Goal: Task Accomplishment & Management: Use online tool/utility

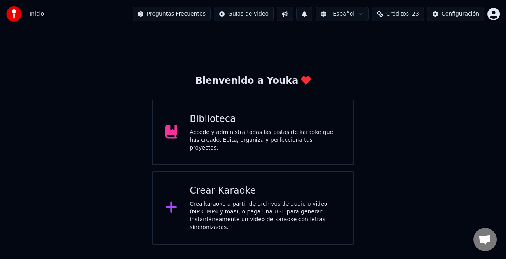
click at [283, 140] on div "Accede y administra todas las pistas de karaoke que has creado. Edita, organiza…" at bounding box center [265, 139] width 151 height 23
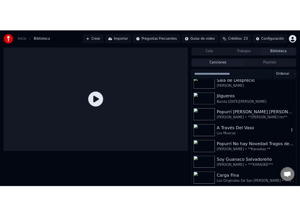
scroll to position [233, 0]
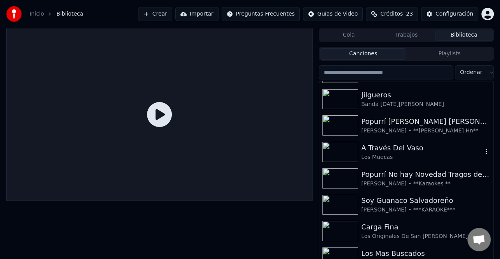
click at [449, 154] on div "Los Muecas" at bounding box center [421, 157] width 121 height 8
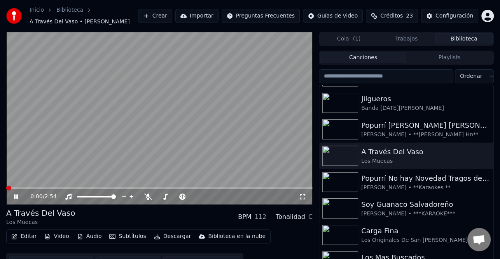
click at [288, 187] on span at bounding box center [159, 188] width 306 height 2
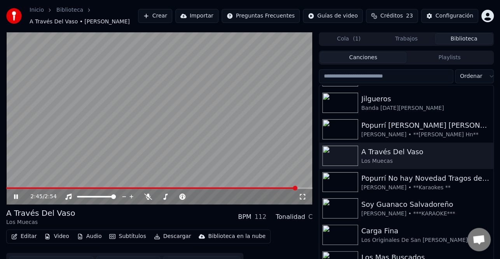
click at [389, 18] on span "Créditos" at bounding box center [391, 16] width 23 height 8
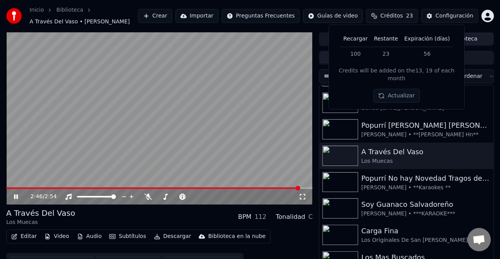
click at [405, 89] on button "Actualizar" at bounding box center [396, 96] width 46 height 14
click at [17, 194] on icon at bounding box center [16, 196] width 4 height 5
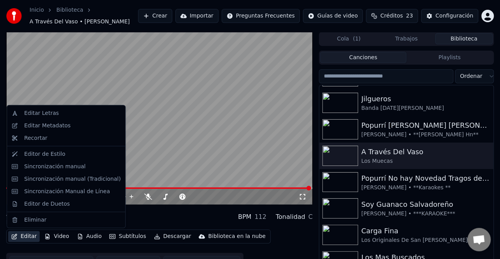
click at [34, 236] on button "Editar" at bounding box center [24, 236] width 32 height 11
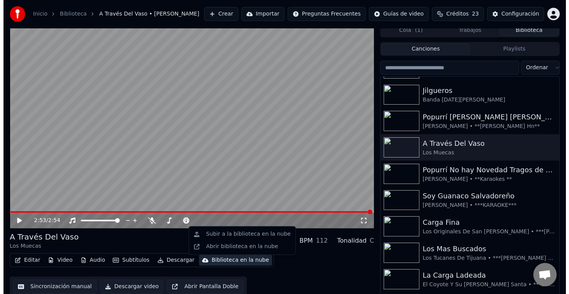
scroll to position [7, 0]
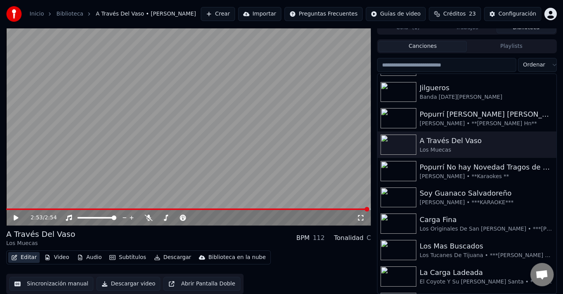
click at [29, 256] on button "Editar" at bounding box center [24, 257] width 32 height 11
click at [26, 255] on button "Editar" at bounding box center [24, 257] width 32 height 11
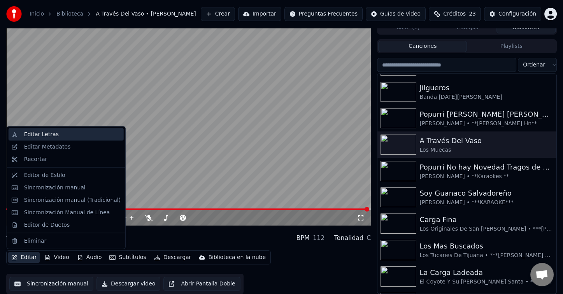
click at [52, 134] on div "Editar Letras" at bounding box center [41, 135] width 35 height 8
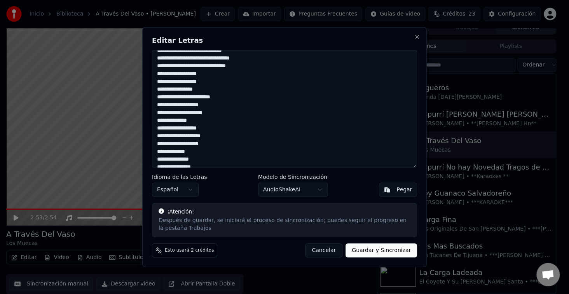
scroll to position [0, 0]
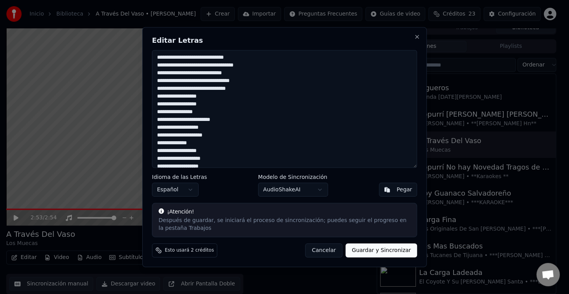
click at [203, 57] on textarea at bounding box center [284, 109] width 265 height 118
click at [204, 63] on textarea at bounding box center [284, 109] width 265 height 118
click at [215, 73] on textarea at bounding box center [284, 109] width 265 height 118
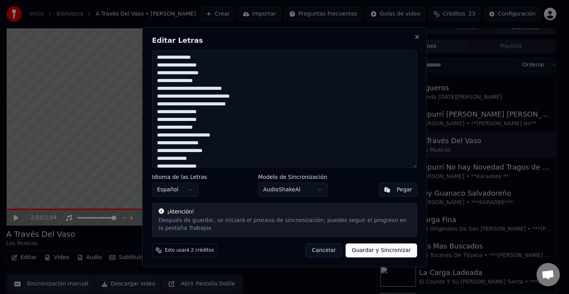
click at [211, 82] on textarea at bounding box center [284, 109] width 265 height 118
click at [198, 88] on textarea at bounding box center [284, 109] width 265 height 118
click at [207, 89] on textarea at bounding box center [284, 109] width 265 height 118
click at [207, 88] on textarea at bounding box center [284, 109] width 265 height 118
click at [205, 89] on textarea at bounding box center [284, 109] width 265 height 118
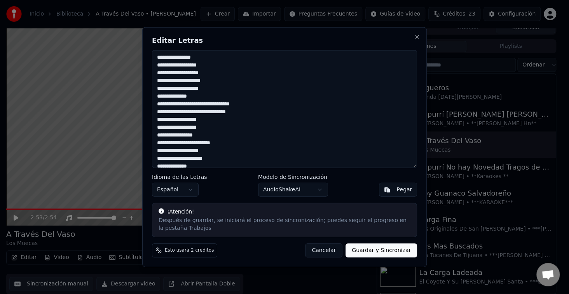
click at [201, 94] on textarea at bounding box center [284, 109] width 265 height 118
click at [200, 102] on textarea at bounding box center [284, 109] width 265 height 118
click at [210, 104] on textarea at bounding box center [284, 109] width 265 height 118
click at [210, 112] on textarea at bounding box center [284, 109] width 265 height 118
click at [206, 121] on textarea at bounding box center [284, 109] width 265 height 118
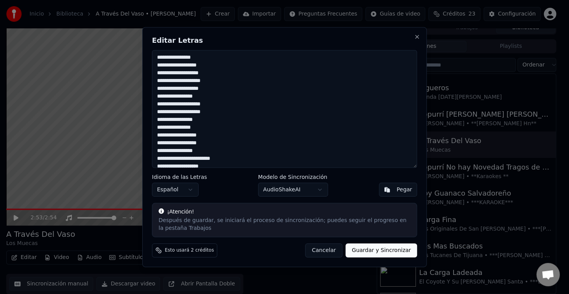
click at [200, 128] on textarea at bounding box center [284, 109] width 265 height 118
click at [206, 135] on textarea at bounding box center [284, 109] width 265 height 118
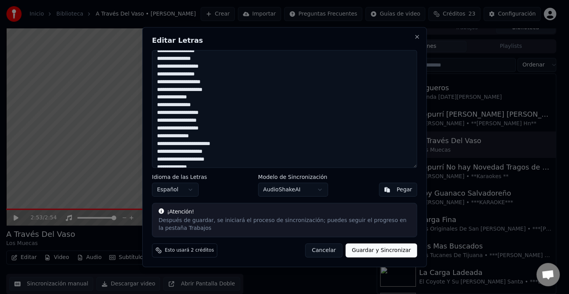
scroll to position [233, 0]
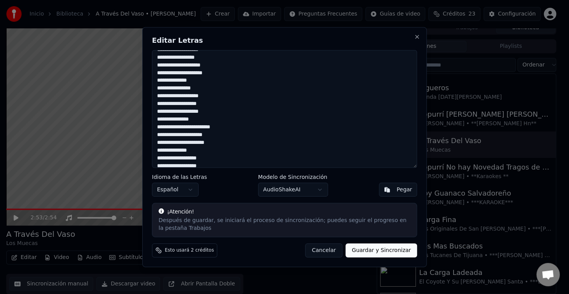
click at [214, 73] on textarea at bounding box center [284, 109] width 265 height 118
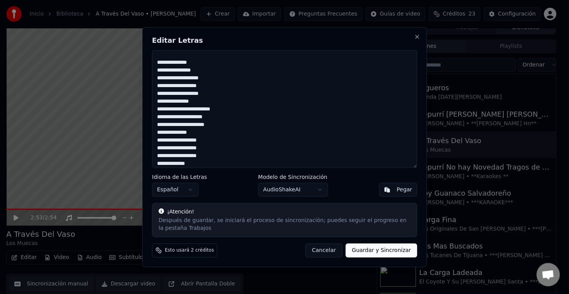
scroll to position [181, 0]
click at [208, 138] on textarea at bounding box center [284, 109] width 265 height 118
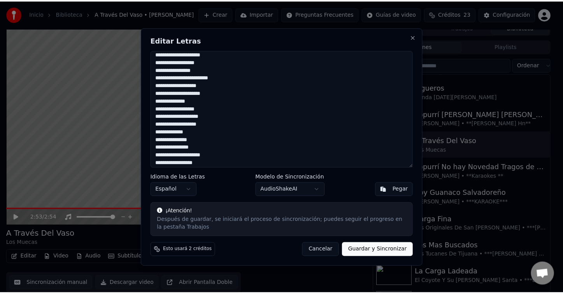
scroll to position [0, 0]
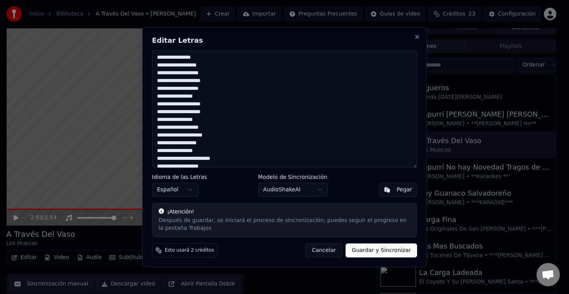
drag, startPoint x: 215, startPoint y: 161, endPoint x: 131, endPoint y: 23, distance: 162.1
click at [131, 23] on body "Inicio Biblioteca A Través Del Vaso • [PERSON_NAME] [PERSON_NAME] Importar Preg…" at bounding box center [281, 140] width 563 height 294
click at [414, 35] on button "Close" at bounding box center [417, 37] width 6 height 6
type textarea "**********"
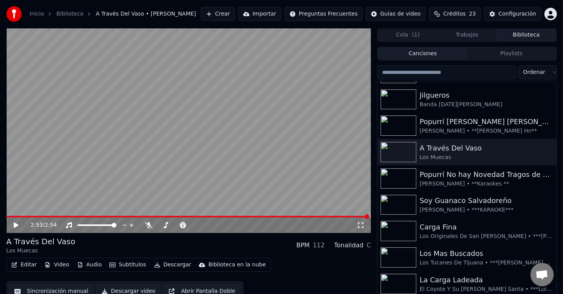
click at [280, 13] on button "Importar" at bounding box center [259, 14] width 43 height 14
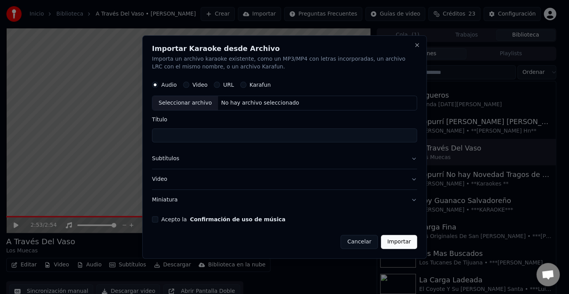
click at [185, 86] on button "Video" at bounding box center [186, 85] width 6 height 6
click at [419, 44] on button "Close" at bounding box center [417, 45] width 6 height 6
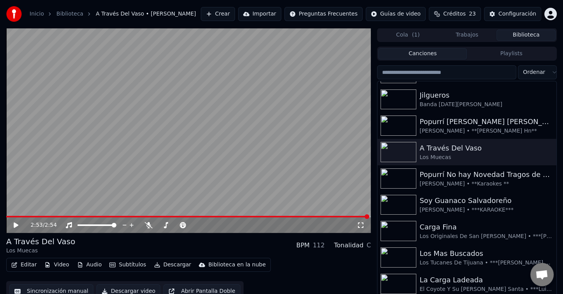
click at [277, 14] on button "Importar" at bounding box center [259, 14] width 43 height 14
click at [229, 15] on button "Crear" at bounding box center [218, 14] width 34 height 14
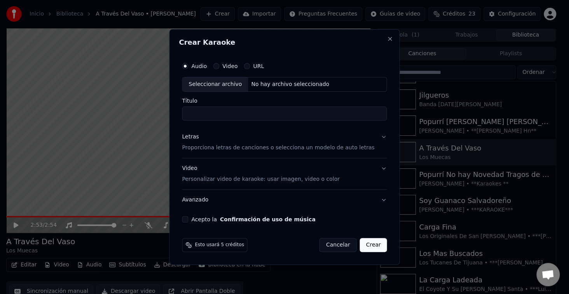
click at [212, 87] on div "Seleccionar archivo" at bounding box center [215, 84] width 66 height 14
type input "**********"
click at [199, 134] on div "Letras" at bounding box center [190, 137] width 17 height 8
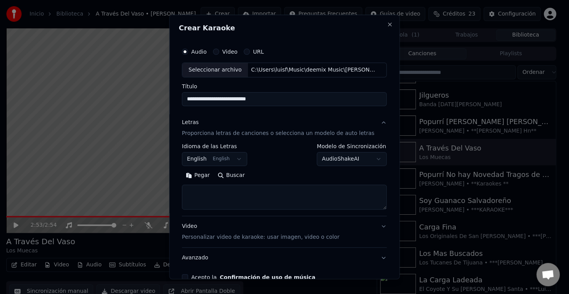
click at [193, 176] on button "Pegar" at bounding box center [198, 175] width 32 height 12
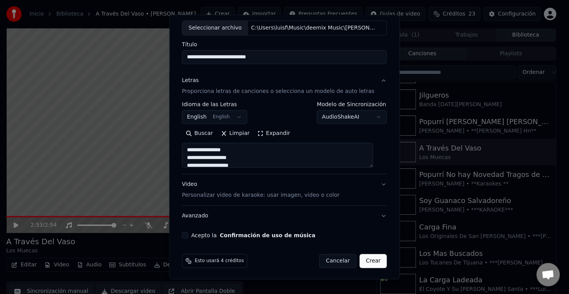
scroll to position [42, 0]
click at [186, 235] on button "Acepto la Confirmación de uso de música" at bounding box center [185, 235] width 6 height 6
click at [194, 184] on div "Video Personalizar video de karaoke: usar imagen, video o color" at bounding box center [261, 189] width 158 height 19
type textarea "**********"
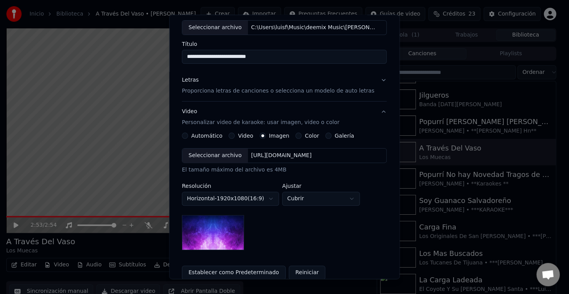
click at [232, 156] on div "Seleccionar archivo" at bounding box center [215, 156] width 66 height 14
click at [235, 136] on button "Video" at bounding box center [232, 136] width 6 height 6
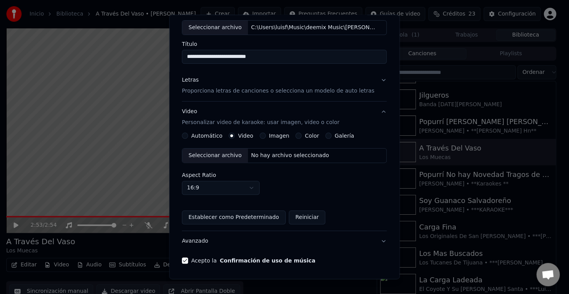
click at [228, 153] on div "Seleccionar archivo" at bounding box center [215, 156] width 66 height 14
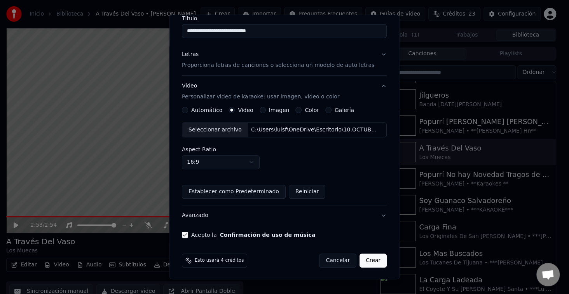
click at [368, 258] on button "Crear" at bounding box center [373, 261] width 27 height 14
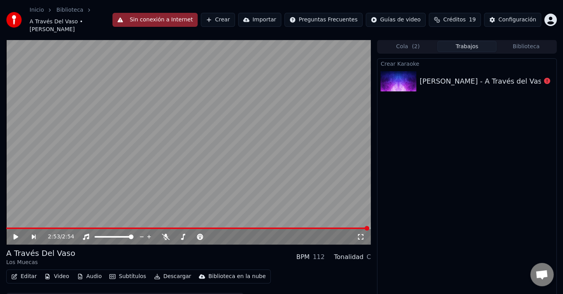
click at [15, 234] on icon at bounding box center [16, 236] width 5 height 5
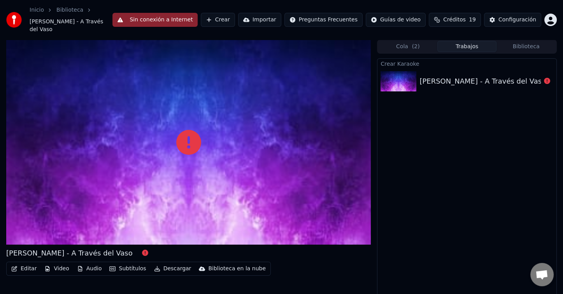
click at [15, 229] on div at bounding box center [188, 142] width 364 height 205
click at [457, 76] on div "[PERSON_NAME] - A Través del Vaso" at bounding box center [482, 81] width 126 height 11
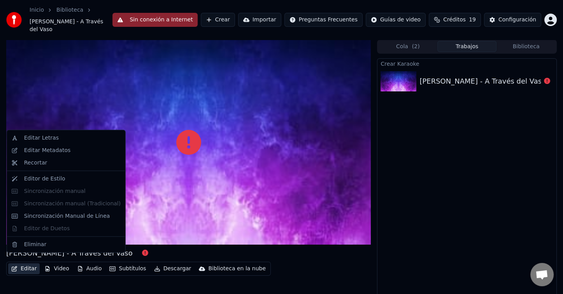
click at [21, 258] on button "Editar" at bounding box center [24, 268] width 32 height 11
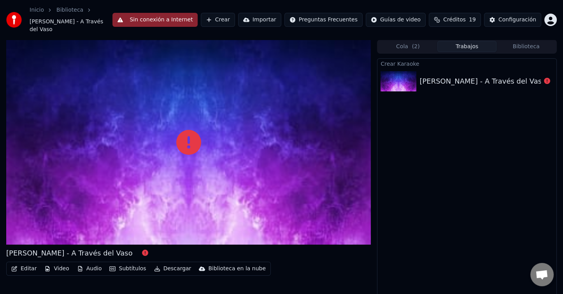
click at [264, 198] on div at bounding box center [188, 142] width 364 height 205
click at [489, 76] on div "[PERSON_NAME] - A Través del Vaso" at bounding box center [482, 81] width 126 height 11
click at [506, 78] on icon at bounding box center [547, 81] width 6 height 6
click at [30, 258] on button "Editar" at bounding box center [24, 268] width 32 height 11
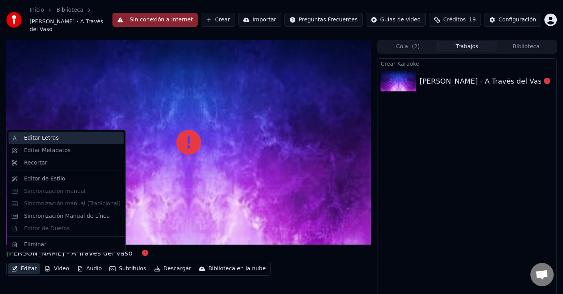
click at [60, 139] on div "Editar Letras" at bounding box center [72, 138] width 96 height 8
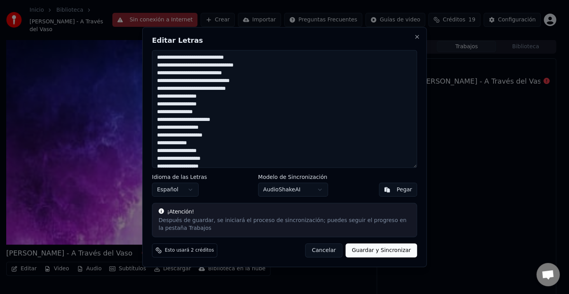
click at [231, 150] on textarea at bounding box center [284, 109] width 265 height 118
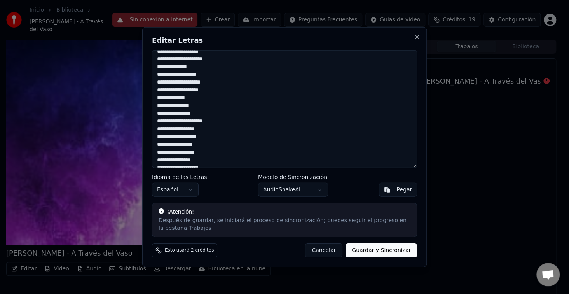
scroll to position [0, 0]
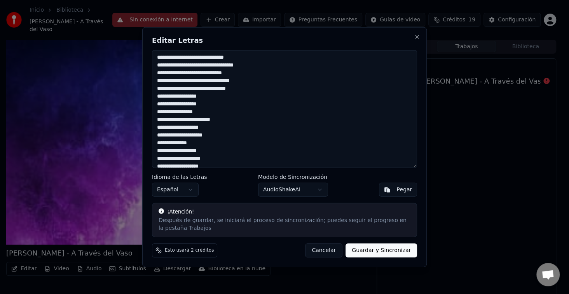
click at [203, 58] on textarea at bounding box center [284, 109] width 265 height 118
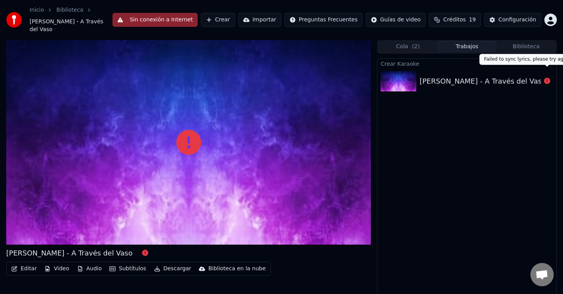
click at [506, 78] on icon at bounding box center [547, 81] width 6 height 6
click at [479, 68] on div "[PERSON_NAME] - A Través del Vaso" at bounding box center [466, 81] width 179 height 26
click at [154, 21] on button "Sin conexión a Internet" at bounding box center [154, 20] width 85 height 14
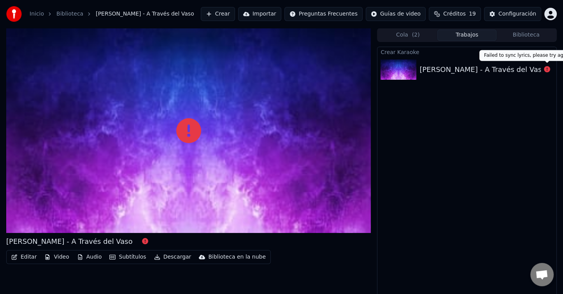
click at [506, 68] on icon at bounding box center [547, 69] width 6 height 6
click at [481, 69] on div "[PERSON_NAME] - A Través del Vaso" at bounding box center [482, 69] width 126 height 11
click at [464, 69] on div "[PERSON_NAME] - A Través del Vaso" at bounding box center [482, 69] width 126 height 11
click at [25, 258] on button "Editar" at bounding box center [24, 257] width 32 height 11
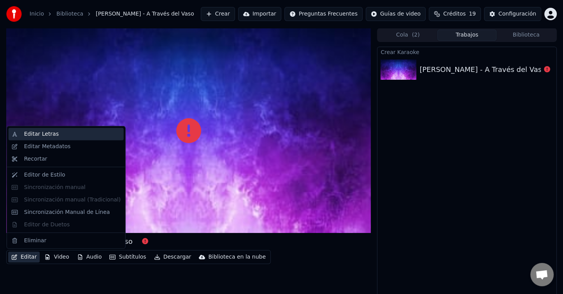
click at [53, 134] on div "Editar Letras" at bounding box center [41, 134] width 35 height 8
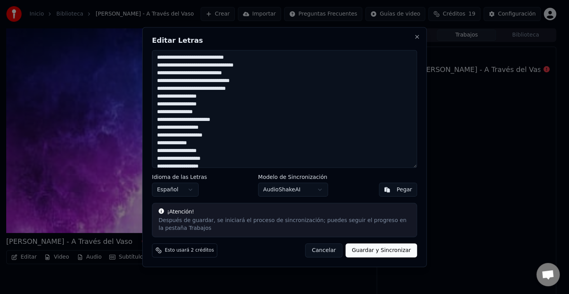
click at [205, 58] on textarea at bounding box center [284, 109] width 265 height 118
click at [201, 58] on textarea at bounding box center [284, 109] width 265 height 118
click at [204, 67] on textarea at bounding box center [284, 109] width 265 height 118
click at [214, 72] on textarea at bounding box center [284, 109] width 265 height 118
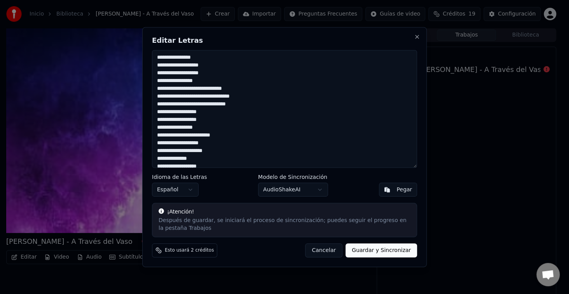
click at [209, 83] on textarea at bounding box center [284, 109] width 265 height 118
click at [197, 87] on textarea at bounding box center [284, 109] width 265 height 118
click at [207, 89] on textarea at bounding box center [284, 109] width 265 height 118
click at [205, 89] on textarea at bounding box center [284, 109] width 265 height 118
click at [206, 106] on textarea at bounding box center [284, 109] width 265 height 118
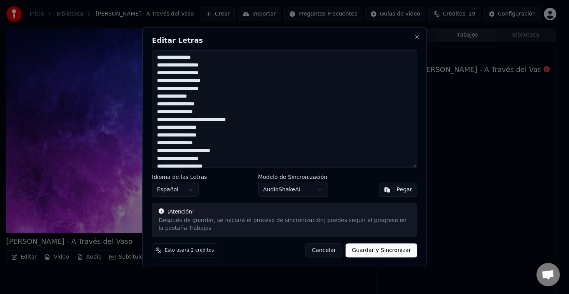
click at [217, 111] on textarea at bounding box center [284, 109] width 265 height 118
click at [207, 120] on textarea at bounding box center [284, 109] width 265 height 118
click at [205, 124] on textarea at bounding box center [284, 109] width 265 height 118
click at [205, 133] on textarea at bounding box center [284, 109] width 265 height 118
click at [207, 134] on textarea at bounding box center [284, 109] width 265 height 118
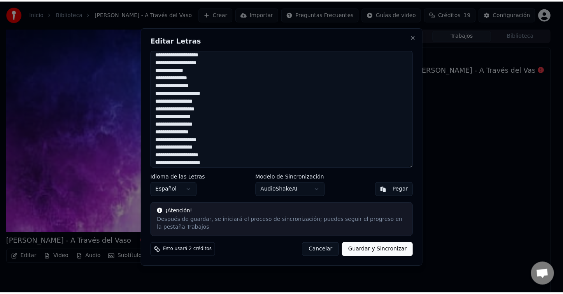
scroll to position [348, 0]
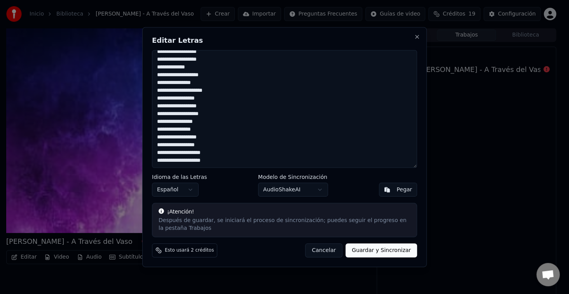
drag, startPoint x: 156, startPoint y: 54, endPoint x: 224, endPoint y: 182, distance: 145.3
click at [224, 182] on div "Editar Letras Idioma de las Letras Español Modelo de Sincronización AudioShakeA…" at bounding box center [284, 147] width 285 height 240
click at [417, 35] on button "Close" at bounding box center [417, 37] width 6 height 6
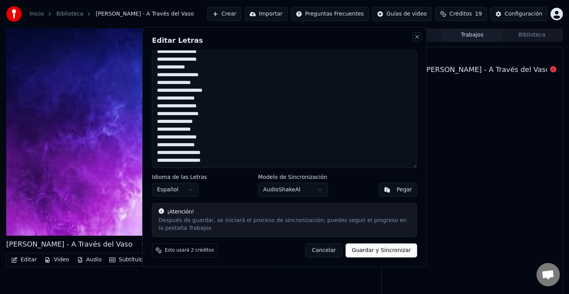
type textarea "**********"
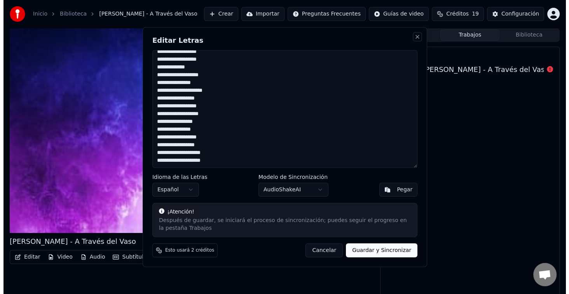
scroll to position [309, 0]
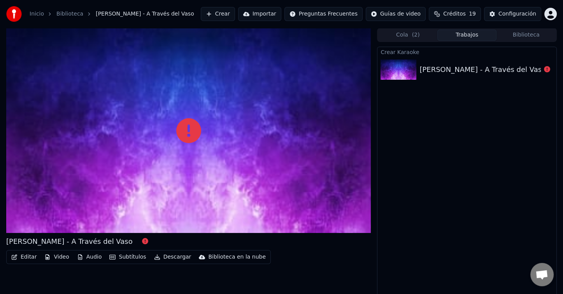
click at [446, 72] on div "[PERSON_NAME] - A Través del Vaso" at bounding box center [482, 69] width 126 height 11
click at [280, 16] on button "Importar" at bounding box center [259, 14] width 43 height 14
click at [235, 16] on button "Crear" at bounding box center [218, 14] width 34 height 14
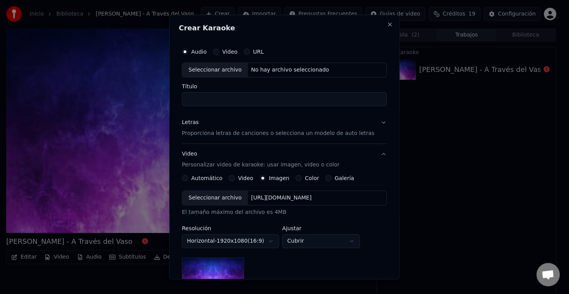
click at [212, 68] on div "Seleccionar archivo" at bounding box center [215, 70] width 66 height 14
type input "**********"
click at [195, 120] on div "Letras" at bounding box center [190, 123] width 17 height 8
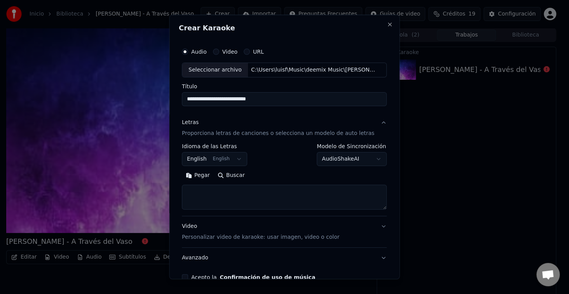
click at [206, 178] on button "Pegar" at bounding box center [198, 175] width 32 height 12
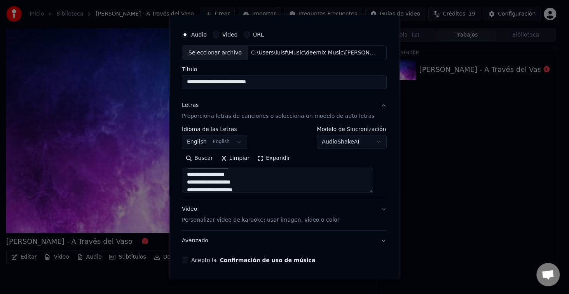
scroll to position [42, 0]
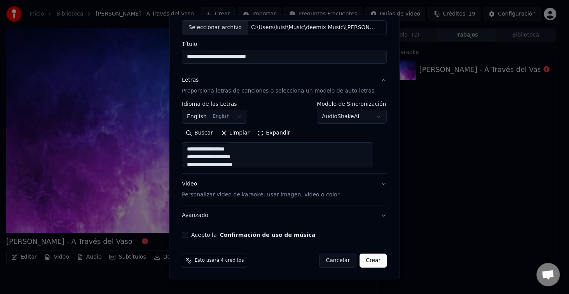
click at [189, 176] on button "Video Personalizar video de karaoke: usar imagen, video o color" at bounding box center [284, 189] width 205 height 31
type textarea "**********"
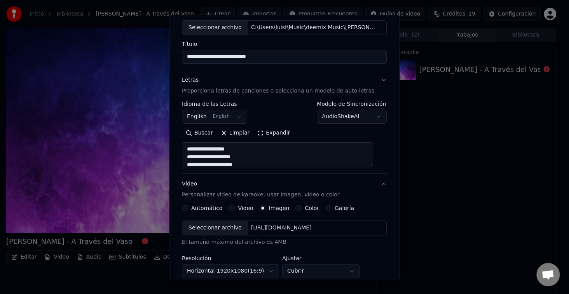
click at [189, 221] on div "**********" at bounding box center [284, 272] width 205 height 102
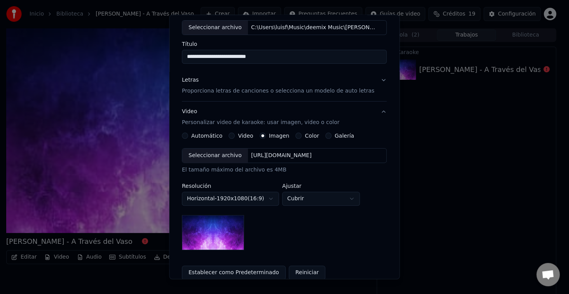
click at [234, 137] on button "Video" at bounding box center [232, 136] width 6 height 6
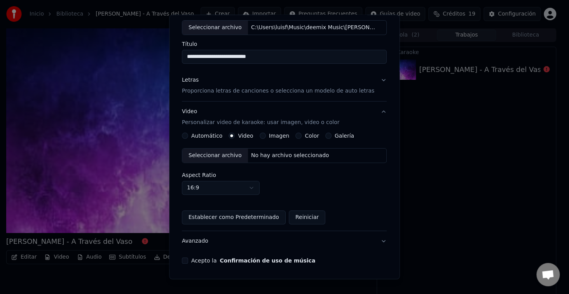
click at [224, 153] on div "Seleccionar archivo" at bounding box center [215, 156] width 66 height 14
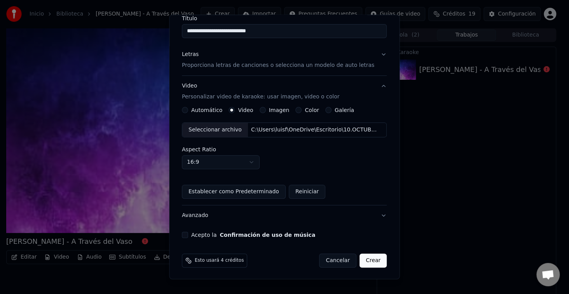
click at [188, 232] on button "Acepto la Confirmación de uso de música" at bounding box center [185, 235] width 6 height 6
click at [360, 258] on button "Crear" at bounding box center [373, 261] width 27 height 14
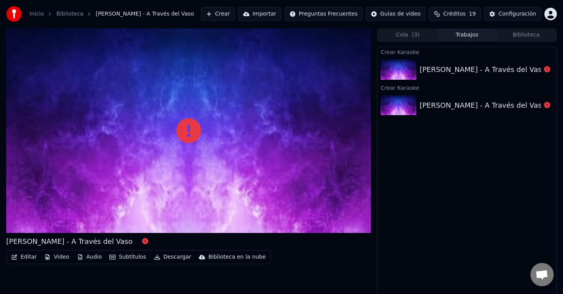
click at [235, 14] on button "Crear" at bounding box center [218, 14] width 34 height 14
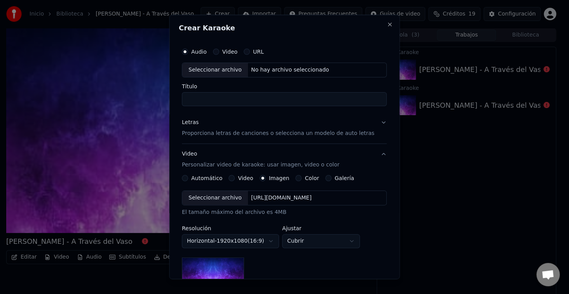
click at [218, 65] on div "Seleccionar archivo" at bounding box center [215, 70] width 66 height 14
type input "**********"
click at [195, 122] on div "Letras" at bounding box center [190, 123] width 17 height 8
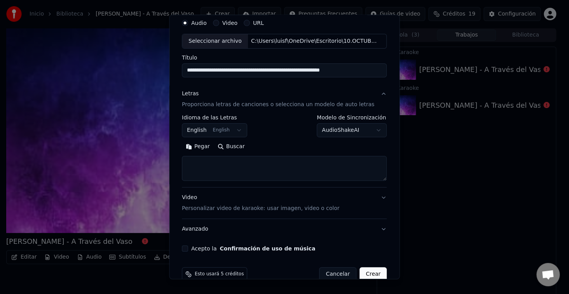
scroll to position [39, 0]
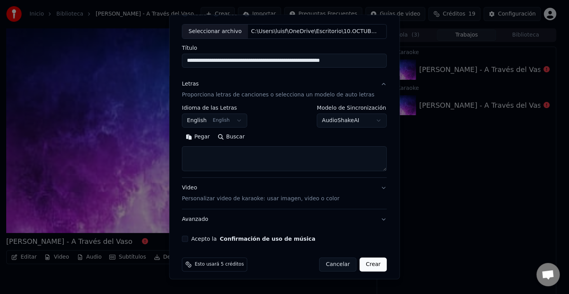
click at [199, 137] on button "Pegar" at bounding box center [198, 137] width 32 height 12
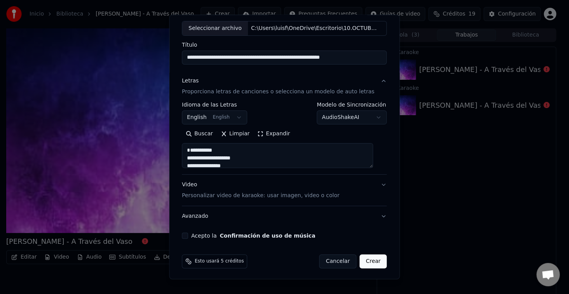
scroll to position [42, 0]
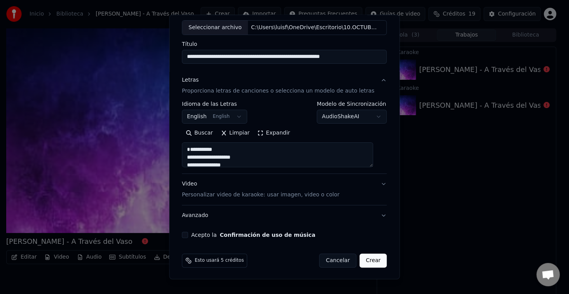
click at [196, 183] on div "Video Personalizar video de karaoke: usar imagen, video o color" at bounding box center [261, 189] width 158 height 19
type textarea "**********"
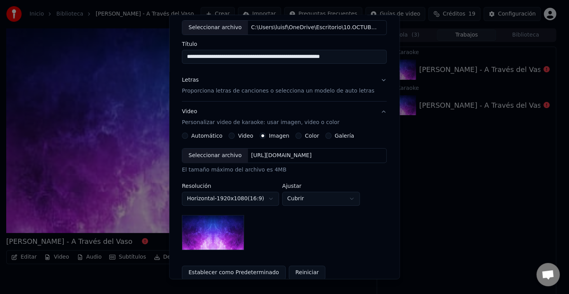
click at [224, 151] on div "Seleccionar archivo" at bounding box center [215, 156] width 66 height 14
click at [232, 135] on button "Video" at bounding box center [232, 136] width 6 height 6
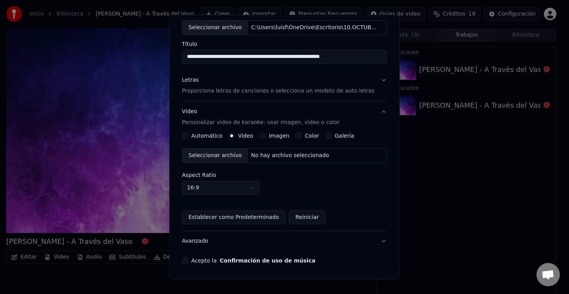
click at [223, 159] on div "Seleccionar archivo" at bounding box center [215, 156] width 66 height 14
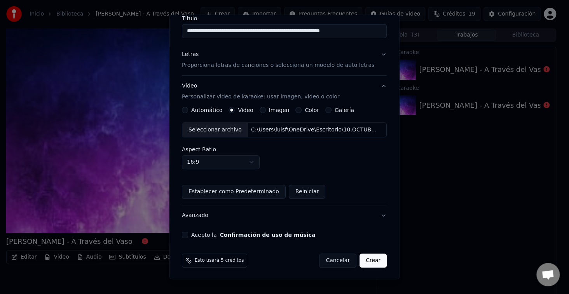
click at [188, 234] on button "Acepto la Confirmación de uso de música" at bounding box center [185, 235] width 6 height 6
click at [366, 258] on button "Crear" at bounding box center [373, 261] width 27 height 14
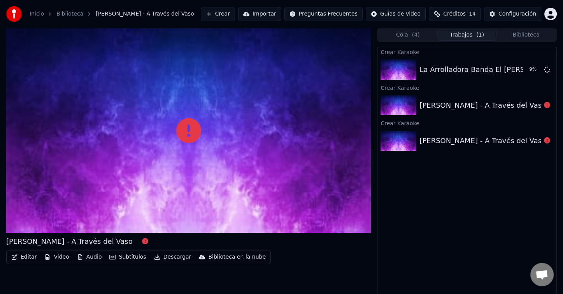
click at [506, 104] on div at bounding box center [547, 105] width 12 height 9
click at [506, 106] on icon at bounding box center [547, 105] width 6 height 6
click at [506, 105] on icon at bounding box center [547, 105] width 6 height 6
drag, startPoint x: 526, startPoint y: 107, endPoint x: 540, endPoint y: 107, distance: 14.0
click at [506, 107] on icon at bounding box center [547, 105] width 6 height 6
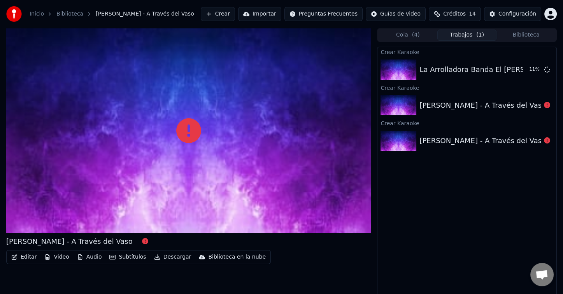
click at [506, 104] on icon at bounding box center [547, 105] width 6 height 6
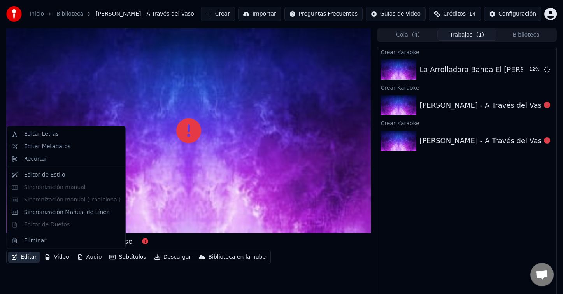
click at [25, 258] on button "Editar" at bounding box center [24, 257] width 32 height 11
click at [57, 130] on div "Editar Letras" at bounding box center [72, 134] width 96 height 8
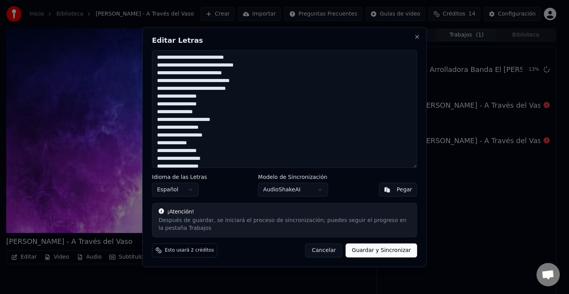
click at [200, 58] on textarea at bounding box center [284, 109] width 265 height 118
click at [203, 58] on textarea at bounding box center [284, 109] width 265 height 118
click at [221, 66] on textarea at bounding box center [284, 109] width 265 height 118
click at [215, 73] on textarea at bounding box center [284, 109] width 265 height 118
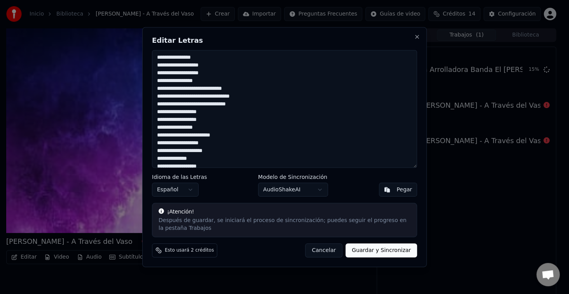
click at [207, 81] on textarea at bounding box center [284, 109] width 265 height 118
click at [201, 88] on textarea at bounding box center [284, 109] width 265 height 118
click at [200, 93] on textarea at bounding box center [284, 109] width 265 height 118
click at [205, 104] on textarea at bounding box center [284, 109] width 265 height 118
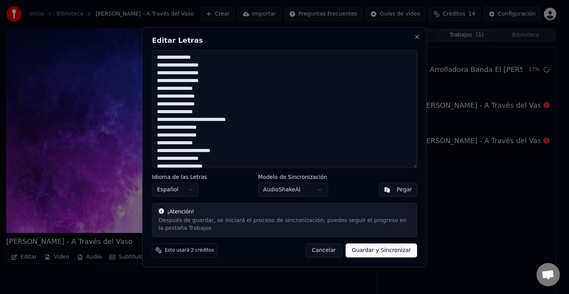
click at [208, 115] on textarea at bounding box center [284, 109] width 265 height 118
click at [208, 121] on textarea at bounding box center [284, 109] width 265 height 118
click at [396, 148] on textarea at bounding box center [284, 109] width 265 height 118
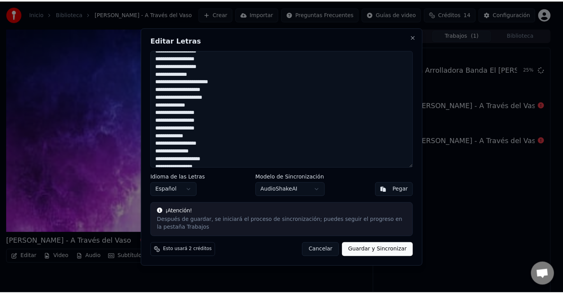
scroll to position [348, 0]
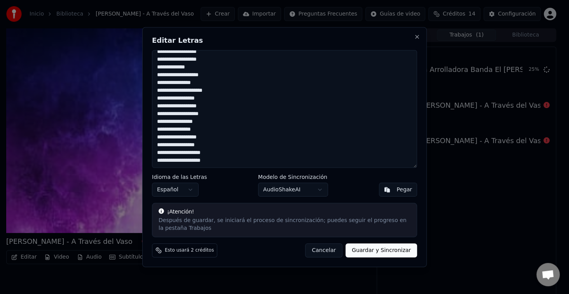
drag, startPoint x: 158, startPoint y: 56, endPoint x: 213, endPoint y: 247, distance: 198.0
click at [212, 249] on div "Editar Letras Idioma de las Letras Español Modelo de Sincronización AudioShakeA…" at bounding box center [284, 147] width 285 height 240
click at [382, 126] on textarea at bounding box center [284, 109] width 265 height 118
click at [416, 37] on button "Close" at bounding box center [417, 37] width 6 height 6
type textarea "**********"
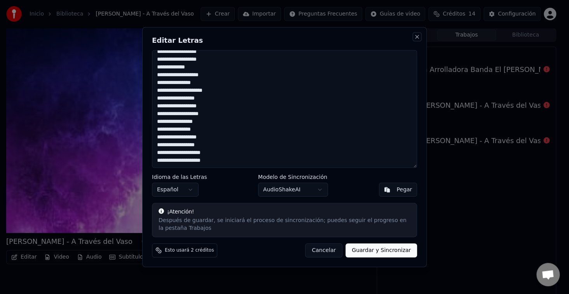
scroll to position [309, 0]
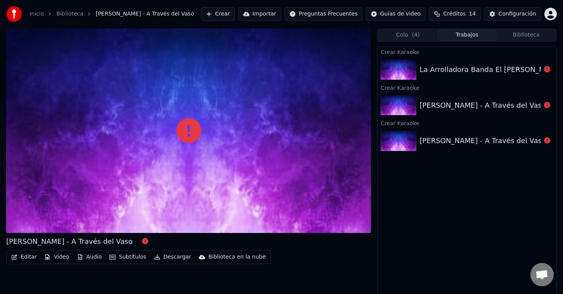
click at [235, 14] on button "Crear" at bounding box center [218, 14] width 34 height 14
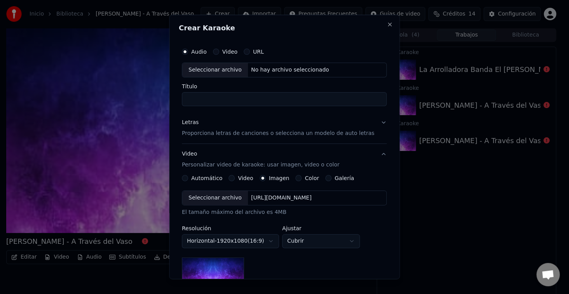
click at [216, 69] on div "Seleccionar archivo" at bounding box center [215, 70] width 66 height 14
type input "**********"
click at [197, 123] on div "Letras" at bounding box center [190, 123] width 17 height 8
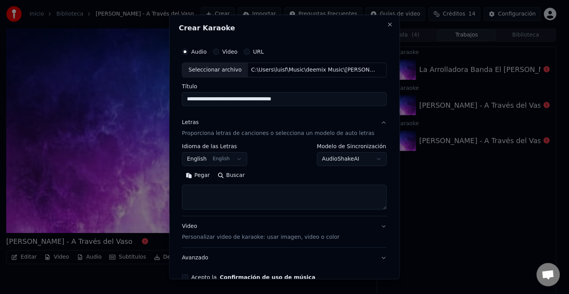
click at [198, 175] on button "Pegar" at bounding box center [198, 175] width 32 height 12
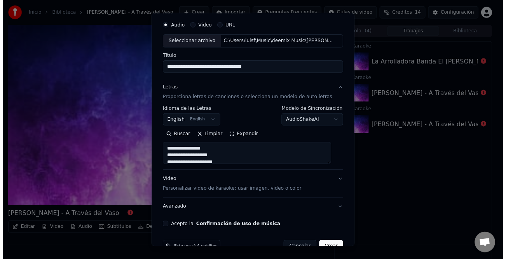
scroll to position [42, 0]
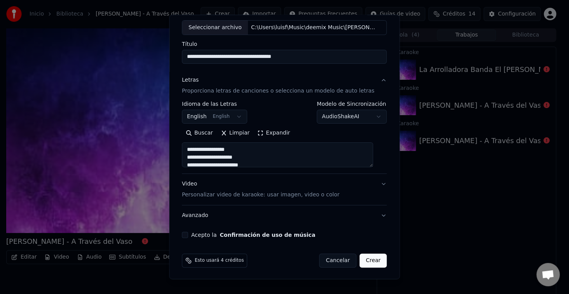
type textarea "**********"
click at [188, 233] on button "Acepto la Confirmación de uso de música" at bounding box center [185, 235] width 6 height 6
click at [360, 258] on button "Crear" at bounding box center [373, 261] width 27 height 14
select select "**"
type textarea "**********"
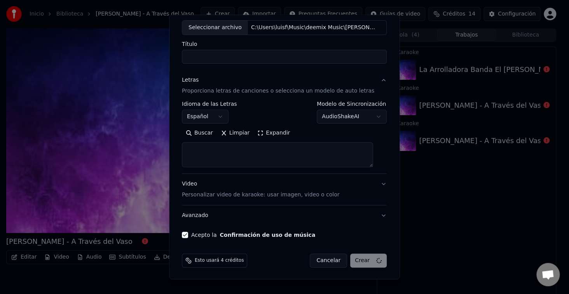
select select
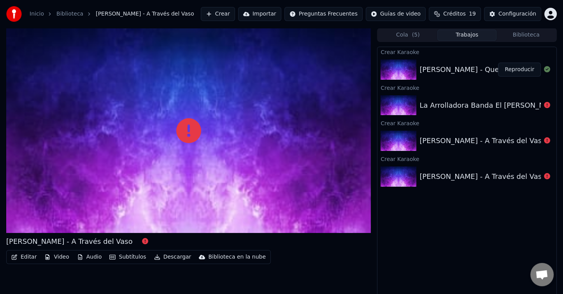
click at [235, 14] on button "Crear" at bounding box center [218, 14] width 34 height 14
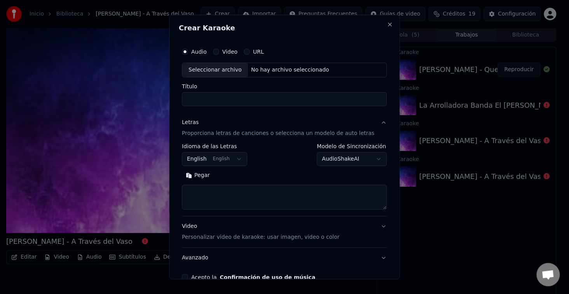
click at [223, 72] on div "Seleccionar archivo" at bounding box center [215, 70] width 66 height 14
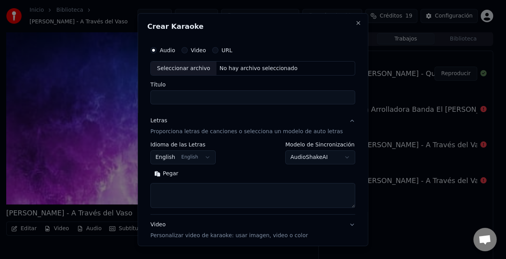
type input "**********"
click at [172, 174] on button "Pegar" at bounding box center [167, 173] width 32 height 12
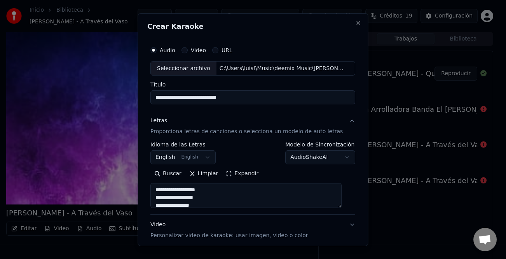
click at [246, 170] on button "Expandir" at bounding box center [242, 173] width 40 height 12
type textarea "**********"
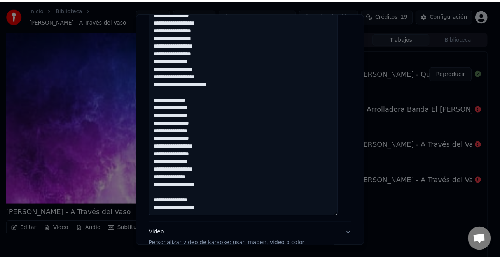
scroll to position [772, 0]
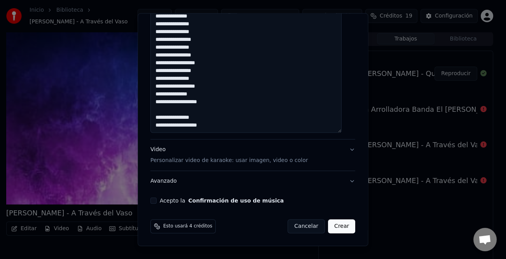
click at [161, 200] on div "Acepto la Confirmación de uso de música" at bounding box center [253, 200] width 205 height 6
click at [156, 201] on button "Acepto la Confirmación de uso de música" at bounding box center [154, 200] width 6 height 6
click at [335, 226] on button "Crear" at bounding box center [341, 226] width 27 height 14
select select "**"
type textarea "**********"
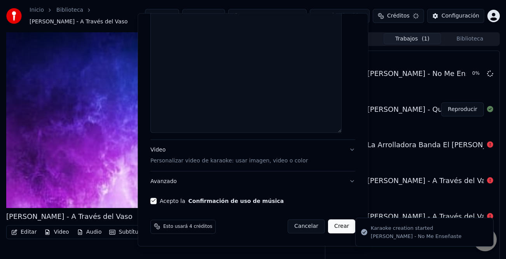
scroll to position [0, 0]
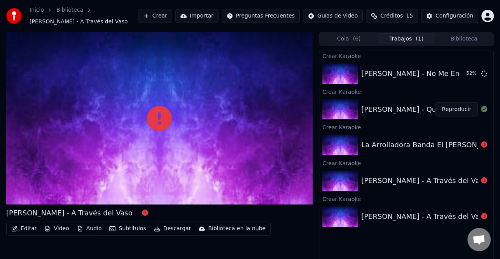
click at [172, 14] on button "Crear" at bounding box center [155, 16] width 34 height 14
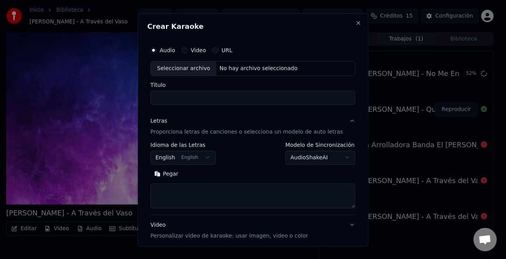
click at [191, 71] on div "Seleccionar archivo" at bounding box center [184, 68] width 66 height 14
drag, startPoint x: 166, startPoint y: 175, endPoint x: 217, endPoint y: 190, distance: 52.2
click at [166, 176] on button "Pegar" at bounding box center [167, 173] width 32 height 12
type input "**********"
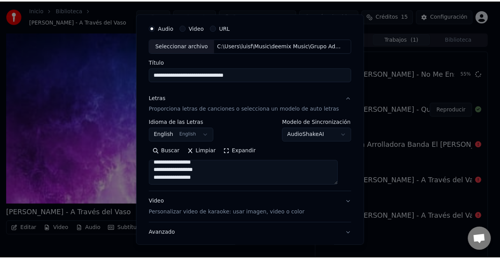
scroll to position [75, 0]
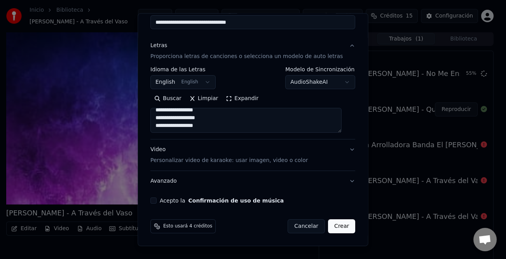
type textarea "**********"
click at [157, 198] on button "Acepto la Confirmación de uso de música" at bounding box center [154, 200] width 6 height 6
click at [328, 230] on button "Crear" at bounding box center [341, 226] width 27 height 14
select select "**"
type textarea "**********"
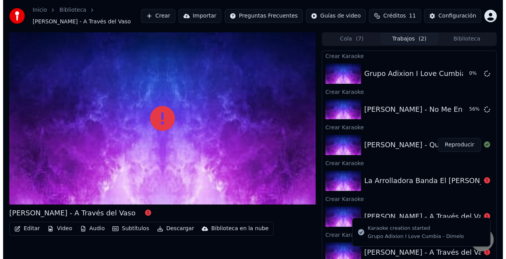
scroll to position [12, 0]
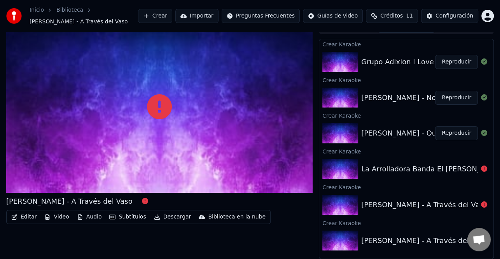
click at [219, 17] on button "Importar" at bounding box center [196, 16] width 43 height 14
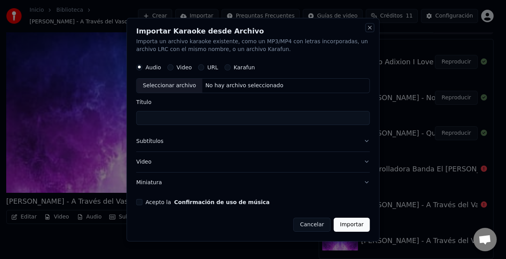
click at [368, 29] on button "Close" at bounding box center [370, 28] width 6 height 6
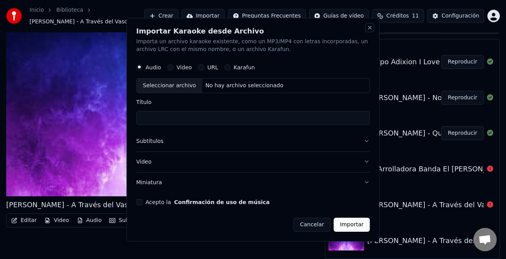
scroll to position [8, 0]
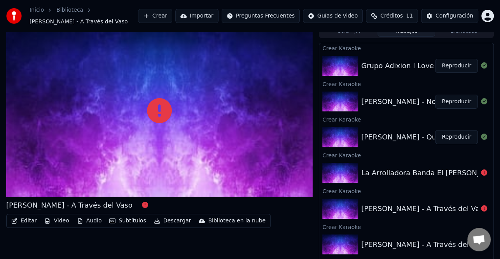
click at [172, 21] on button "Crear" at bounding box center [155, 16] width 34 height 14
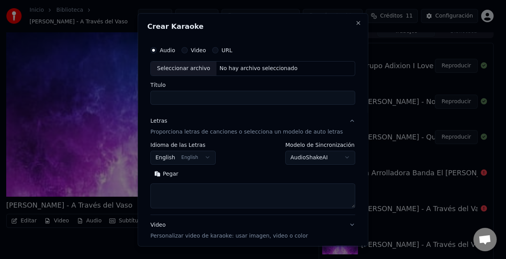
click at [202, 70] on div "Seleccionar archivo" at bounding box center [184, 68] width 66 height 14
type input "**********"
click at [176, 173] on button "Pegar" at bounding box center [167, 173] width 32 height 12
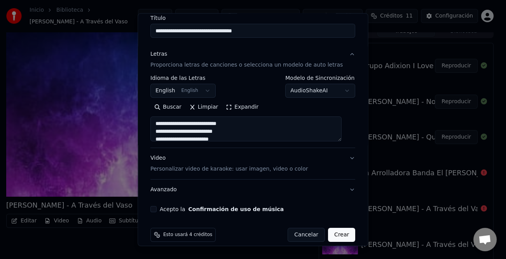
scroll to position [75, 0]
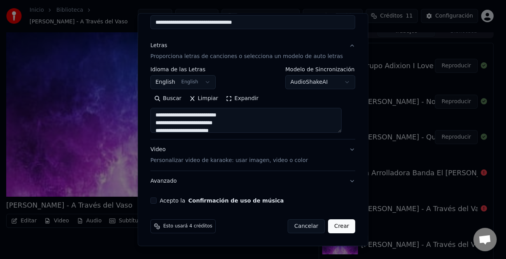
click at [157, 202] on button "Acepto la Confirmación de uso de música" at bounding box center [154, 200] width 6 height 6
type textarea "**********"
click at [332, 222] on button "Crear" at bounding box center [341, 226] width 27 height 14
select select "**"
type textarea "**********"
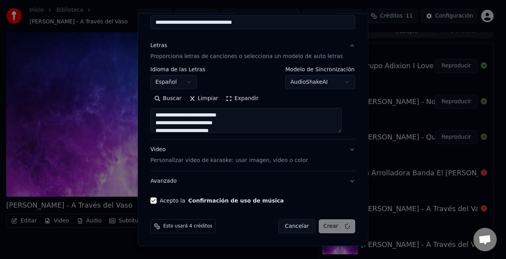
select select
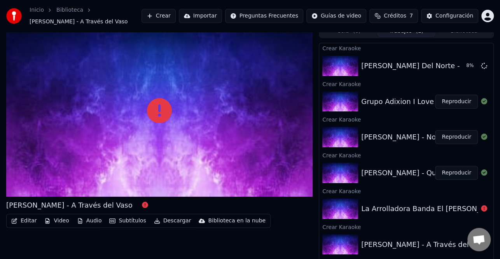
click at [453, 170] on button "Reproducir" at bounding box center [456, 173] width 43 height 14
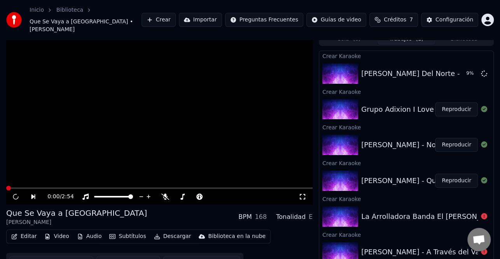
click at [28, 231] on button "Editar" at bounding box center [24, 236] width 32 height 11
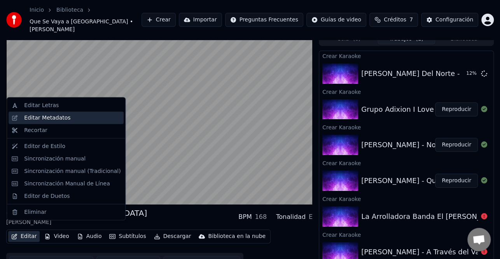
click at [60, 120] on div "Editar Metadatos" at bounding box center [47, 118] width 46 height 8
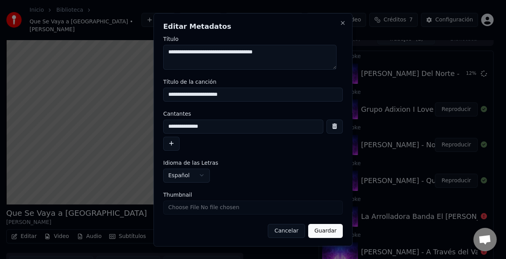
click at [172, 144] on button "button" at bounding box center [171, 143] width 16 height 14
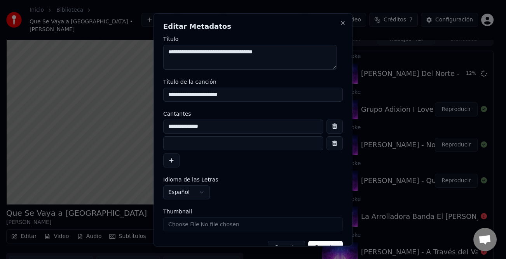
click at [182, 146] on input at bounding box center [243, 143] width 160 height 14
type input "*"
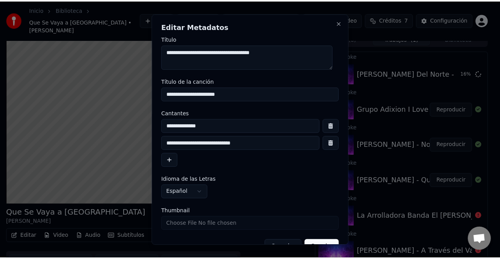
scroll to position [18, 0]
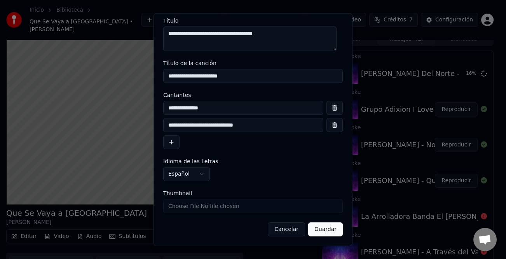
type input "**********"
click at [324, 229] on button "Guardar" at bounding box center [325, 229] width 35 height 14
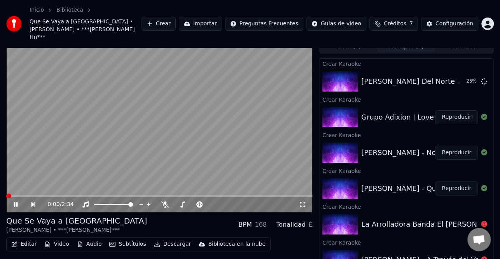
click at [16, 201] on icon at bounding box center [21, 204] width 18 height 6
click at [28, 238] on button "Editar" at bounding box center [24, 243] width 32 height 11
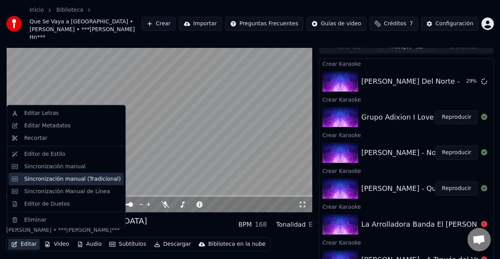
click at [74, 176] on div "Sincronización manual (Tradicional)" at bounding box center [72, 179] width 96 height 8
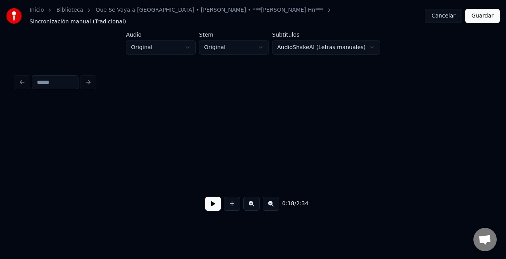
scroll to position [0, 1453]
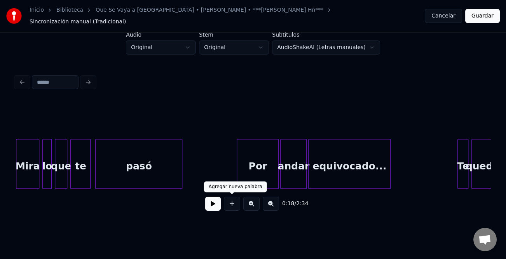
click at [218, 201] on button at bounding box center [213, 203] width 16 height 14
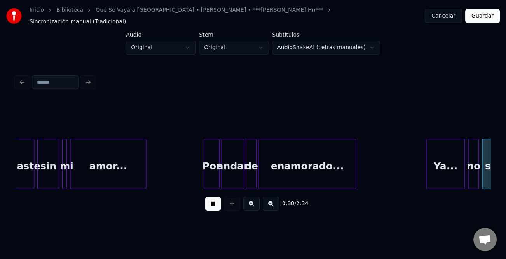
scroll to position [0, 2405]
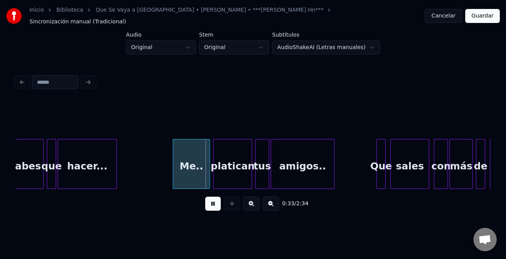
click at [377, 153] on div "Que" at bounding box center [381, 165] width 9 height 53
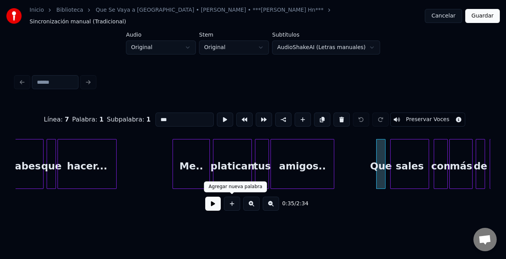
click at [214, 202] on button at bounding box center [213, 203] width 16 height 14
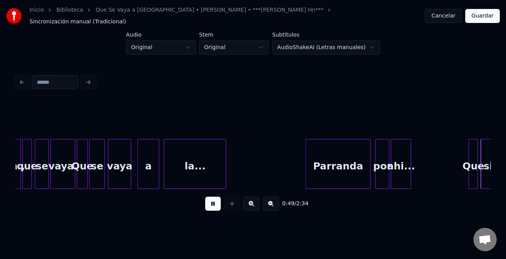
scroll to position [0, 3832]
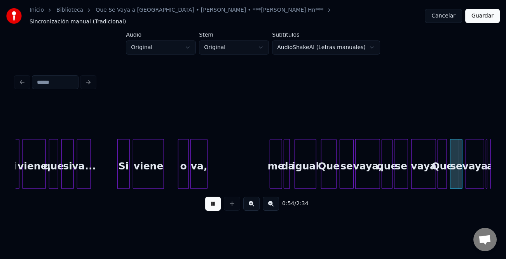
click at [249, 203] on button at bounding box center [251, 203] width 16 height 14
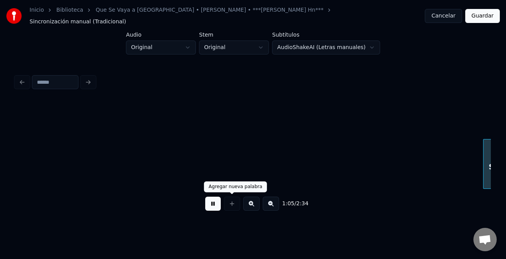
scroll to position [0, 6330]
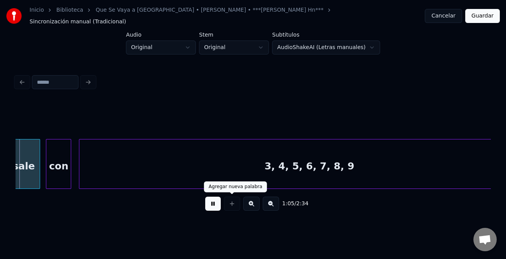
click at [212, 201] on button at bounding box center [213, 203] width 16 height 14
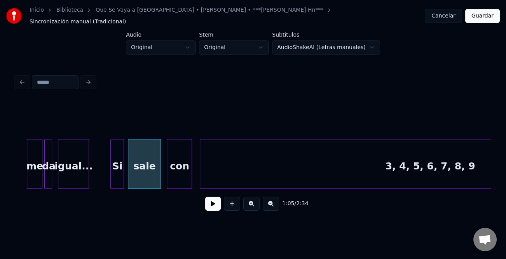
scroll to position [0, 6174]
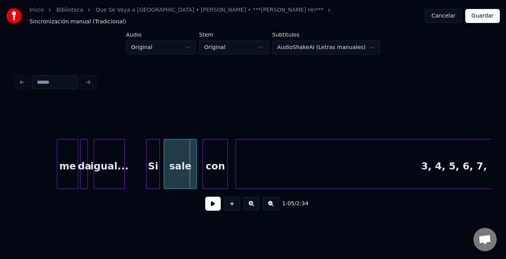
click at [57, 159] on div at bounding box center [58, 163] width 2 height 49
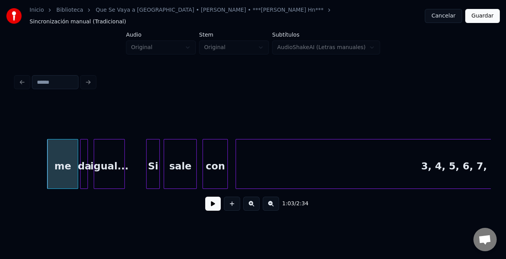
click at [54, 161] on div "me" at bounding box center [62, 165] width 30 height 53
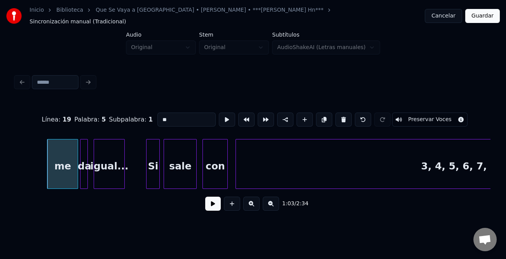
click at [158, 113] on input "**" at bounding box center [187, 119] width 58 height 14
click at [162, 112] on input "**" at bounding box center [187, 119] width 58 height 14
type input "**"
click at [213, 205] on button at bounding box center [213, 203] width 16 height 14
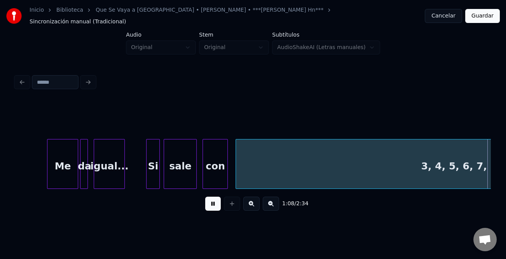
scroll to position [0, 6649]
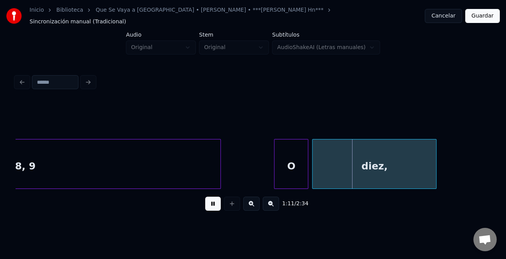
click at [275, 176] on div at bounding box center [276, 163] width 2 height 49
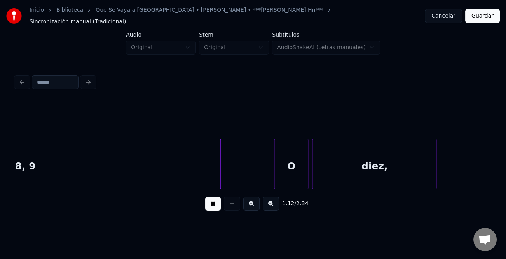
click at [204, 203] on div "1:12 / 2:34" at bounding box center [253, 203] width 463 height 17
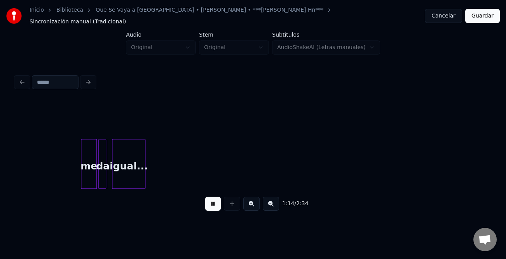
drag, startPoint x: 213, startPoint y: 205, endPoint x: 202, endPoint y: 196, distance: 14.2
click at [213, 205] on button at bounding box center [213, 203] width 16 height 14
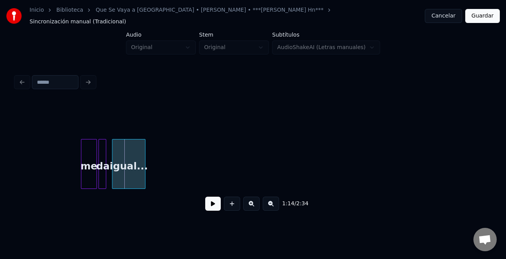
click at [82, 159] on div at bounding box center [82, 163] width 2 height 49
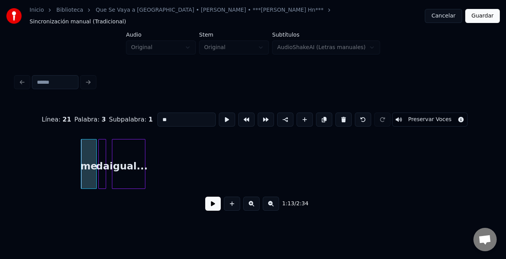
click at [160, 112] on input "**" at bounding box center [187, 119] width 58 height 14
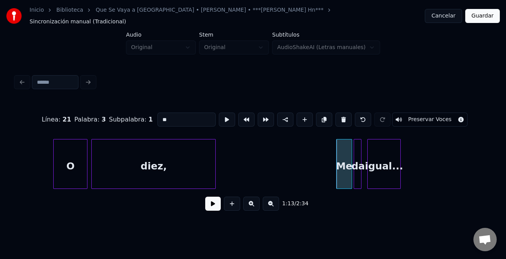
scroll to position [0, 6846]
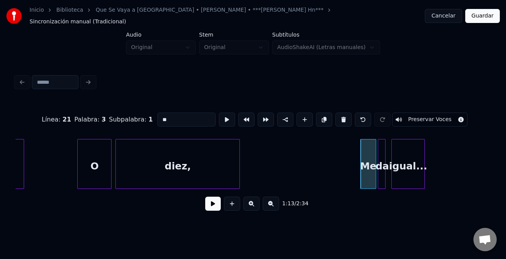
click at [191, 167] on div "diez," at bounding box center [178, 165] width 124 height 53
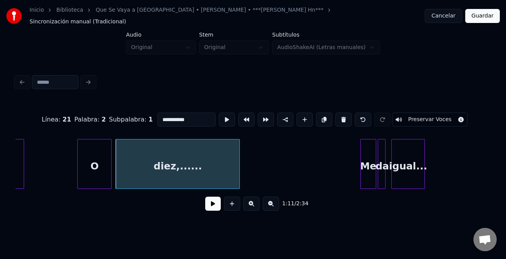
type input "**********"
click at [216, 200] on button at bounding box center [213, 203] width 16 height 14
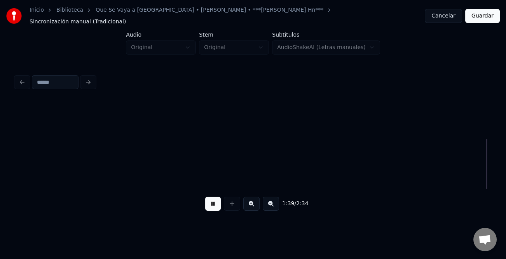
scroll to position [0, 9699]
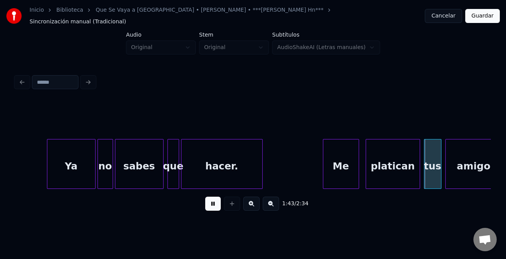
click at [357, 180] on div at bounding box center [358, 163] width 2 height 49
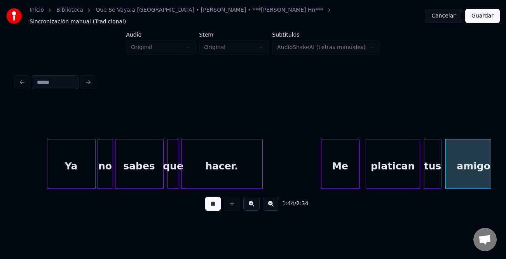
click at [322, 180] on div at bounding box center [323, 163] width 2 height 49
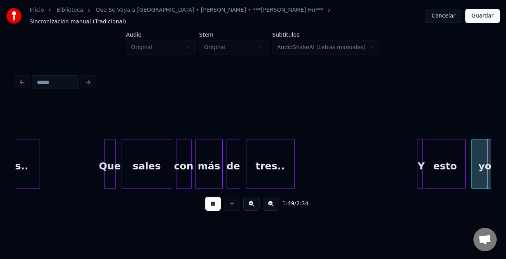
scroll to position [0, 10651]
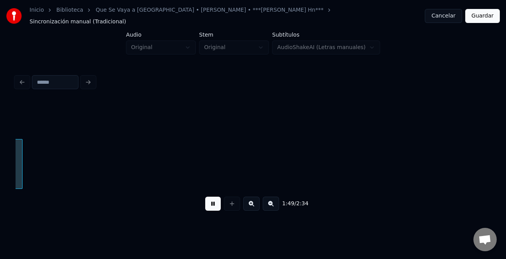
click at [215, 203] on button at bounding box center [213, 203] width 16 height 14
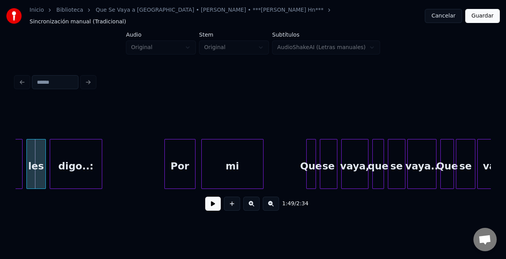
click at [214, 203] on button at bounding box center [213, 203] width 16 height 14
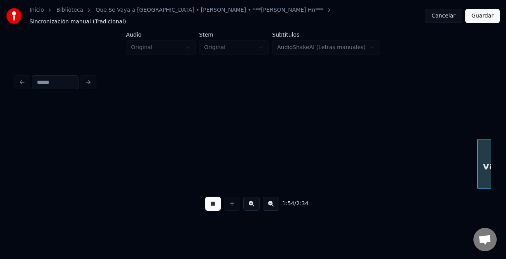
scroll to position [0, 11127]
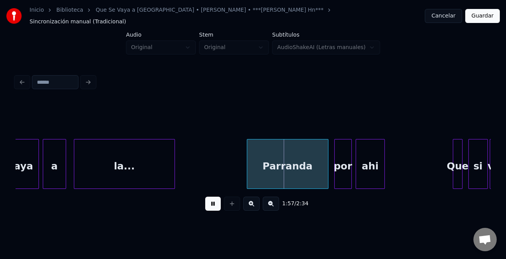
click at [210, 204] on button at bounding box center [213, 203] width 16 height 14
click at [215, 203] on button at bounding box center [213, 203] width 16 height 14
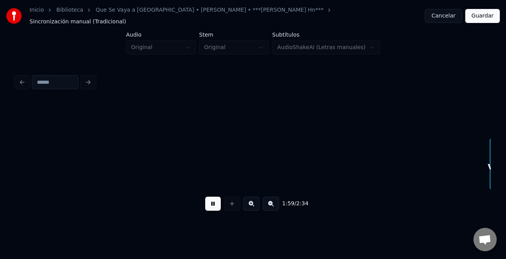
scroll to position [0, 11603]
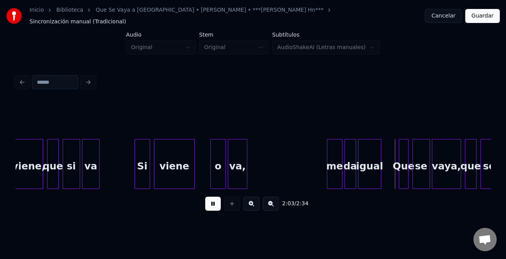
click at [215, 201] on button at bounding box center [213, 203] width 16 height 14
click at [336, 167] on div "me" at bounding box center [334, 165] width 15 height 53
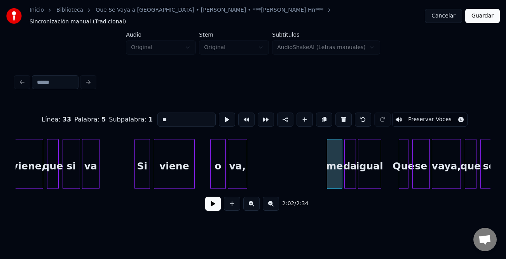
click at [160, 113] on input "**" at bounding box center [187, 119] width 58 height 14
type input "**"
click at [215, 202] on button at bounding box center [213, 203] width 16 height 14
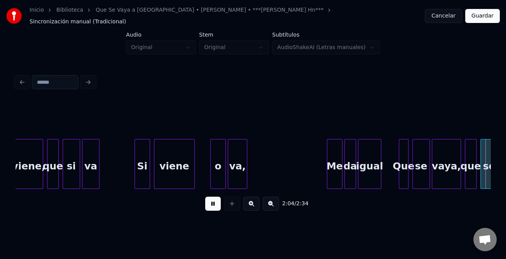
scroll to position [0, 12078]
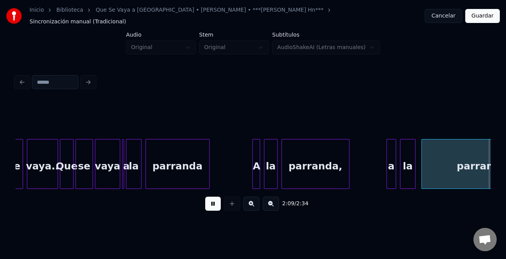
click at [209, 204] on button at bounding box center [213, 203] width 16 height 14
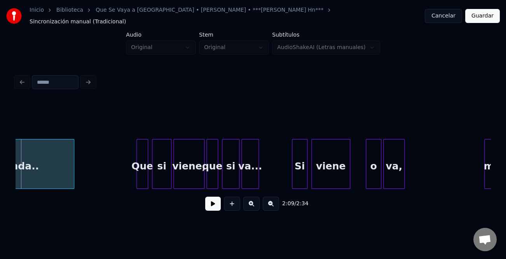
scroll to position [0, 12395]
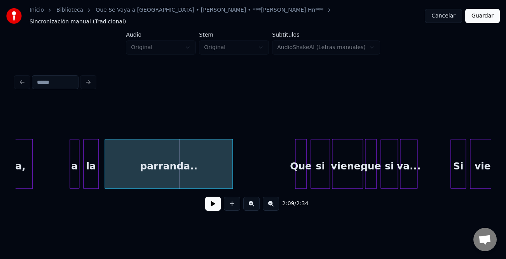
click at [70, 159] on div at bounding box center [71, 163] width 2 height 49
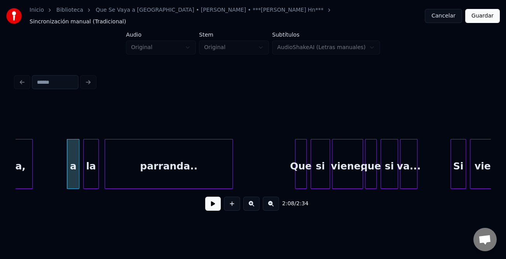
click at [68, 160] on div at bounding box center [68, 163] width 2 height 49
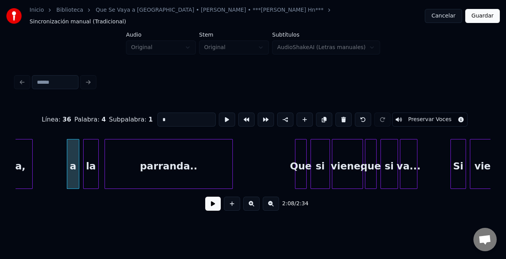
click at [171, 114] on input "*" at bounding box center [187, 119] width 58 height 14
type input "*"
click at [220, 202] on button at bounding box center [213, 203] width 16 height 14
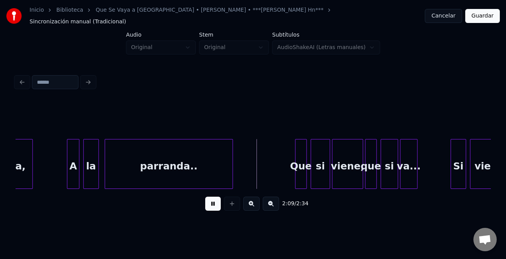
click at [296, 156] on div "Que" at bounding box center [301, 165] width 11 height 53
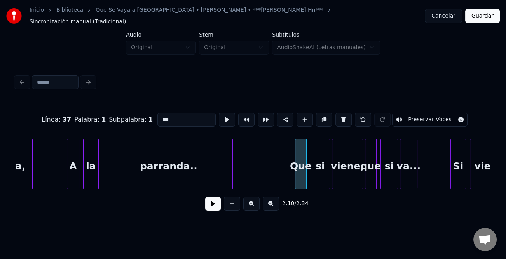
click at [215, 201] on button at bounding box center [213, 203] width 16 height 14
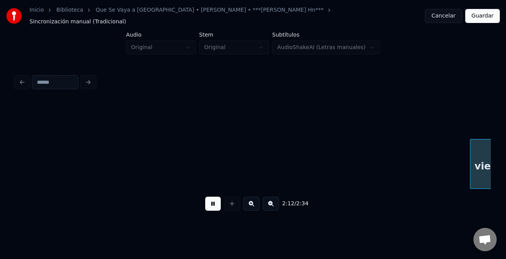
scroll to position [0, 12871]
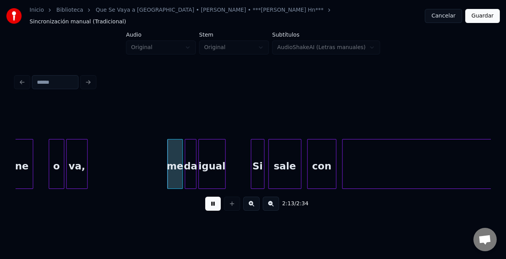
click at [215, 201] on button at bounding box center [213, 203] width 16 height 14
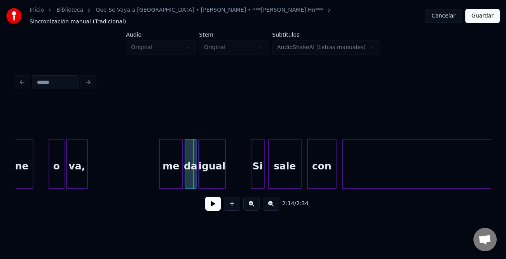
click at [160, 173] on div at bounding box center [160, 163] width 2 height 49
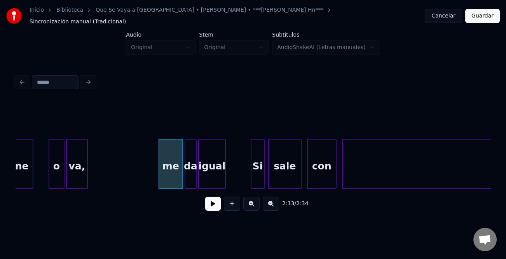
click at [163, 173] on div "me" at bounding box center [170, 165] width 23 height 53
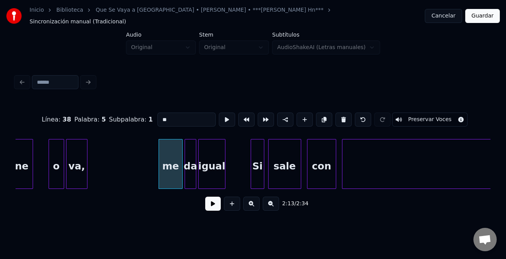
click at [163, 112] on input "**" at bounding box center [187, 119] width 58 height 14
type input "**"
click at [217, 203] on button at bounding box center [213, 203] width 16 height 14
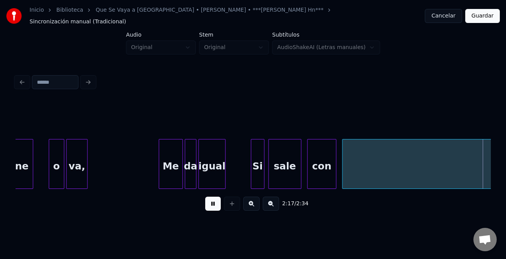
scroll to position [0, 13347]
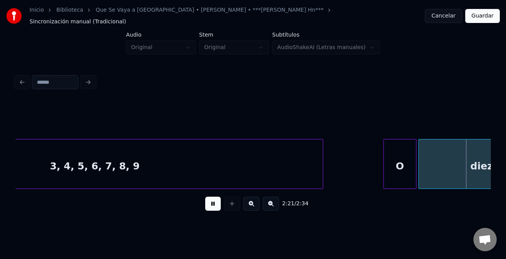
click at [215, 201] on button at bounding box center [213, 203] width 16 height 14
click at [458, 162] on div "diez," at bounding box center [484, 165] width 130 height 53
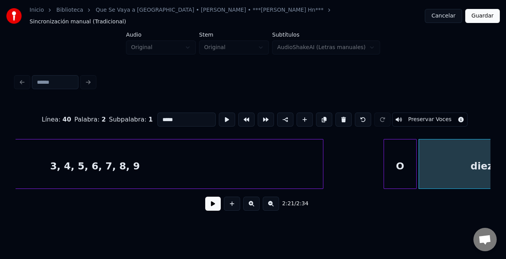
click at [182, 112] on input "*****" at bounding box center [187, 119] width 58 height 14
type input "*********"
click at [214, 200] on button at bounding box center [213, 203] width 16 height 14
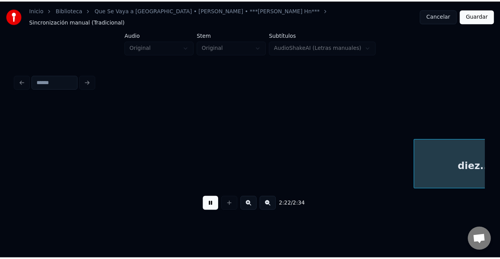
scroll to position [0, 13822]
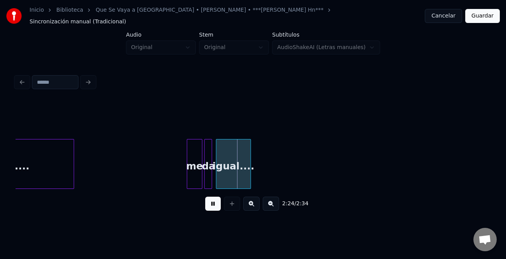
drag, startPoint x: 213, startPoint y: 202, endPoint x: 196, endPoint y: 191, distance: 20.2
click at [212, 202] on button at bounding box center [213, 203] width 16 height 14
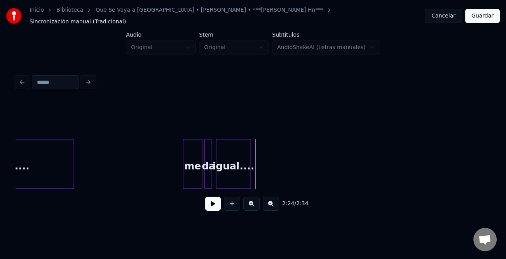
click at [184, 173] on div at bounding box center [185, 163] width 2 height 49
click at [190, 172] on div "me" at bounding box center [193, 165] width 19 height 53
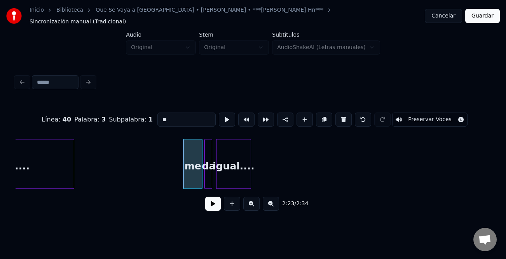
click at [164, 112] on input "**" at bounding box center [187, 119] width 58 height 14
click at [163, 112] on input "**" at bounding box center [187, 119] width 58 height 14
click at [161, 114] on input "**" at bounding box center [187, 119] width 58 height 14
type input "**"
click at [208, 200] on button at bounding box center [213, 203] width 16 height 14
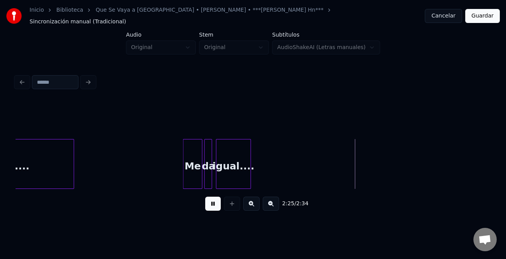
click at [491, 13] on button "Guardar" at bounding box center [483, 16] width 35 height 14
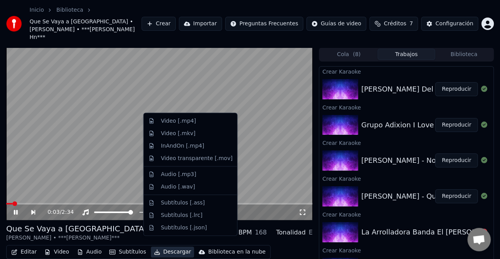
click at [168, 246] on button "Descargar" at bounding box center [173, 251] width 44 height 11
click at [195, 122] on div "Video [.mp4]" at bounding box center [197, 121] width 72 height 8
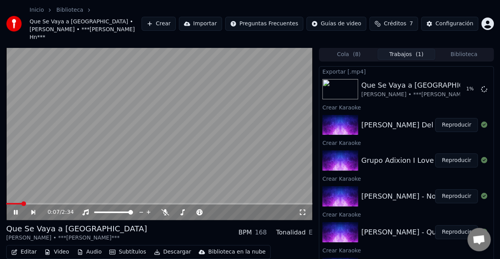
click at [14, 210] on icon at bounding box center [16, 212] width 4 height 5
drag, startPoint x: 475, startPoint y: 81, endPoint x: 505, endPoint y: 99, distance: 35.1
click at [481, 86] on icon at bounding box center [484, 89] width 6 height 6
click at [472, 86] on icon at bounding box center [475, 89] width 6 height 6
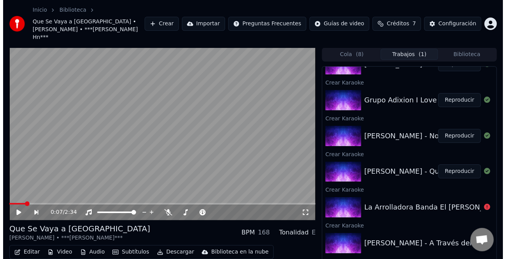
scroll to position [102, 0]
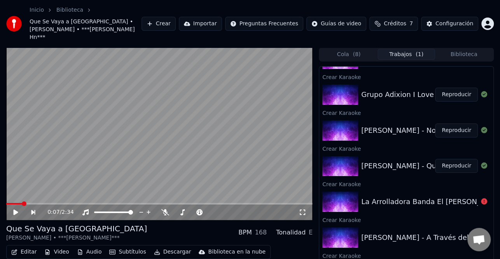
drag, startPoint x: 453, startPoint y: 119, endPoint x: 410, endPoint y: 130, distance: 44.2
click at [453, 123] on button "Reproducir" at bounding box center [456, 130] width 43 height 14
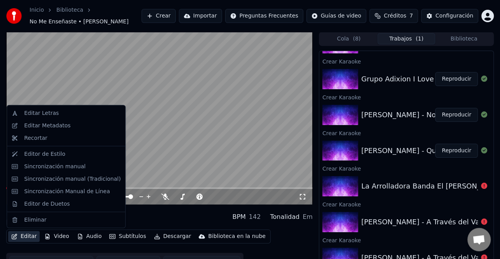
click at [32, 236] on button "Editar" at bounding box center [24, 236] width 32 height 11
drag, startPoint x: 64, startPoint y: 132, endPoint x: 67, endPoint y: 127, distance: 6.1
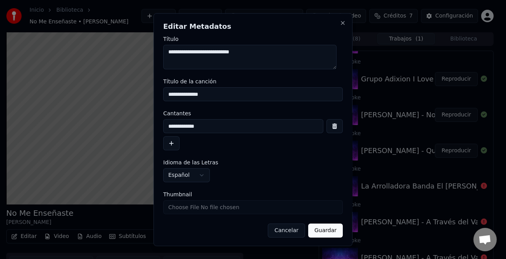
click at [170, 142] on button "button" at bounding box center [171, 143] width 16 height 14
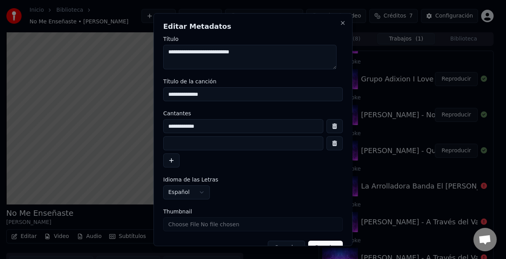
click at [163, 153] on button "button" at bounding box center [171, 160] width 16 height 14
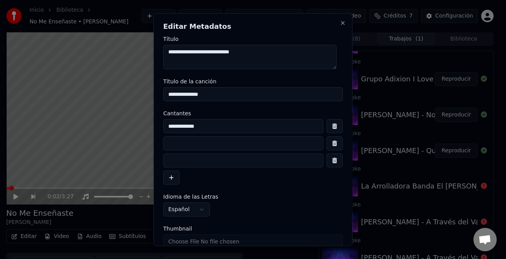
click at [163, 170] on button "button" at bounding box center [171, 177] width 16 height 14
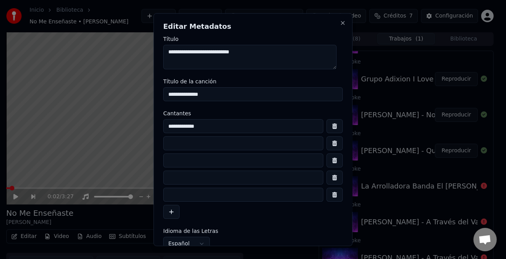
click at [163, 205] on button "button" at bounding box center [171, 212] width 16 height 14
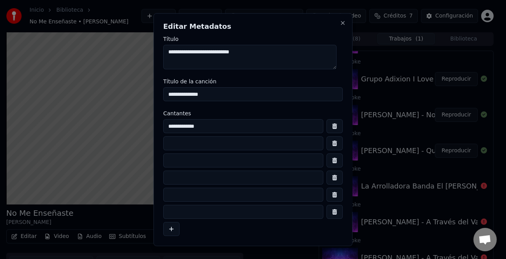
click at [330, 210] on button "button" at bounding box center [335, 212] width 16 height 14
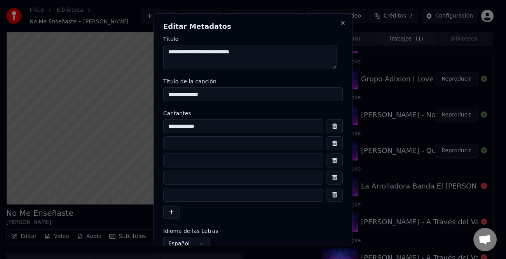
click at [331, 196] on button "button" at bounding box center [335, 194] width 16 height 14
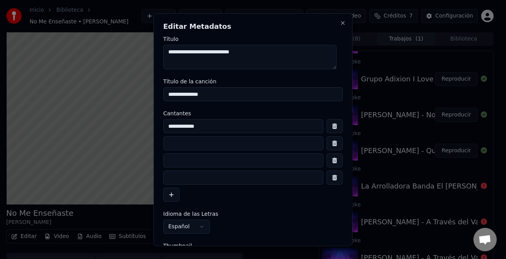
drag, startPoint x: 329, startPoint y: 176, endPoint x: 329, endPoint y: 170, distance: 6.2
click at [329, 176] on button "button" at bounding box center [335, 177] width 16 height 14
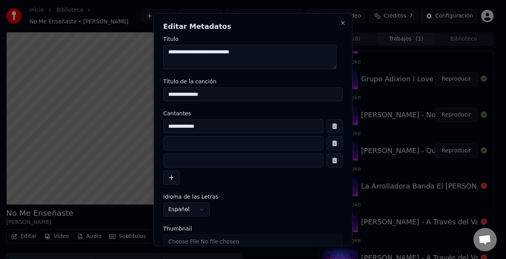
click at [331, 163] on button "button" at bounding box center [335, 160] width 16 height 14
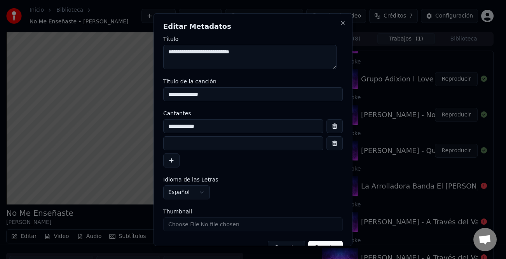
click at [215, 145] on input at bounding box center [243, 143] width 160 height 14
click at [182, 141] on input "**********" at bounding box center [243, 143] width 160 height 14
click at [187, 144] on input "**********" at bounding box center [243, 143] width 160 height 14
click at [248, 141] on input "**********" at bounding box center [243, 143] width 160 height 14
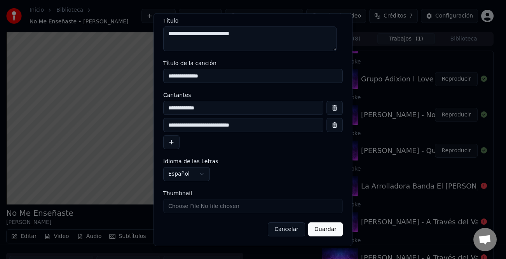
type input "**********"
click at [326, 232] on button "Guardar" at bounding box center [325, 229] width 35 height 14
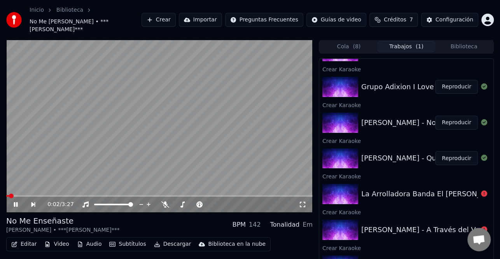
click at [9, 195] on span at bounding box center [7, 196] width 3 height 2
click at [16, 210] on div "0:02 / 3:27" at bounding box center [159, 204] width 306 height 16
click at [16, 205] on icon at bounding box center [21, 204] width 18 height 6
click at [6, 195] on span at bounding box center [8, 195] width 5 height 5
click at [12, 203] on div "0:00 / 3:27" at bounding box center [159, 204] width 300 height 8
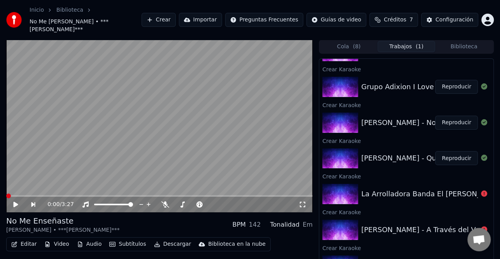
click at [18, 203] on icon at bounding box center [21, 204] width 18 height 6
click at [17, 203] on icon at bounding box center [16, 204] width 4 height 5
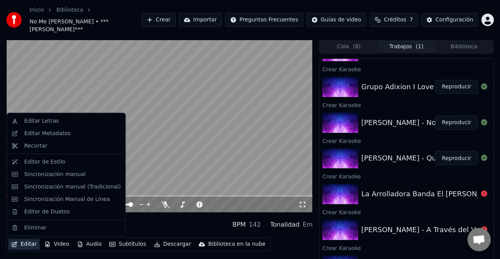
click at [28, 245] on button "Editar" at bounding box center [24, 243] width 32 height 11
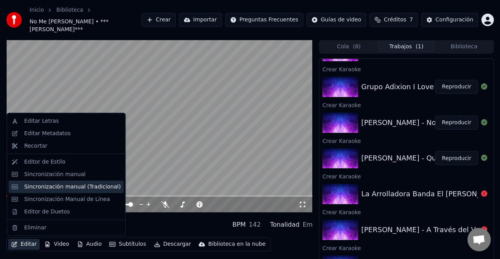
click at [56, 189] on div "Sincronización manual (Tradicional)" at bounding box center [72, 186] width 96 height 8
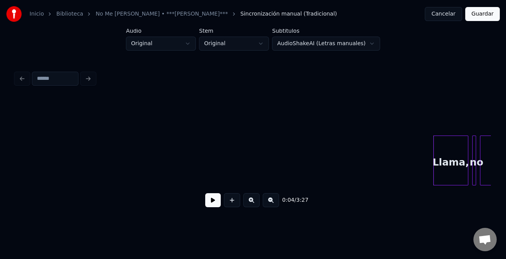
click at [220, 203] on button at bounding box center [213, 200] width 16 height 14
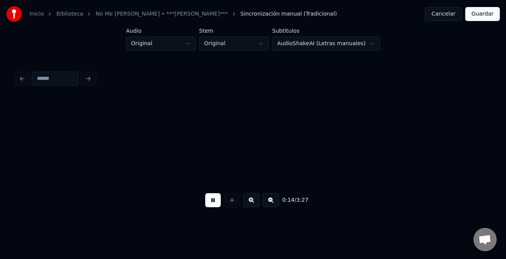
scroll to position [0, 1427]
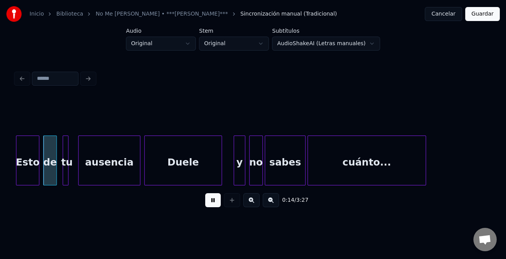
click at [220, 202] on button at bounding box center [213, 200] width 16 height 14
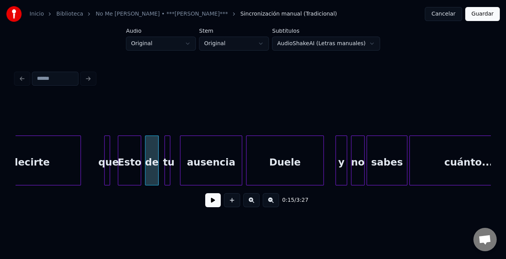
scroll to position [0, 1309]
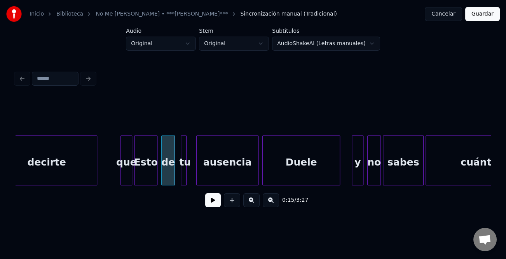
click at [130, 161] on div at bounding box center [131, 160] width 2 height 49
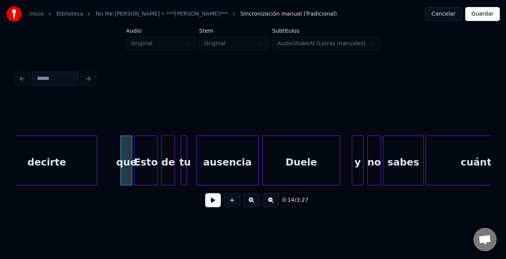
click at [123, 165] on div "que" at bounding box center [127, 160] width 12 height 50
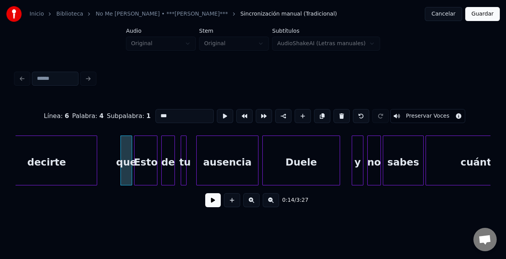
click at [157, 111] on input "***" at bounding box center [185, 116] width 58 height 14
type input "***"
click at [210, 200] on button at bounding box center [213, 200] width 16 height 14
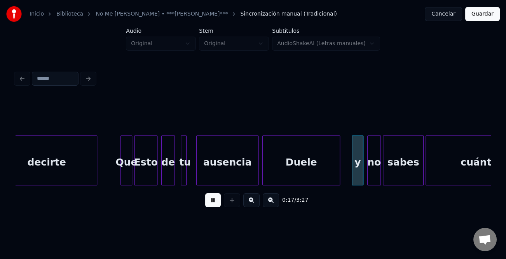
click at [210, 200] on button at bounding box center [213, 200] width 16 height 14
click at [348, 168] on div at bounding box center [348, 160] width 2 height 49
click at [349, 168] on div "y" at bounding box center [355, 162] width 17 height 53
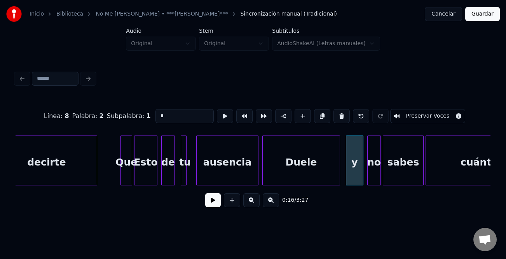
click at [165, 117] on input "*" at bounding box center [185, 116] width 58 height 14
type input "*"
click at [210, 197] on button at bounding box center [213, 200] width 16 height 14
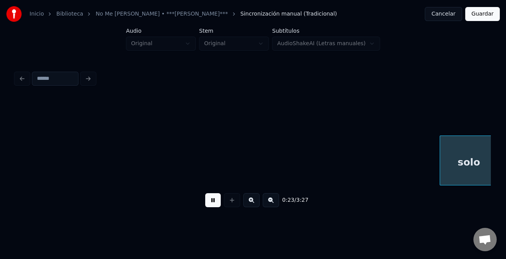
scroll to position [0, 2260]
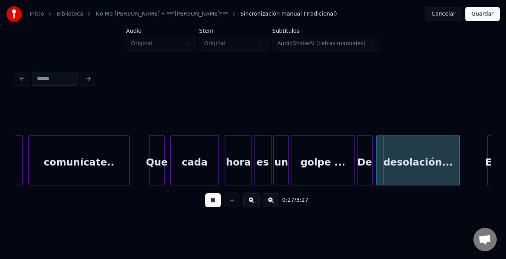
click at [210, 197] on button at bounding box center [213, 200] width 16 height 14
click at [348, 155] on div "golpe ..." at bounding box center [322, 162] width 63 height 53
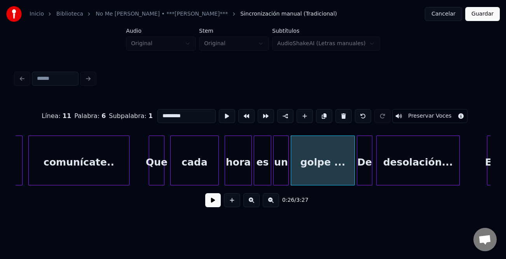
click at [213, 197] on button at bounding box center [213, 200] width 16 height 14
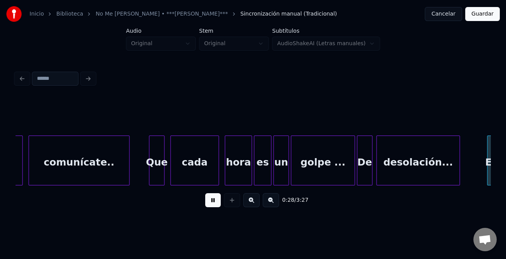
scroll to position [0, 2736]
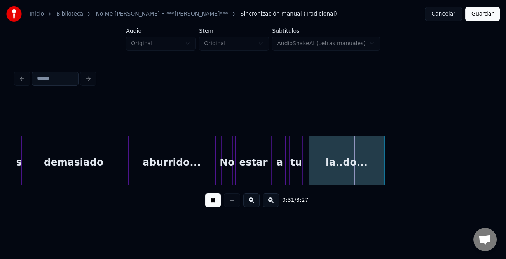
click at [222, 180] on div at bounding box center [223, 160] width 2 height 49
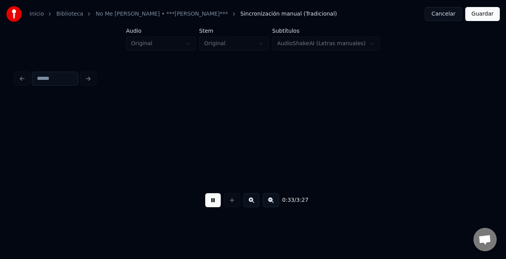
scroll to position [0, 3211]
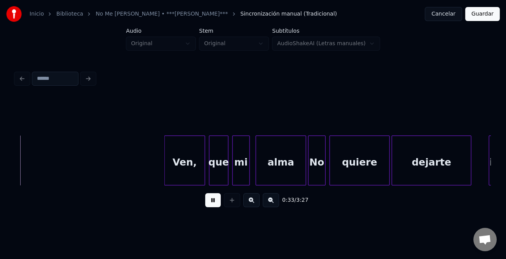
click at [469, 156] on div at bounding box center [470, 160] width 2 height 49
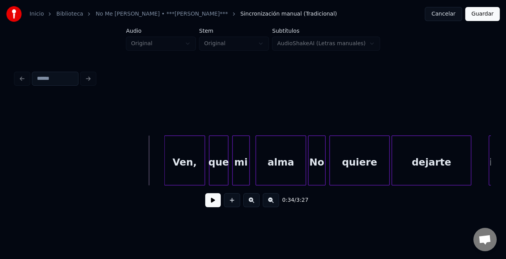
click at [208, 198] on button at bounding box center [213, 200] width 16 height 14
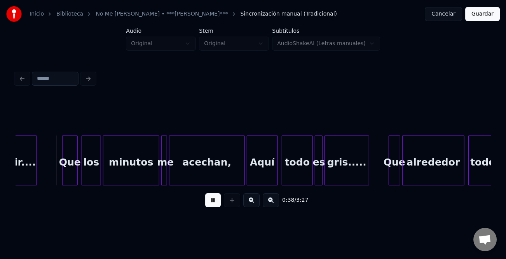
click at [208, 198] on button at bounding box center [213, 200] width 16 height 14
click at [212, 203] on button at bounding box center [213, 200] width 16 height 14
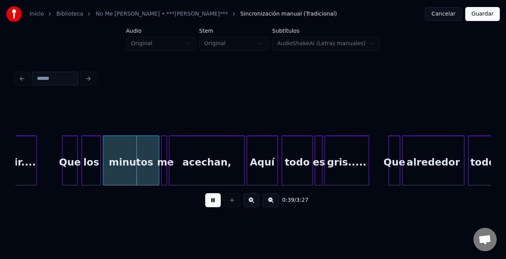
click at [212, 203] on button at bounding box center [213, 200] width 16 height 14
drag, startPoint x: 225, startPoint y: 216, endPoint x: 221, endPoint y: 210, distance: 7.6
click at [225, 215] on div "0:39 / 3:27" at bounding box center [253, 200] width 475 height 30
click at [219, 207] on button at bounding box center [213, 200] width 16 height 14
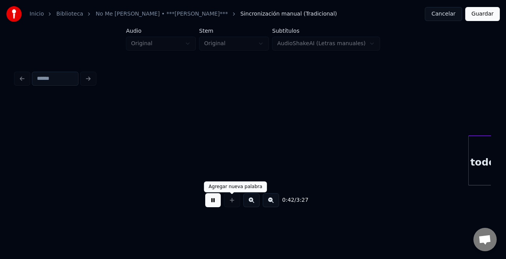
scroll to position [0, 4163]
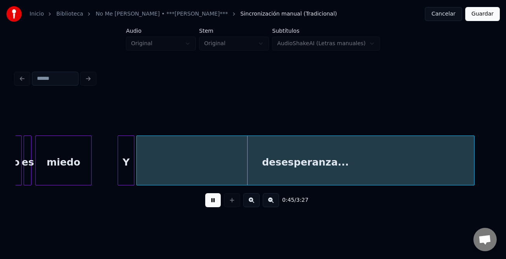
click at [119, 177] on div at bounding box center [119, 160] width 2 height 49
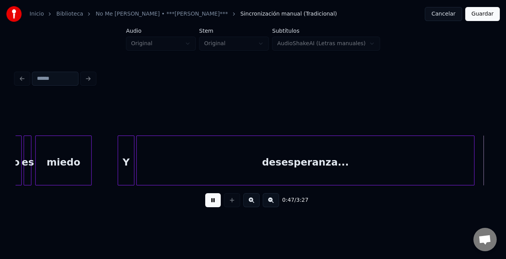
scroll to position [0, 4638]
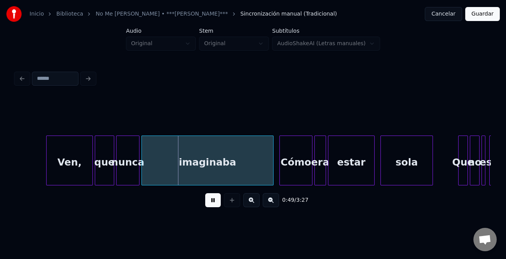
click at [47, 175] on div at bounding box center [48, 160] width 2 height 49
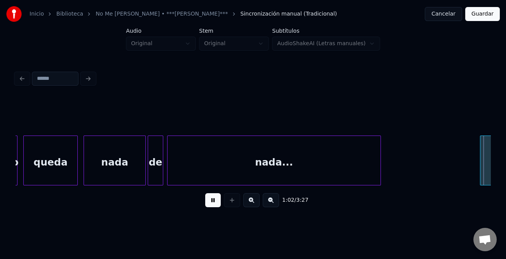
scroll to position [0, 6066]
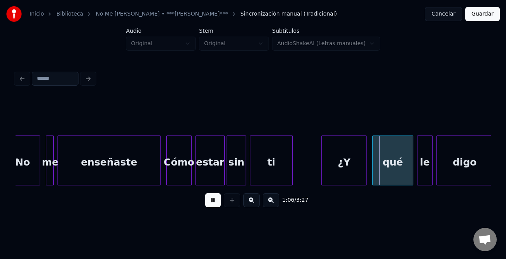
click at [322, 165] on div at bounding box center [323, 160] width 2 height 49
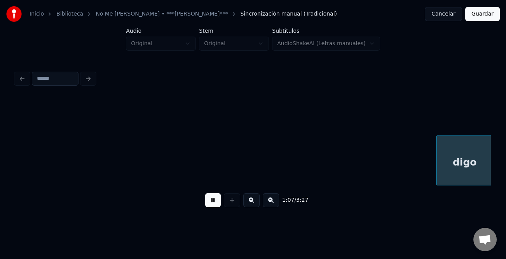
scroll to position [0, 6541]
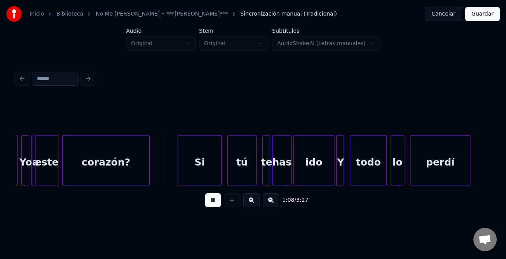
click at [179, 157] on div at bounding box center [179, 160] width 2 height 49
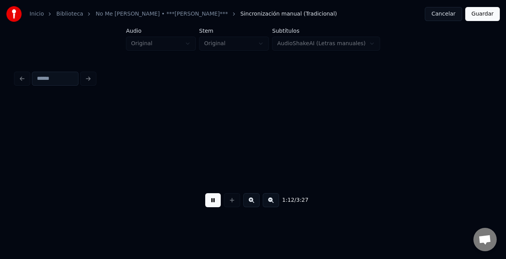
scroll to position [0, 7018]
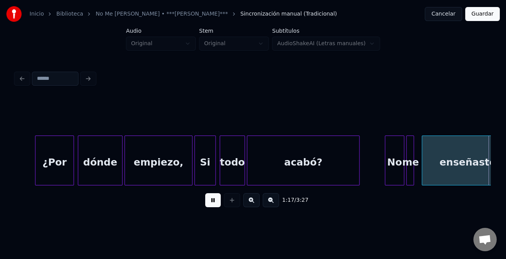
click at [388, 161] on div "No" at bounding box center [394, 162] width 19 height 53
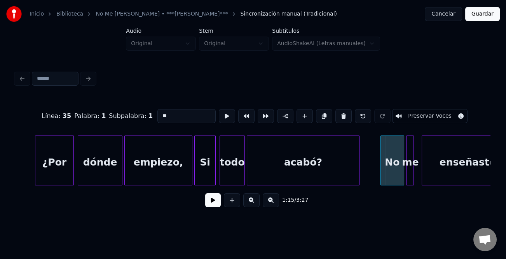
click at [381, 163] on div at bounding box center [382, 160] width 2 height 49
click at [212, 205] on button at bounding box center [213, 200] width 16 height 14
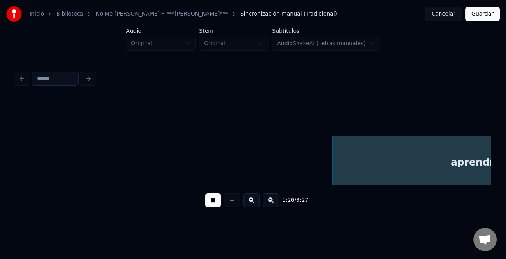
scroll to position [0, 8446]
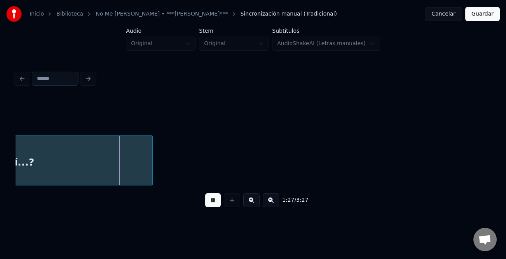
click at [220, 201] on button at bounding box center [213, 200] width 16 height 14
click at [215, 204] on button at bounding box center [213, 200] width 16 height 14
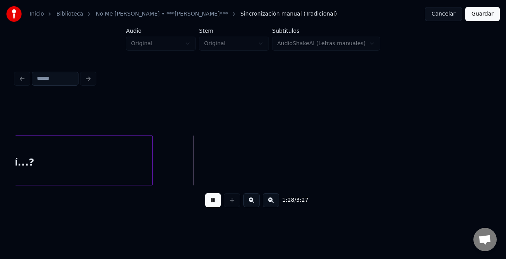
click at [215, 204] on button at bounding box center [213, 200] width 16 height 14
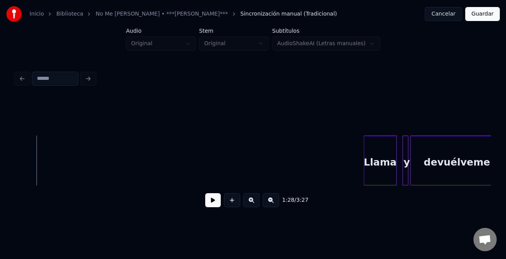
scroll to position [0, 8646]
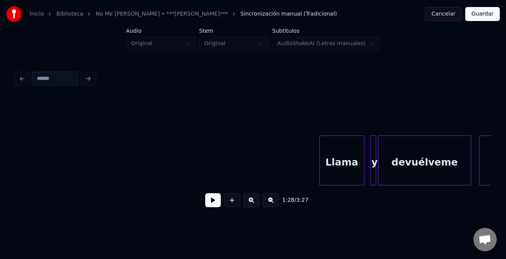
click at [320, 177] on div at bounding box center [321, 160] width 2 height 49
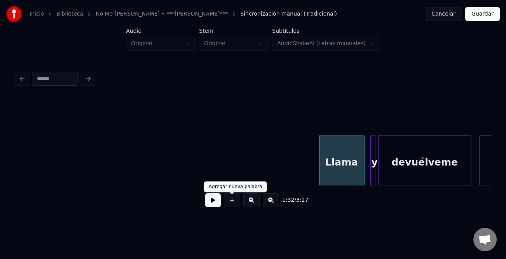
click at [218, 205] on button at bounding box center [213, 200] width 16 height 14
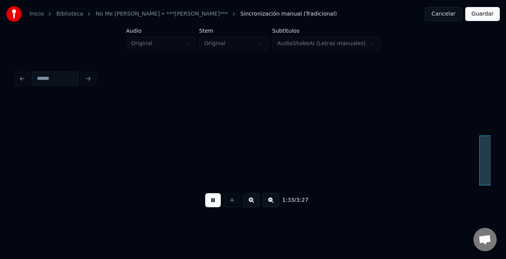
scroll to position [0, 9122]
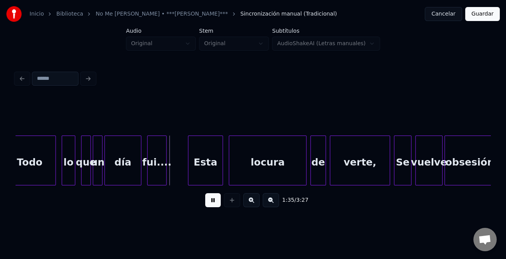
click at [218, 205] on button at bounding box center [213, 200] width 16 height 14
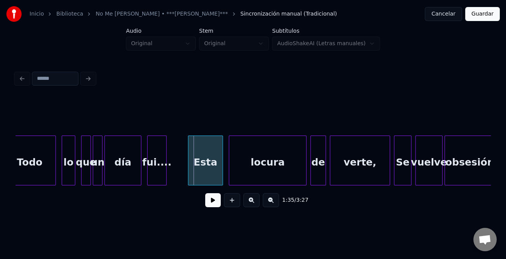
click at [218, 205] on button at bounding box center [213, 200] width 16 height 14
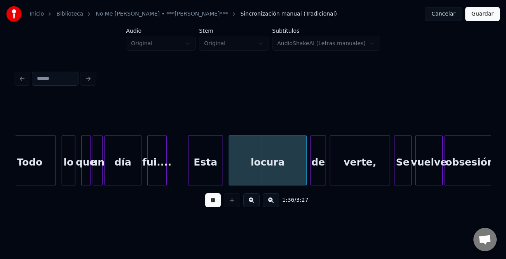
click at [218, 205] on button at bounding box center [213, 200] width 16 height 14
click at [217, 207] on button at bounding box center [213, 200] width 16 height 14
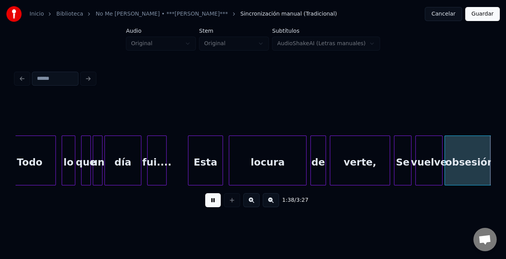
scroll to position [0, 9599]
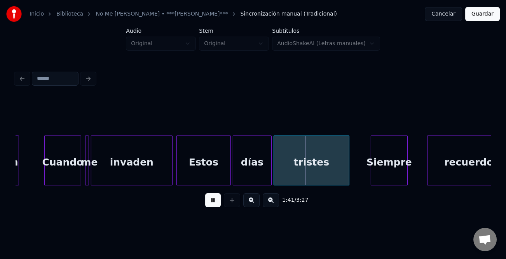
click at [217, 207] on button at bounding box center [213, 200] width 16 height 14
click at [368, 175] on div at bounding box center [369, 160] width 2 height 49
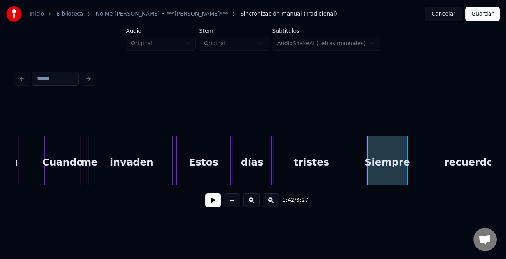
click at [211, 200] on button at bounding box center [213, 200] width 16 height 14
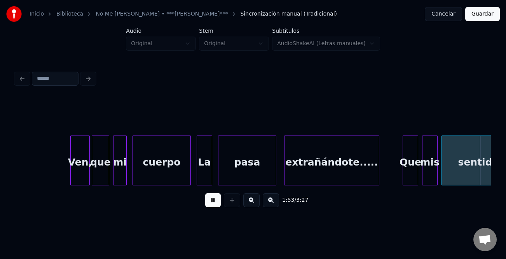
scroll to position [0, 11026]
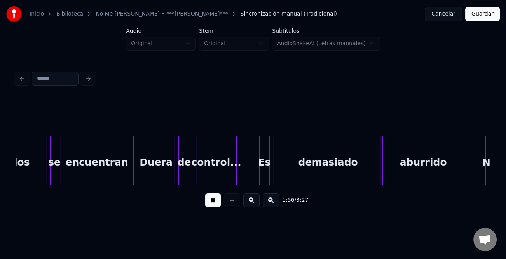
click at [260, 158] on div at bounding box center [261, 160] width 2 height 49
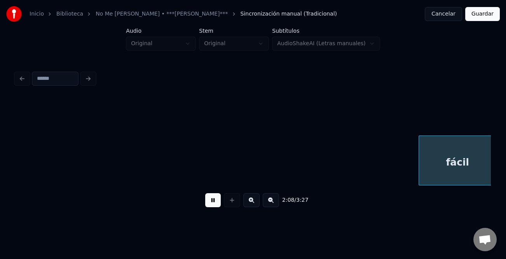
scroll to position [0, 12454]
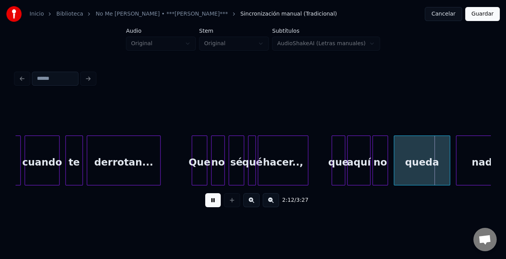
drag, startPoint x: 212, startPoint y: 201, endPoint x: 233, endPoint y: 202, distance: 21.0
click at [212, 201] on button at bounding box center [213, 200] width 16 height 14
click at [334, 163] on div "que" at bounding box center [338, 162] width 13 height 53
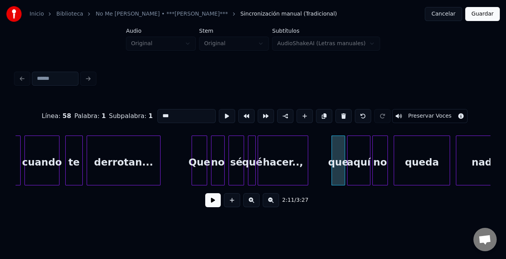
click at [161, 111] on input "***" at bounding box center [187, 116] width 58 height 14
type input "***"
click at [215, 199] on button at bounding box center [213, 200] width 16 height 14
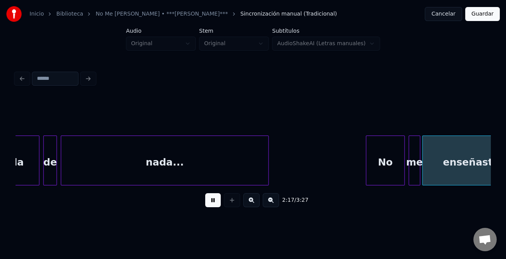
scroll to position [0, 13405]
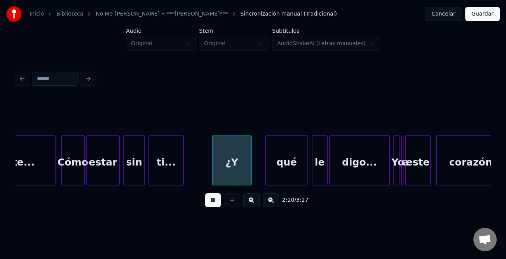
click at [214, 165] on div at bounding box center [214, 160] width 2 height 49
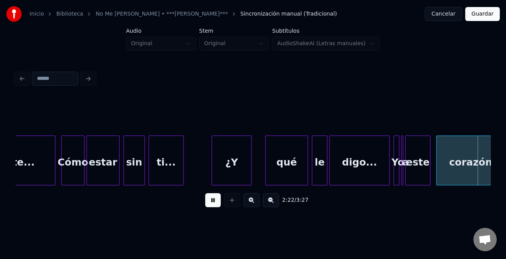
scroll to position [0, 13880]
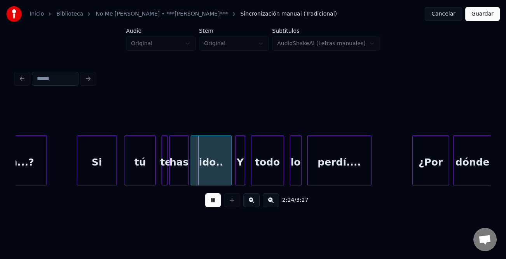
click at [77, 172] on div at bounding box center [78, 160] width 2 height 49
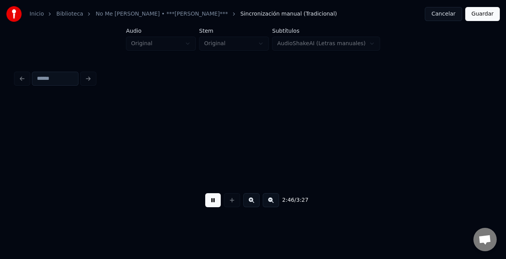
scroll to position [0, 16193]
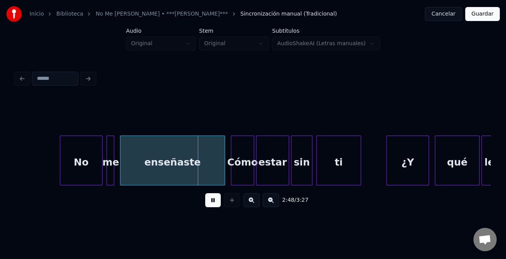
click at [60, 173] on div at bounding box center [61, 160] width 2 height 49
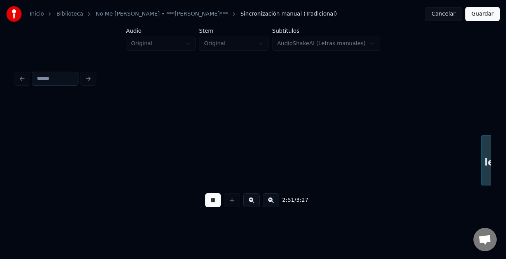
scroll to position [0, 16669]
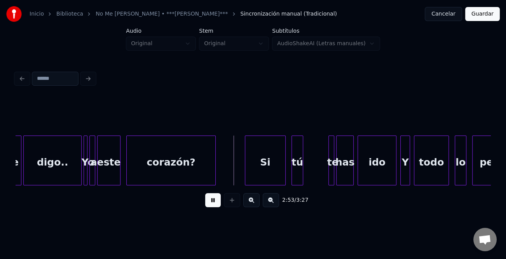
click at [245, 168] on div at bounding box center [246, 160] width 2 height 49
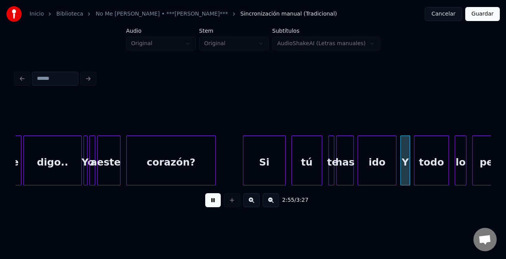
click at [322, 175] on div at bounding box center [321, 160] width 2 height 49
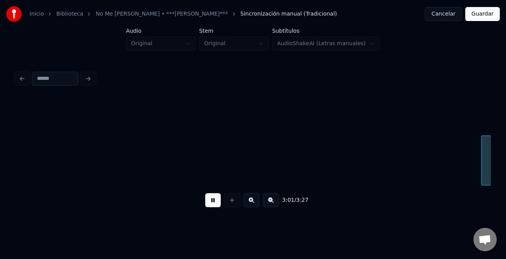
scroll to position [0, 17620]
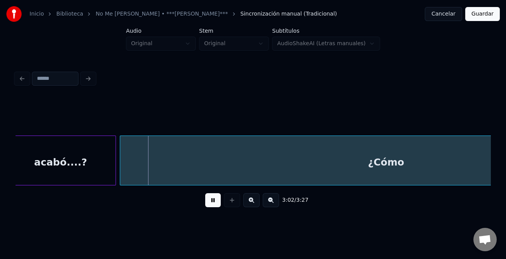
click at [92, 172] on div "acabó....?" at bounding box center [60, 162] width 110 height 53
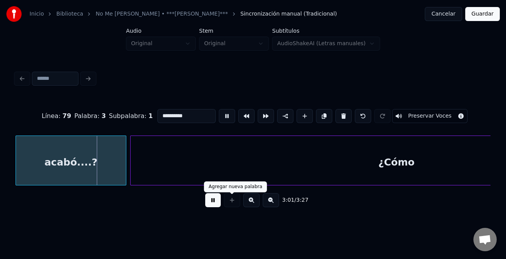
click at [214, 200] on button at bounding box center [213, 200] width 16 height 14
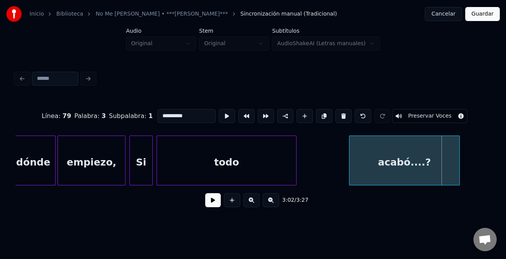
scroll to position [0, 17196]
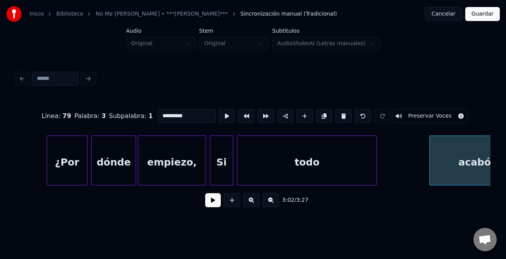
click at [173, 170] on div "empiezo," at bounding box center [171, 162] width 67 height 53
type input "********"
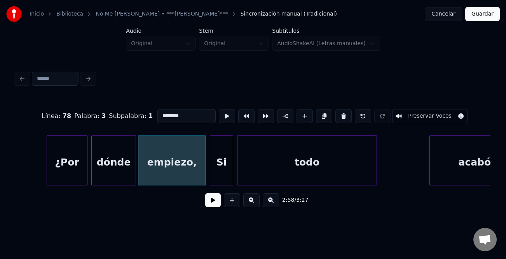
click at [211, 201] on button at bounding box center [213, 200] width 16 height 14
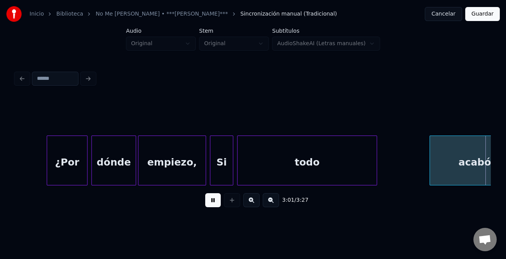
scroll to position [0, 17672]
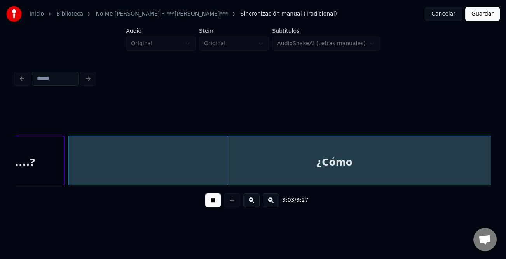
click at [273, 205] on button at bounding box center [271, 200] width 16 height 14
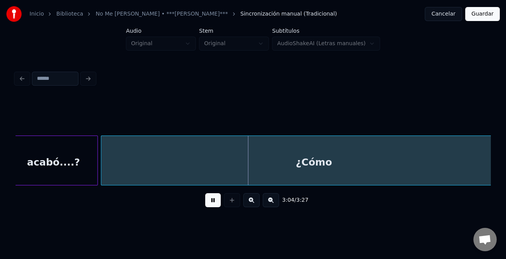
click at [273, 205] on button at bounding box center [271, 200] width 16 height 14
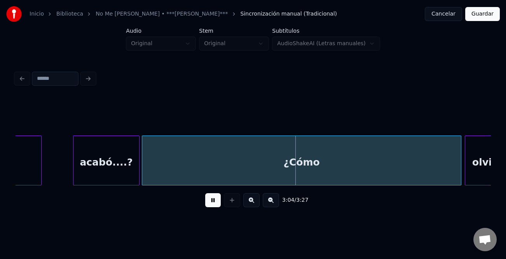
click at [273, 205] on button at bounding box center [271, 200] width 16 height 14
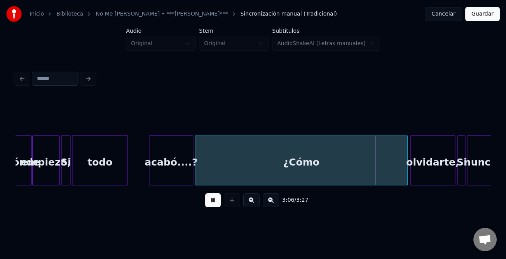
click at [210, 201] on button at bounding box center [213, 200] width 16 height 14
click at [162, 169] on div "acabó....?" at bounding box center [171, 162] width 44 height 53
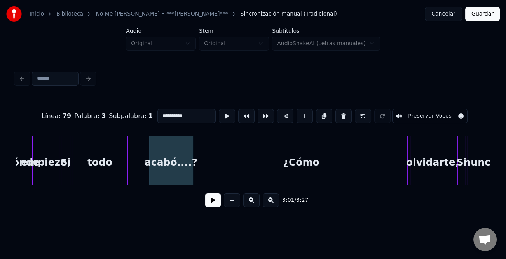
click at [115, 167] on div "todo" at bounding box center [99, 162] width 55 height 53
type input "****"
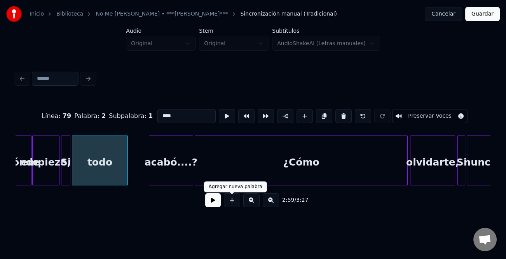
click at [210, 200] on button at bounding box center [213, 200] width 16 height 14
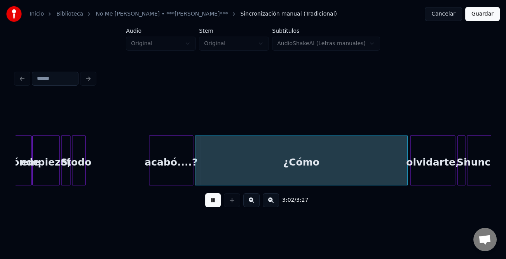
click at [83, 168] on div at bounding box center [84, 160] width 2 height 49
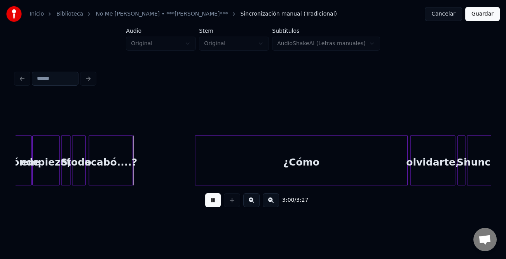
click at [114, 169] on div "acabó....?" at bounding box center [111, 162] width 44 height 53
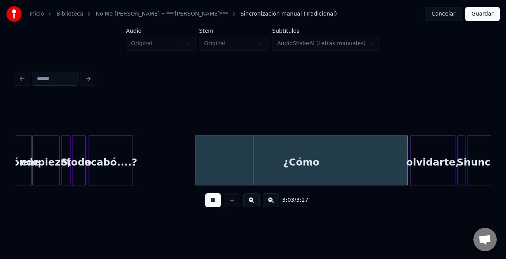
click at [211, 198] on button at bounding box center [213, 200] width 16 height 14
click at [130, 169] on div at bounding box center [131, 160] width 2 height 49
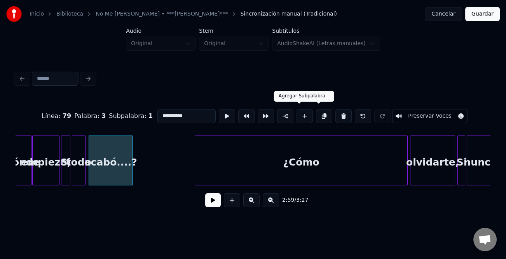
click at [299, 110] on button at bounding box center [305, 116] width 16 height 14
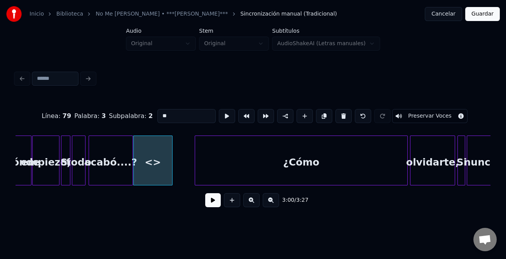
click at [171, 157] on div at bounding box center [171, 160] width 2 height 49
click at [170, 109] on input "**" at bounding box center [187, 116] width 58 height 14
type input "*"
click at [152, 166] on div "No me enseñastes" at bounding box center [153, 162] width 39 height 53
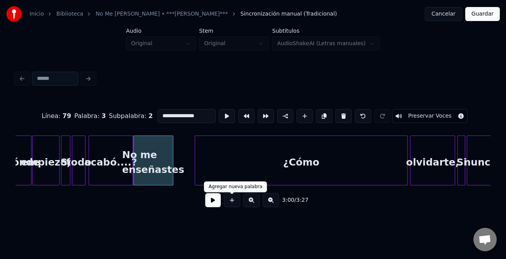
type input "**********"
click at [218, 202] on button at bounding box center [213, 200] width 16 height 14
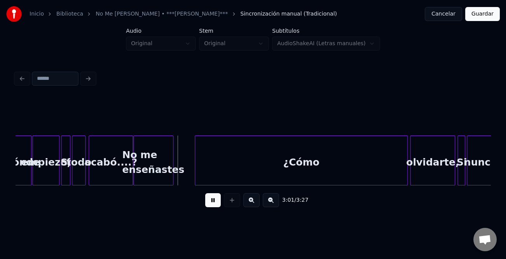
click at [218, 202] on button at bounding box center [213, 200] width 16 height 14
click at [153, 180] on div "No me enseñastes" at bounding box center [153, 162] width 39 height 53
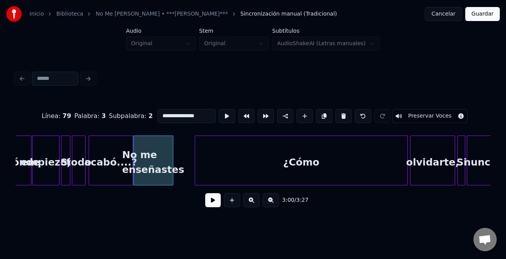
click at [163, 110] on input "**********" at bounding box center [187, 116] width 58 height 14
click at [208, 117] on input "**********" at bounding box center [187, 116] width 58 height 14
click at [131, 164] on div at bounding box center [131, 160] width 2 height 49
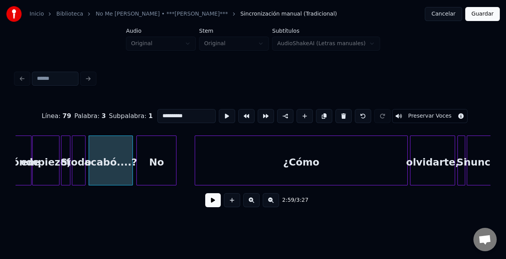
click at [142, 164] on div "No" at bounding box center [156, 162] width 39 height 53
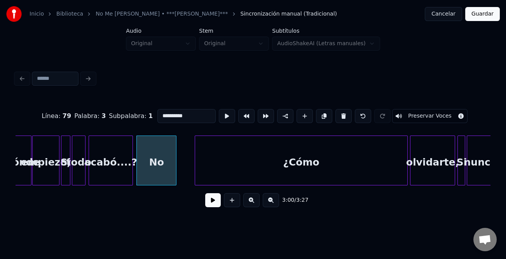
type input "**********"
click at [210, 203] on button at bounding box center [213, 200] width 16 height 14
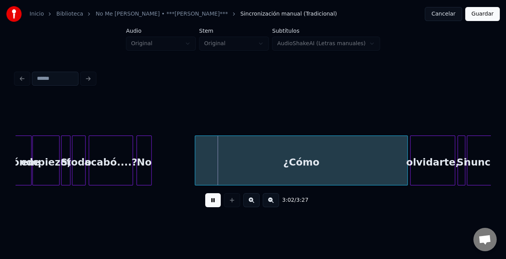
click at [149, 178] on div at bounding box center [150, 160] width 2 height 49
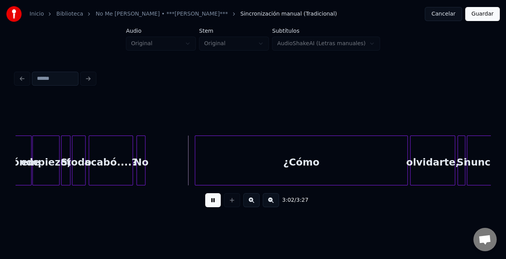
click at [144, 180] on div at bounding box center [144, 160] width 2 height 49
click at [213, 201] on button at bounding box center [213, 200] width 16 height 14
click at [144, 172] on div at bounding box center [144, 160] width 2 height 49
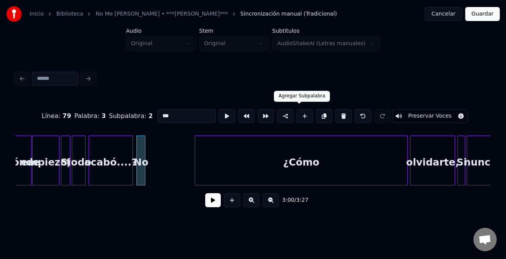
click at [297, 112] on button at bounding box center [305, 116] width 16 height 14
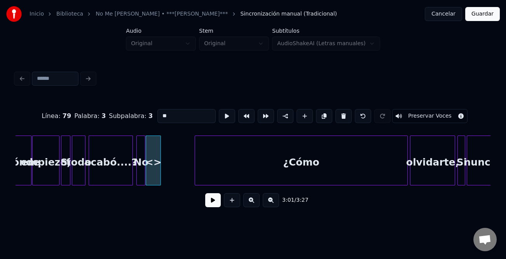
click at [183, 110] on input "**" at bounding box center [187, 116] width 58 height 14
type input "*"
click at [155, 175] on div "me" at bounding box center [156, 162] width 14 height 53
click at [154, 176] on div at bounding box center [154, 160] width 2 height 49
type input "**"
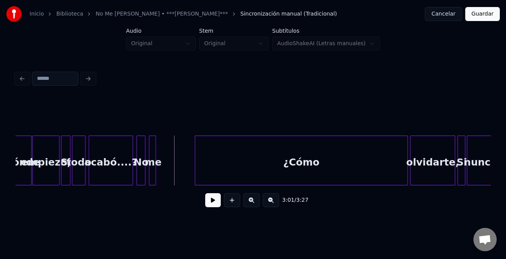
click at [150, 168] on div at bounding box center [150, 160] width 2 height 49
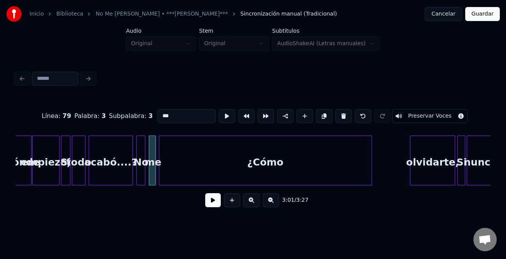
click at [219, 176] on div "¿Cómo" at bounding box center [265, 162] width 212 height 53
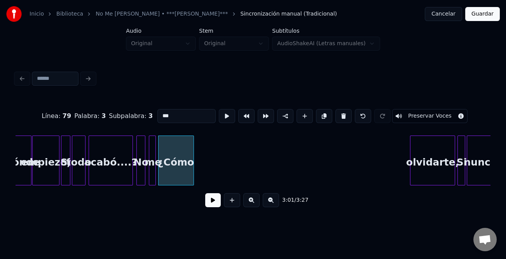
click at [193, 168] on div at bounding box center [192, 160] width 2 height 49
click at [165, 164] on div "¿Cómo" at bounding box center [176, 162] width 35 height 53
click at [177, 118] on input "**" at bounding box center [187, 116] width 58 height 14
click at [178, 156] on div "¿Cómo" at bounding box center [176, 162] width 35 height 53
type input "*"
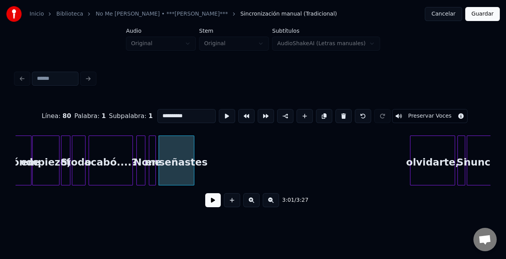
click at [151, 175] on div at bounding box center [150, 160] width 2 height 49
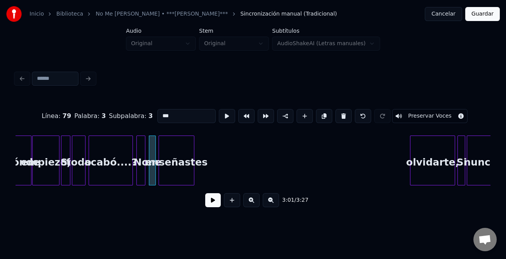
type input "**"
click at [210, 200] on button at bounding box center [213, 200] width 16 height 14
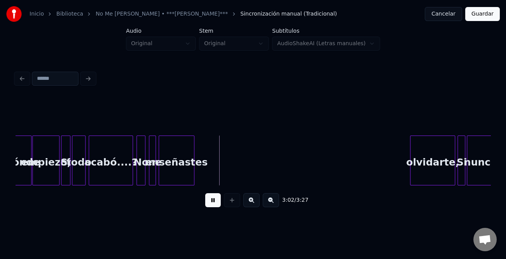
click at [210, 200] on button at bounding box center [213, 200] width 16 height 14
click at [182, 178] on div "enseñastes" at bounding box center [176, 162] width 35 height 53
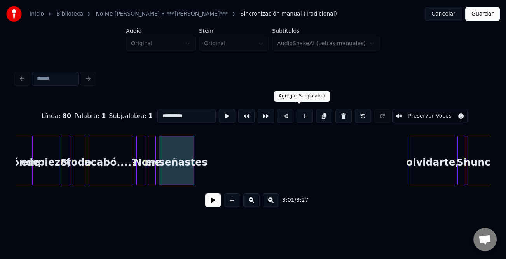
drag, startPoint x: 295, startPoint y: 113, endPoint x: 288, endPoint y: 113, distance: 6.6
click at [297, 113] on button at bounding box center [305, 116] width 16 height 14
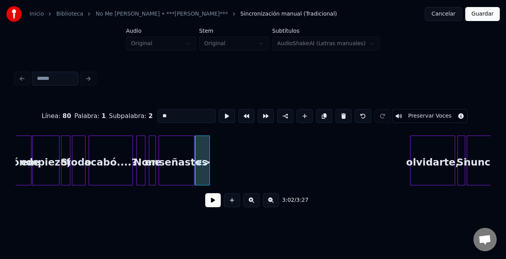
click at [203, 163] on div "<>" at bounding box center [202, 162] width 14 height 53
drag, startPoint x: 184, startPoint y: 116, endPoint x: 161, endPoint y: 115, distance: 23.8
click at [161, 115] on input "**" at bounding box center [187, 116] width 58 height 14
click at [161, 114] on input "*****" at bounding box center [187, 116] width 58 height 14
click at [220, 170] on div at bounding box center [219, 160] width 2 height 49
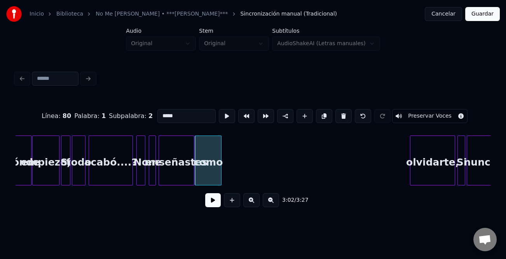
click at [212, 169] on div "como" at bounding box center [208, 162] width 26 height 53
type input "****"
click at [218, 208] on div "3:02 / 3:27" at bounding box center [253, 199] width 463 height 17
click at [216, 205] on button at bounding box center [213, 200] width 16 height 14
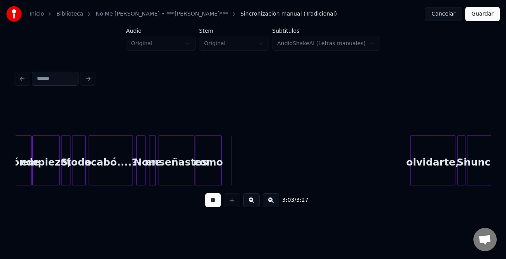
click at [216, 205] on button at bounding box center [213, 200] width 16 height 14
click at [212, 173] on div at bounding box center [213, 160] width 2 height 49
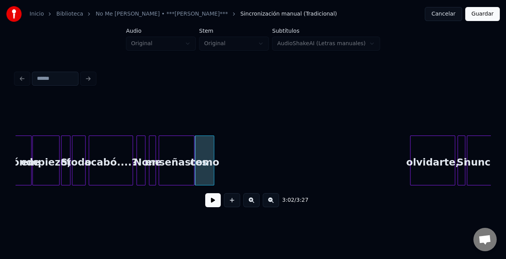
click at [208, 177] on div "como" at bounding box center [204, 162] width 19 height 53
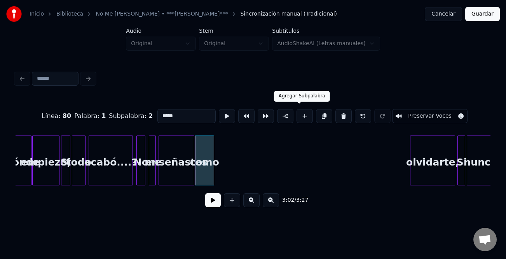
click at [302, 111] on button at bounding box center [305, 116] width 16 height 14
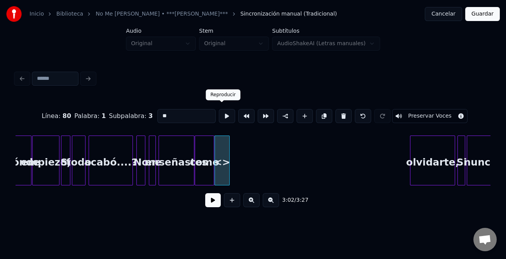
click at [178, 113] on input "**" at bounding box center [187, 116] width 58 height 14
type input "*"
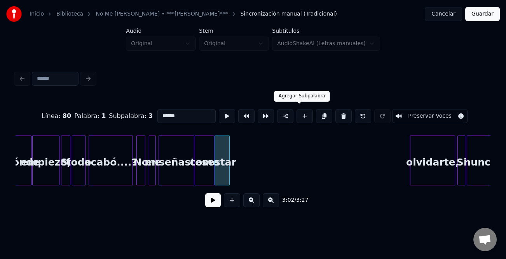
click at [303, 112] on button at bounding box center [305, 116] width 16 height 14
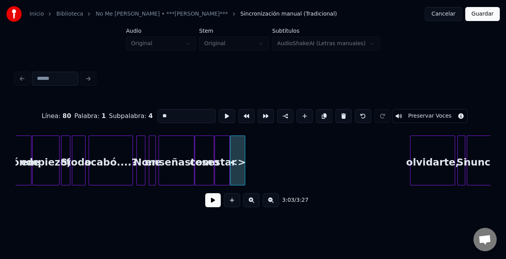
click at [168, 109] on input "**" at bounding box center [187, 116] width 58 height 14
type input "*"
click at [222, 179] on div "estar" at bounding box center [222, 162] width 14 height 53
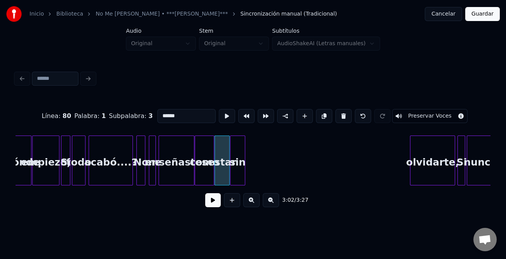
click at [238, 145] on div "sin" at bounding box center [238, 162] width 14 height 53
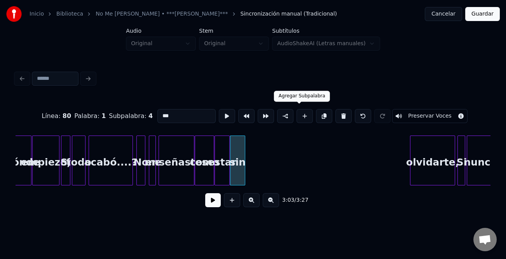
drag, startPoint x: 300, startPoint y: 111, endPoint x: 291, endPoint y: 113, distance: 9.2
click at [301, 111] on button at bounding box center [305, 116] width 16 height 14
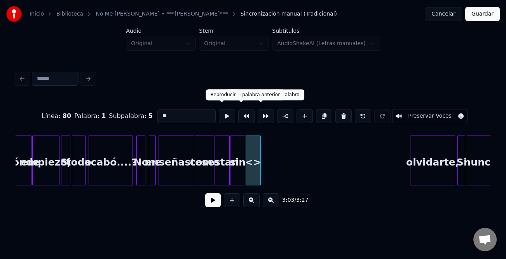
click at [194, 112] on input "**" at bounding box center [187, 116] width 58 height 14
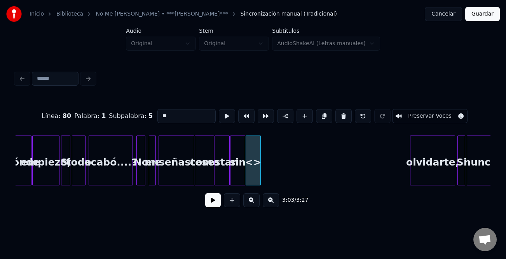
type input "*"
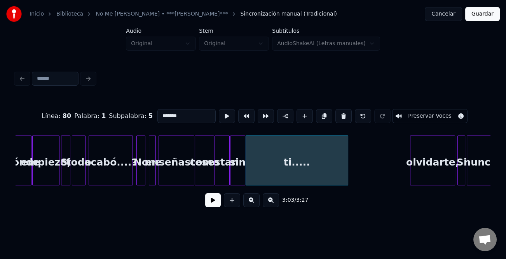
click at [347, 165] on div at bounding box center [347, 160] width 2 height 49
click at [281, 166] on div "ti....." at bounding box center [301, 162] width 102 height 53
click at [243, 169] on div "sin" at bounding box center [241, 162] width 14 height 53
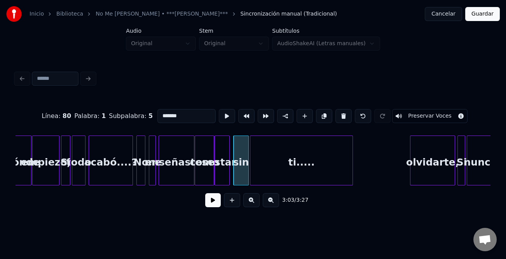
click at [224, 170] on div "estar" at bounding box center [222, 162] width 14 height 53
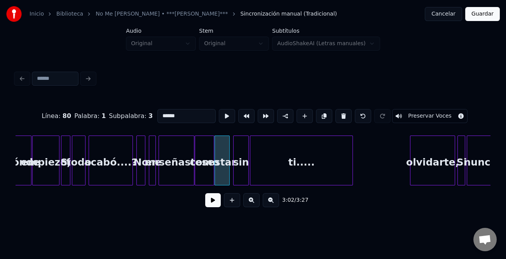
type input "*****"
click at [217, 203] on button at bounding box center [213, 200] width 16 height 14
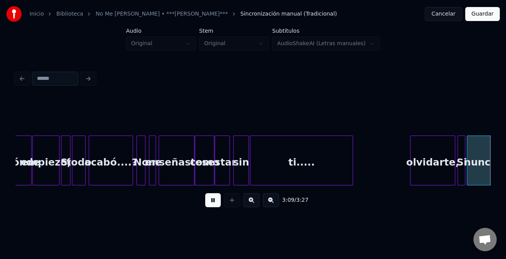
scroll to position [0, 7386]
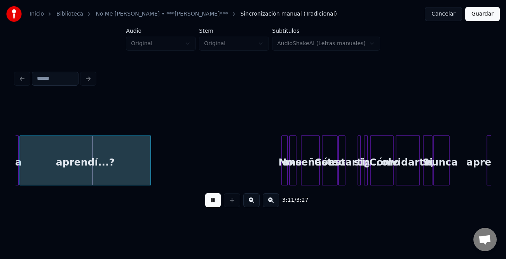
drag, startPoint x: 211, startPoint y: 201, endPoint x: 327, endPoint y: 206, distance: 116.0
click at [212, 201] on button at bounding box center [213, 200] width 16 height 14
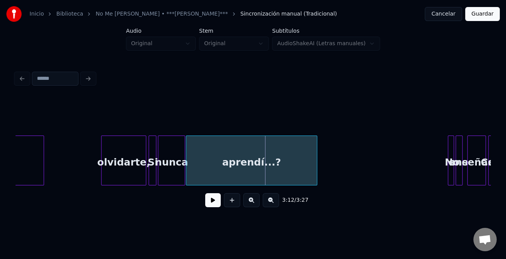
scroll to position [0, 7201]
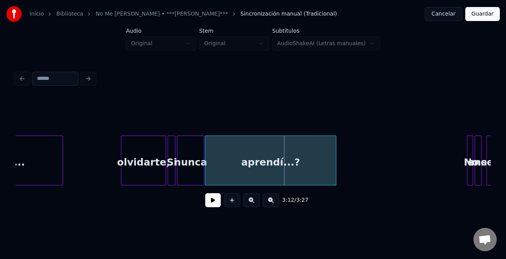
click at [142, 177] on div "olvidarte," at bounding box center [143, 162] width 44 height 53
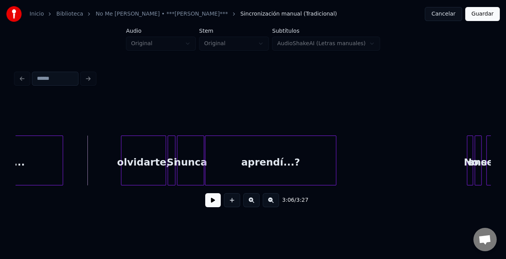
click at [156, 163] on div "olvidarte," at bounding box center [143, 162] width 44 height 53
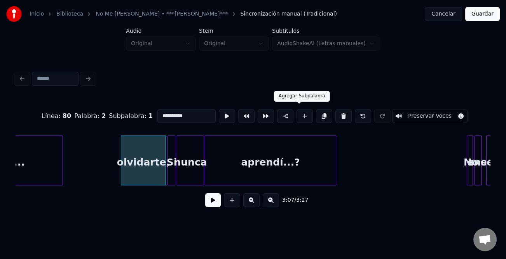
drag, startPoint x: 303, startPoint y: 112, endPoint x: 266, endPoint y: 125, distance: 38.9
click at [300, 114] on button at bounding box center [305, 116] width 16 height 14
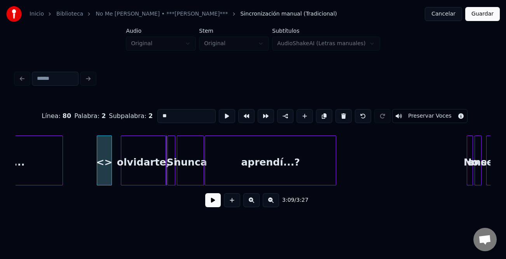
click at [101, 166] on div "<>" at bounding box center [104, 162] width 14 height 53
click at [116, 169] on div at bounding box center [115, 160] width 2 height 49
click at [110, 168] on div "<>" at bounding box center [107, 162] width 20 height 53
click at [181, 109] on input "**" at bounding box center [187, 116] width 58 height 14
type input "**"
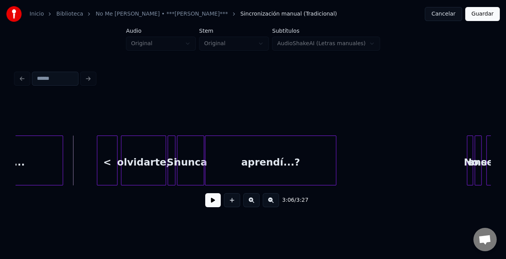
click at [214, 207] on button at bounding box center [213, 200] width 16 height 14
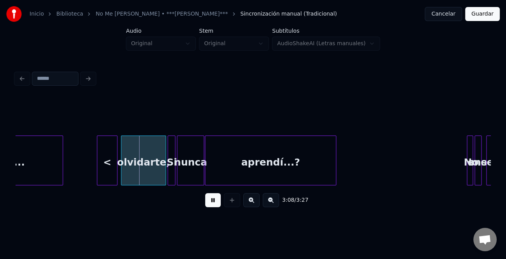
click at [214, 203] on button at bounding box center [213, 200] width 16 height 14
drag, startPoint x: 451, startPoint y: 187, endPoint x: 436, endPoint y: 190, distance: 15.4
click at [436, 190] on div "3:08 / 3:27" at bounding box center [253, 155] width 475 height 118
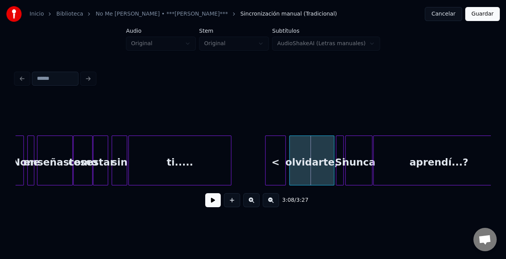
scroll to position [0, 6988]
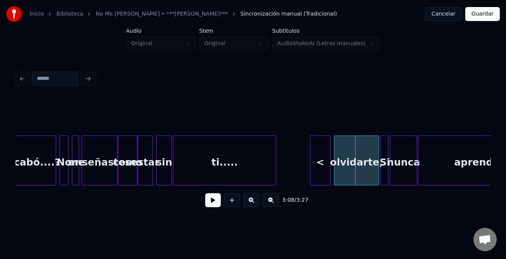
click at [324, 161] on div "<" at bounding box center [320, 162] width 20 height 53
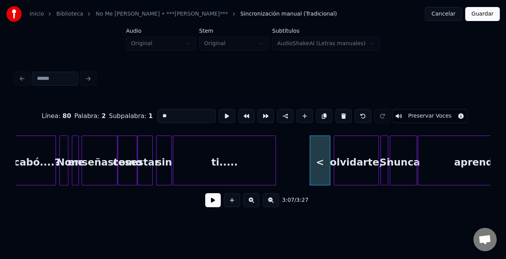
drag, startPoint x: 163, startPoint y: 112, endPoint x: 136, endPoint y: 113, distance: 26.9
click at [136, 113] on div "Línea : 80 Palabra : 2 Subpalabra : 1 ** Preservar Voces" at bounding box center [253, 115] width 475 height 39
type input "****"
click at [216, 201] on button at bounding box center [213, 200] width 16 height 14
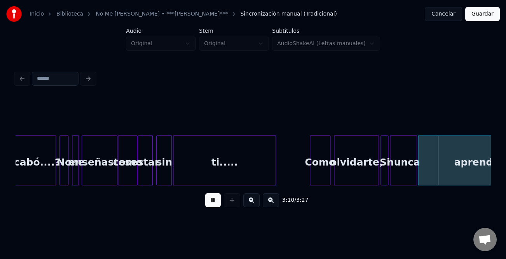
click at [216, 201] on button at bounding box center [213, 200] width 16 height 14
click at [250, 203] on button at bounding box center [251, 200] width 16 height 14
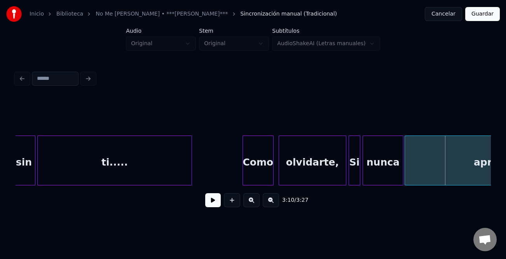
click at [250, 203] on button at bounding box center [251, 200] width 16 height 14
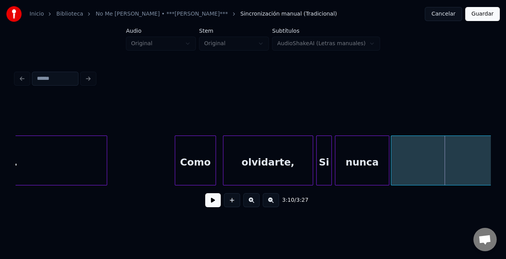
click at [250, 203] on button at bounding box center [251, 200] width 16 height 14
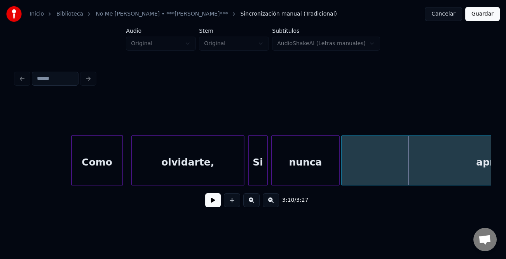
scroll to position [0, 18181]
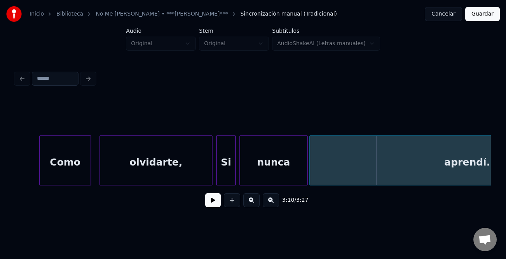
click at [164, 165] on div "olvidarte," at bounding box center [156, 162] width 112 height 53
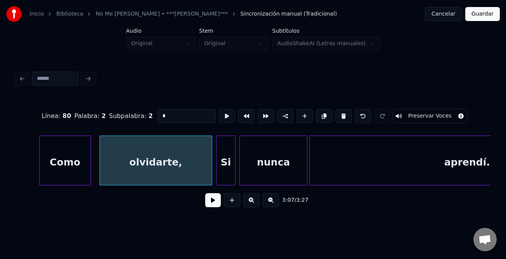
click at [215, 202] on button at bounding box center [213, 200] width 16 height 14
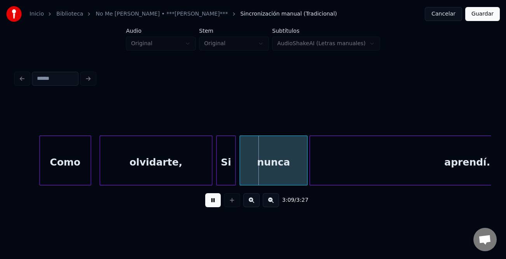
click at [215, 202] on button at bounding box center [213, 200] width 16 height 14
click at [265, 165] on div at bounding box center [264, 160] width 2 height 49
click at [225, 166] on div "Si" at bounding box center [226, 162] width 19 height 53
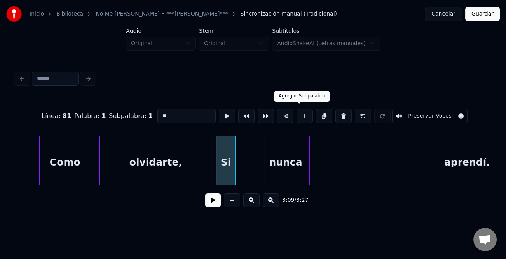
click at [300, 114] on button at bounding box center [305, 116] width 16 height 14
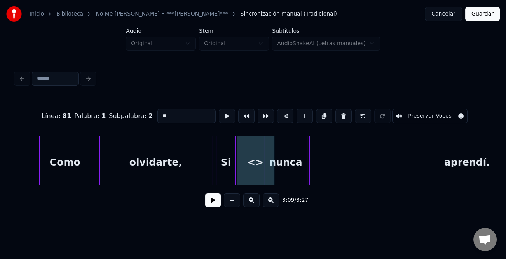
click at [198, 110] on input "**" at bounding box center [187, 116] width 58 height 14
type input "*"
click at [245, 167] on div at bounding box center [245, 160] width 2 height 49
click at [259, 173] on div at bounding box center [260, 160] width 2 height 49
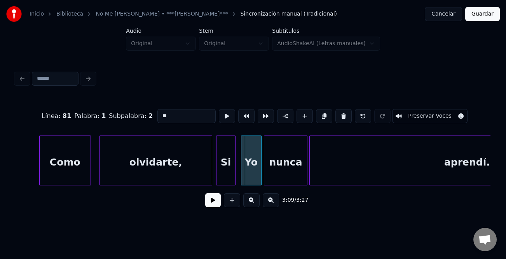
click at [242, 173] on div at bounding box center [243, 160] width 2 height 49
click at [186, 171] on div "olvidarte," at bounding box center [156, 162] width 112 height 53
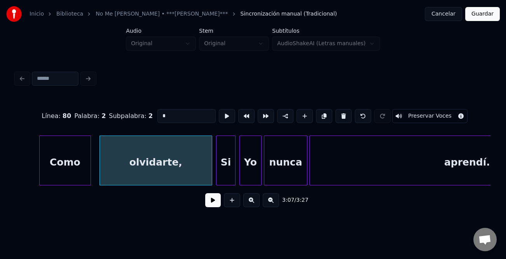
type input "*"
click at [215, 200] on button at bounding box center [213, 200] width 16 height 14
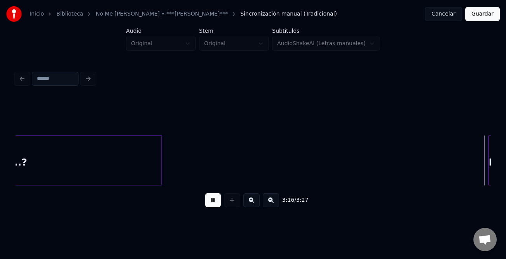
scroll to position [0, 19132]
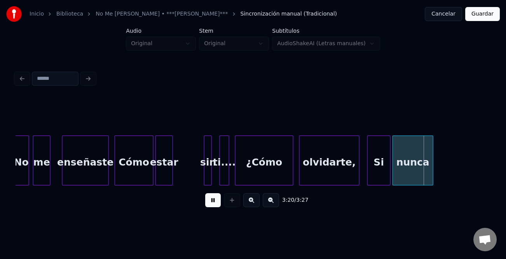
click at [268, 204] on button at bounding box center [271, 200] width 16 height 14
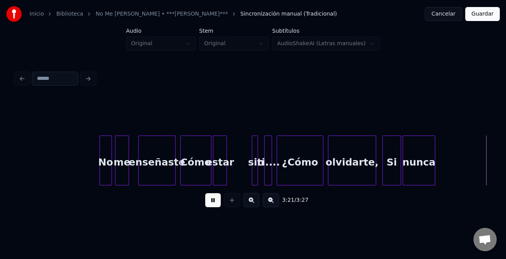
scroll to position [0, 15678]
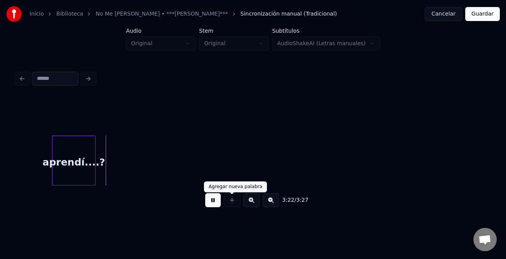
click at [217, 203] on button at bounding box center [213, 200] width 16 height 14
click at [270, 202] on button at bounding box center [271, 200] width 16 height 14
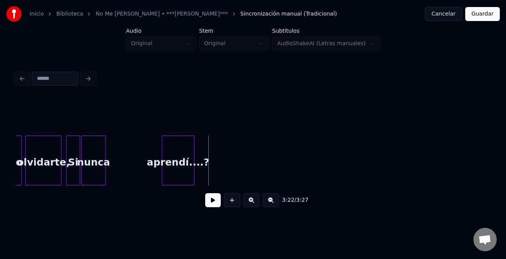
click at [270, 202] on button at bounding box center [271, 200] width 16 height 14
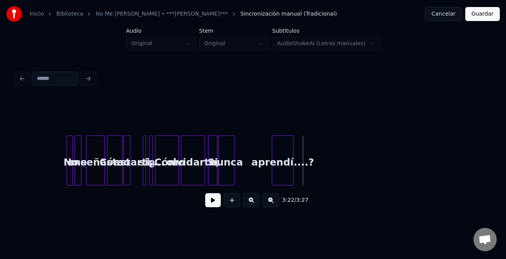
click at [71, 171] on div at bounding box center [71, 160] width 2 height 49
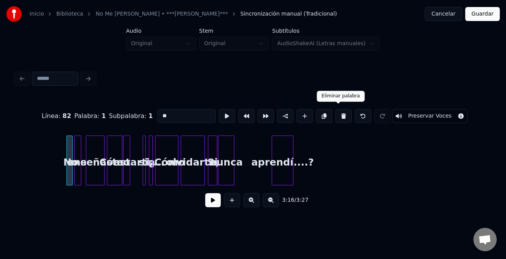
click at [336, 114] on button at bounding box center [344, 116] width 16 height 14
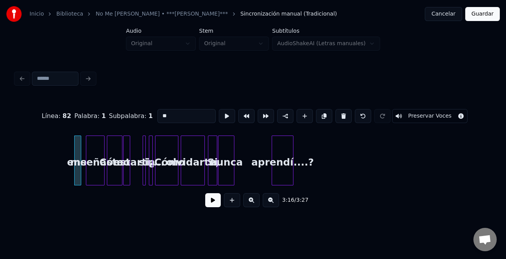
click at [336, 114] on button at bounding box center [344, 116] width 16 height 14
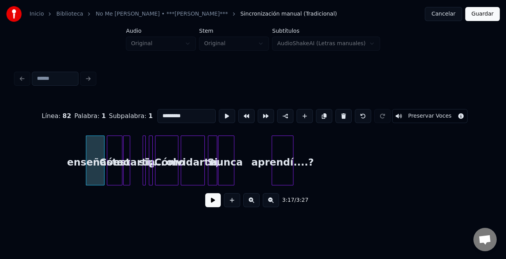
click at [336, 114] on button at bounding box center [344, 116] width 16 height 14
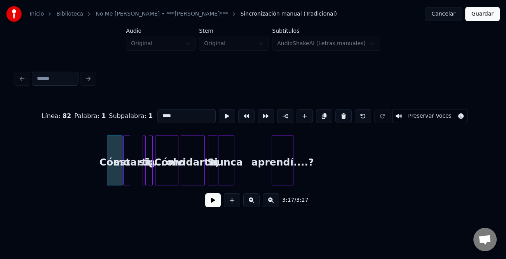
click at [336, 114] on button at bounding box center [344, 116] width 16 height 14
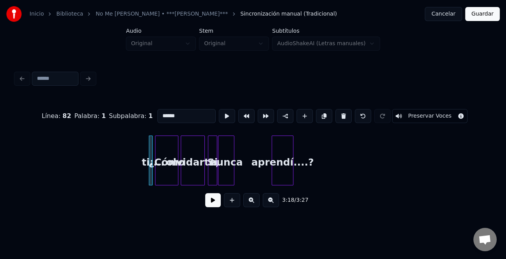
click at [336, 114] on button at bounding box center [344, 116] width 16 height 14
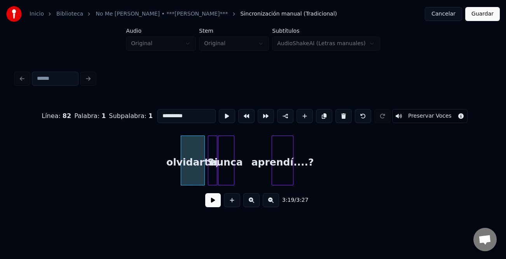
click at [336, 114] on button at bounding box center [344, 116] width 16 height 14
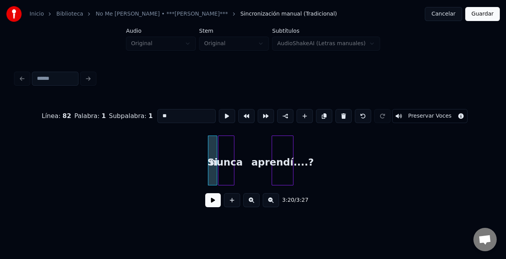
click at [336, 113] on button at bounding box center [344, 116] width 16 height 14
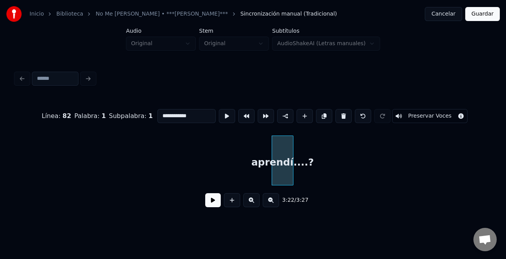
click at [336, 113] on button at bounding box center [344, 116] width 16 height 14
type input "**"
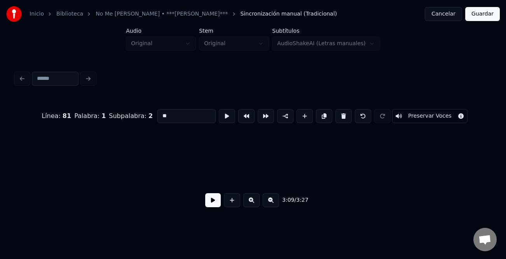
scroll to position [0, 7362]
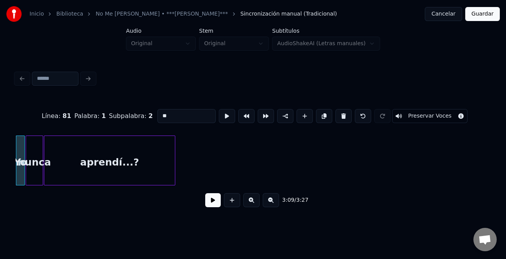
click at [483, 14] on button "Guardar" at bounding box center [483, 14] width 35 height 14
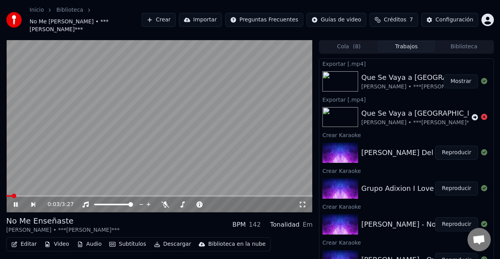
click at [11, 202] on div "0:03 / 3:27" at bounding box center [159, 204] width 300 height 8
click at [14, 205] on icon at bounding box center [21, 204] width 18 height 6
click at [453, 18] on div "Configuración" at bounding box center [455, 20] width 38 height 8
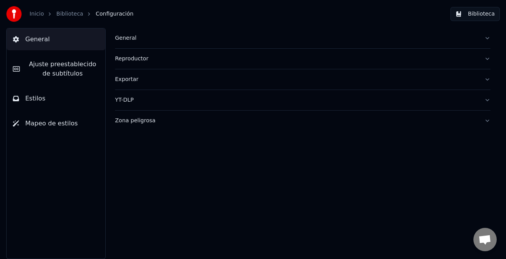
click at [65, 63] on span "Ajuste preestablecido de subtítulos" at bounding box center [62, 69] width 73 height 19
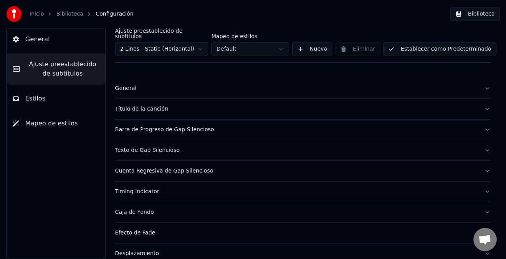
click at [150, 105] on div "Título de la canción" at bounding box center [296, 109] width 363 height 8
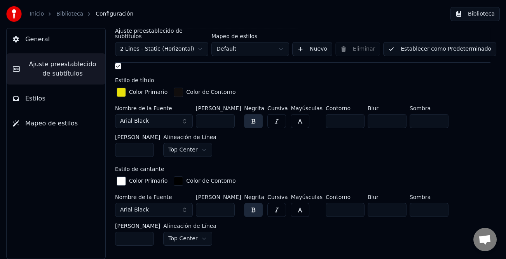
scroll to position [311, 0]
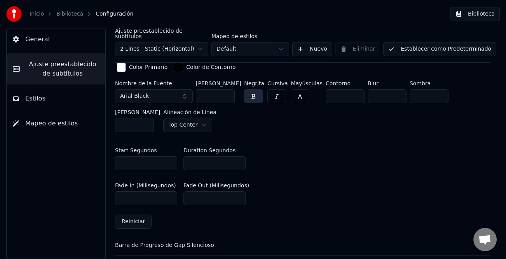
click at [237, 157] on input "*" at bounding box center [215, 163] width 62 height 14
type input "*"
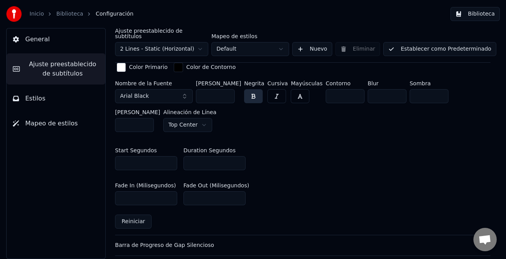
click at [237, 157] on input "*" at bounding box center [215, 163] width 62 height 14
click at [428, 45] on button "Establecer como Predeterminado" at bounding box center [439, 49] width 113 height 14
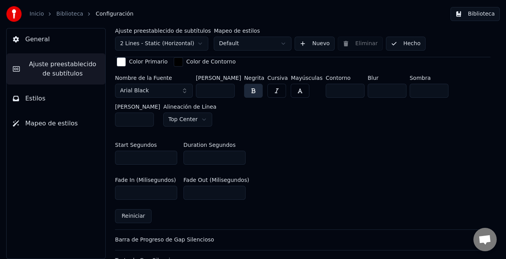
click at [403, 42] on button "Hecho" at bounding box center [406, 44] width 40 height 14
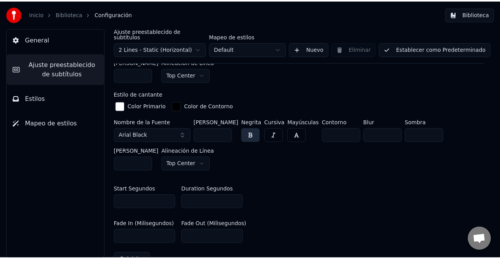
scroll to position [272, 0]
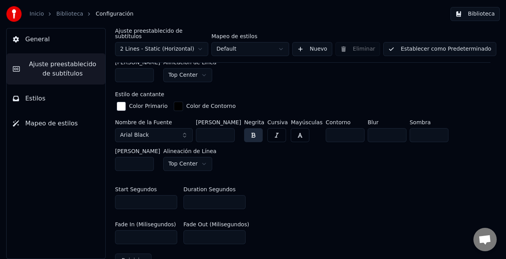
click at [432, 42] on button "Establecer como Predeterminado" at bounding box center [439, 49] width 113 height 14
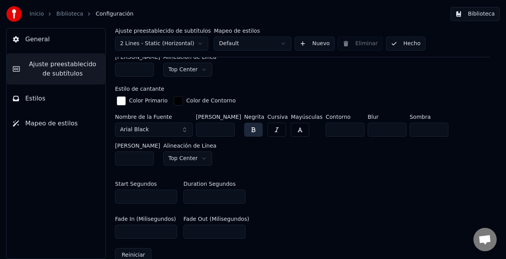
click at [487, 16] on button "Biblioteca" at bounding box center [475, 14] width 49 height 14
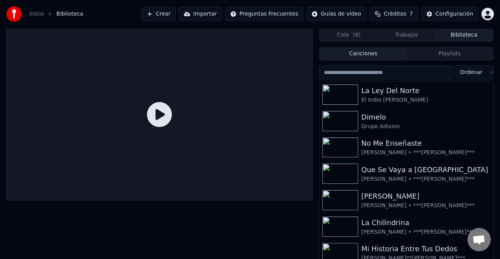
click at [403, 37] on button "Trabajos" at bounding box center [407, 35] width 58 height 11
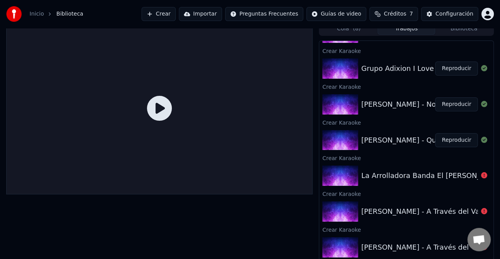
scroll to position [8, 0]
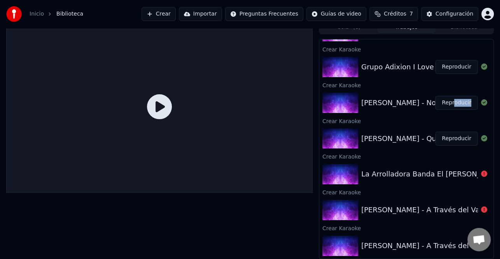
click at [450, 109] on div "[PERSON_NAME] - No Me Enseñaste Reproducir" at bounding box center [406, 102] width 174 height 26
click at [447, 103] on button "Reproducir" at bounding box center [456, 103] width 43 height 14
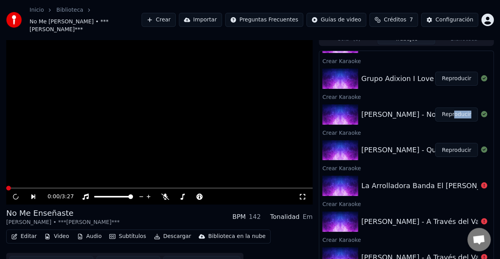
scroll to position [19, 0]
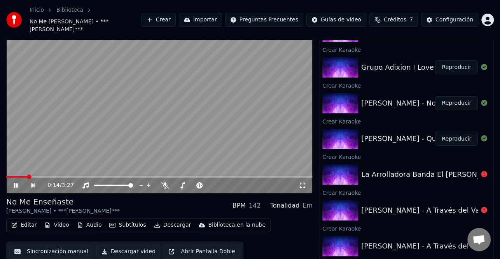
click at [14, 186] on icon at bounding box center [16, 185] width 4 height 5
click at [442, 18] on div "Configuración" at bounding box center [455, 20] width 38 height 8
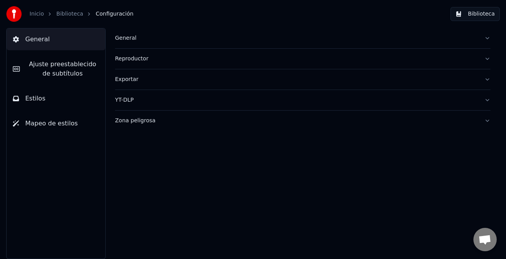
click at [66, 65] on span "Ajuste preestablecido de subtítulos" at bounding box center [62, 69] width 73 height 19
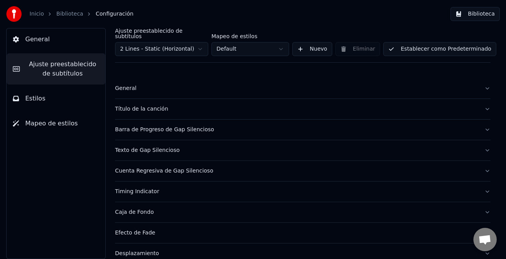
drag, startPoint x: 132, startPoint y: 84, endPoint x: 139, endPoint y: 102, distance: 19.9
click at [139, 102] on div "General Título de la canción Barra de Progreso de Gap Silencioso Texto de Gap S…" at bounding box center [303, 201] width 376 height 247
click at [140, 105] on div "Título de la canción" at bounding box center [296, 109] width 363 height 8
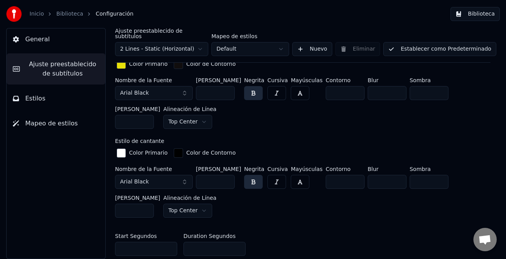
scroll to position [311, 0]
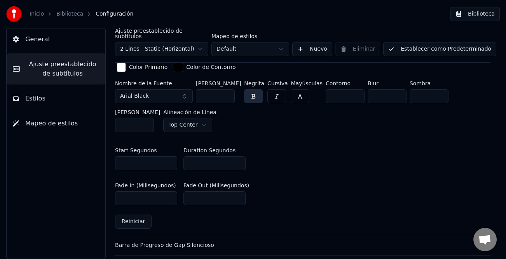
click at [236, 157] on input "*" at bounding box center [215, 163] width 62 height 14
type input "*"
click at [238, 159] on input "*" at bounding box center [215, 163] width 62 height 14
click at [480, 8] on button "Biblioteca" at bounding box center [475, 14] width 49 height 14
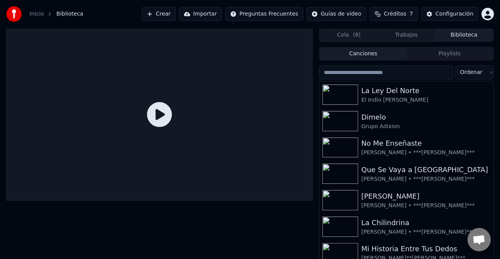
click at [464, 38] on button "Biblioteca" at bounding box center [464, 35] width 58 height 11
click at [155, 115] on icon at bounding box center [159, 114] width 25 height 25
click at [346, 35] on button "Cola ( 8 )" at bounding box center [349, 35] width 58 height 11
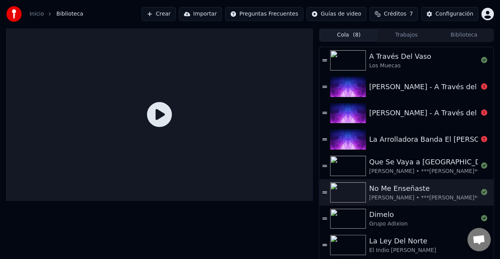
click at [423, 188] on div "No Me Enseñaste" at bounding box center [426, 188] width 114 height 11
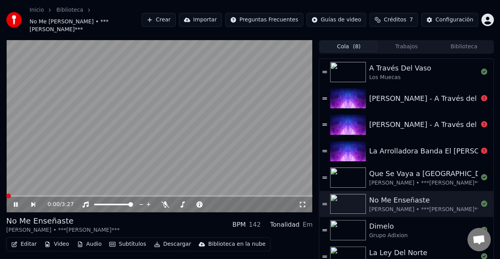
click at [6, 196] on span at bounding box center [8, 195] width 5 height 5
click at [14, 194] on video at bounding box center [159, 126] width 306 height 172
click at [6, 196] on span at bounding box center [6, 196] width 0 height 2
click at [15, 203] on icon at bounding box center [16, 203] width 5 height 5
click at [15, 203] on icon at bounding box center [16, 204] width 4 height 5
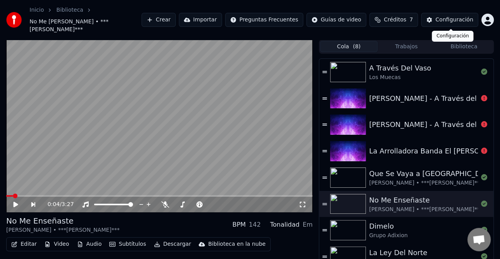
click at [446, 22] on div "Configuración" at bounding box center [455, 20] width 38 height 8
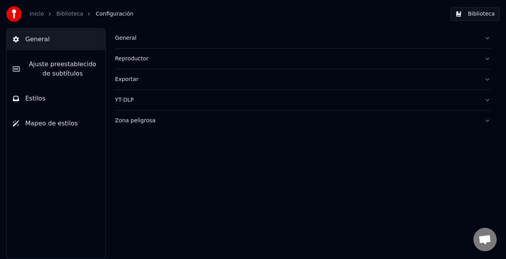
click at [67, 67] on span "Ajuste preestablecido de subtítulos" at bounding box center [62, 69] width 73 height 19
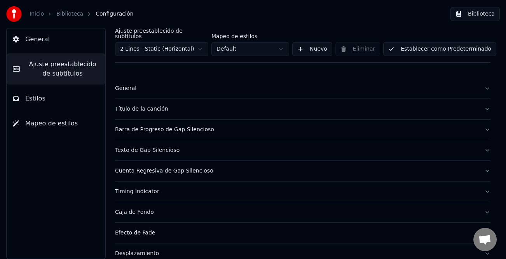
click at [132, 86] on div "General" at bounding box center [296, 88] width 363 height 8
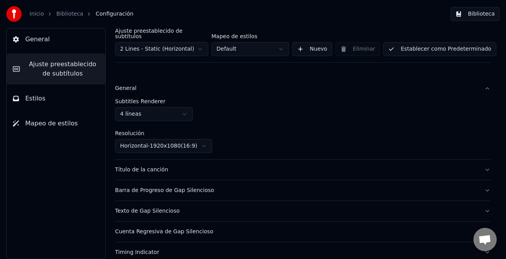
scroll to position [39, 0]
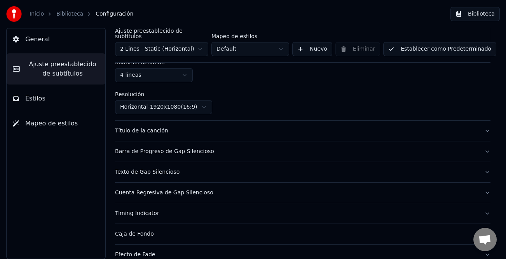
click at [154, 127] on div "Título de la canción" at bounding box center [296, 131] width 363 height 8
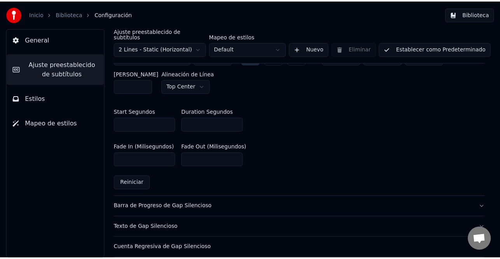
scroll to position [350, 0]
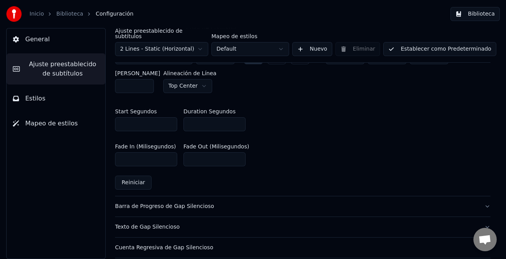
click at [238, 119] on input "*" at bounding box center [215, 124] width 62 height 14
type input "*"
click at [238, 119] on input "*" at bounding box center [215, 124] width 62 height 14
click at [482, 14] on button "Biblioteca" at bounding box center [475, 14] width 49 height 14
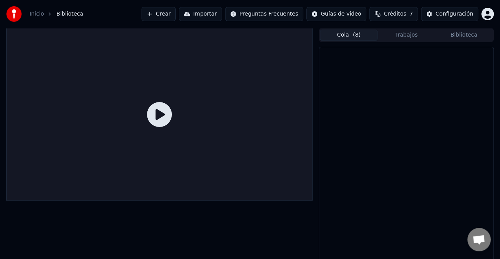
click at [350, 31] on button "Cola ( 8 )" at bounding box center [349, 35] width 58 height 11
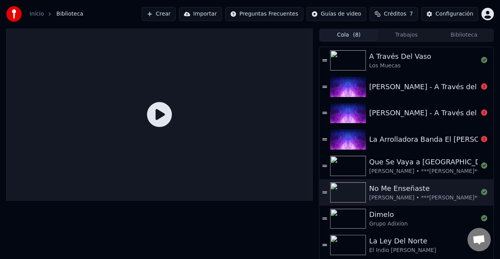
click at [401, 187] on div "No Me Enseñaste" at bounding box center [426, 188] width 114 height 11
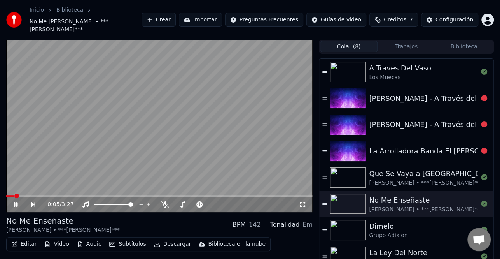
drag, startPoint x: 13, startPoint y: 197, endPoint x: 5, endPoint y: 197, distance: 7.8
click at [5, 197] on div "0:05 / 3:27 No Me Enseñaste [PERSON_NAME] • ***[PERSON_NAME]*** BPM 142 Tonalid…" at bounding box center [250, 160] width 500 height 241
click at [6, 196] on span at bounding box center [6, 196] width 0 height 2
click at [19, 203] on icon at bounding box center [21, 204] width 18 height 6
click at [167, 245] on button "Descargar" at bounding box center [173, 243] width 44 height 11
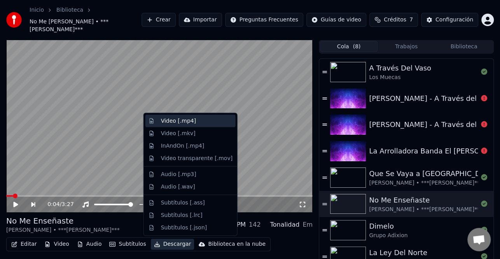
click at [200, 124] on div "Video [.mp4]" at bounding box center [197, 121] width 72 height 8
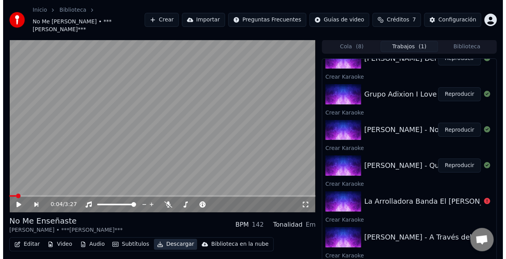
scroll to position [137, 0]
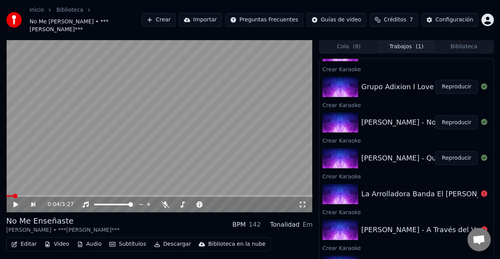
click at [446, 87] on button "Reproducir" at bounding box center [456, 87] width 43 height 14
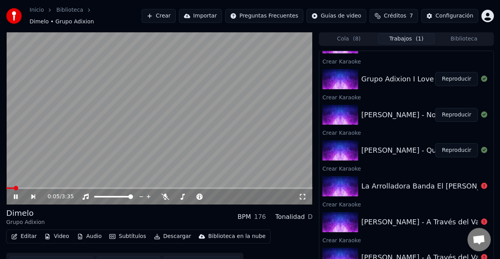
click at [17, 194] on icon at bounding box center [16, 196] width 4 height 5
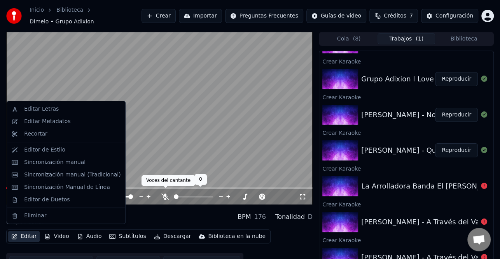
click at [208, 173] on div "0:05 / 3:35 Dimelo Grupo Adixion BPM 176 Tonalidad D Editar Video Audio Subtítu…" at bounding box center [159, 152] width 306 height 241
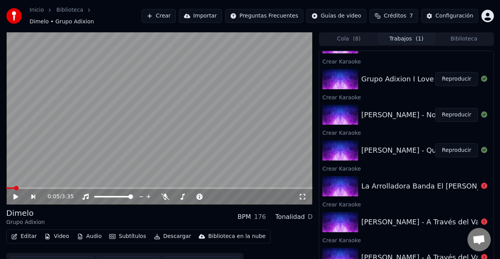
drag, startPoint x: 212, startPoint y: 159, endPoint x: 67, endPoint y: 196, distance: 149.4
click at [207, 159] on video at bounding box center [159, 118] width 306 height 172
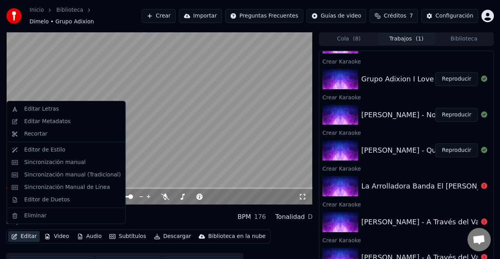
click at [24, 231] on button "Editar" at bounding box center [24, 236] width 32 height 11
click at [82, 175] on div "Sincronización manual (Tradicional)" at bounding box center [72, 175] width 96 height 8
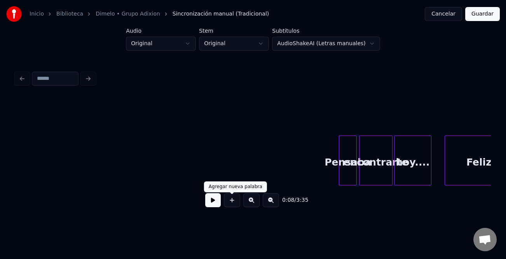
click at [214, 200] on button at bounding box center [213, 200] width 16 height 14
click at [251, 205] on button at bounding box center [251, 200] width 16 height 14
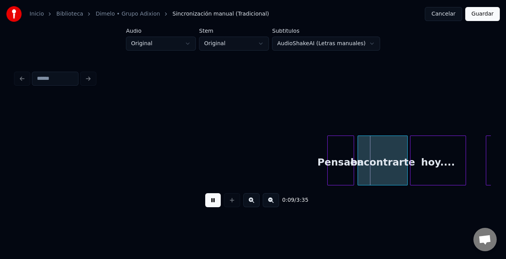
click at [251, 205] on button at bounding box center [251, 200] width 16 height 14
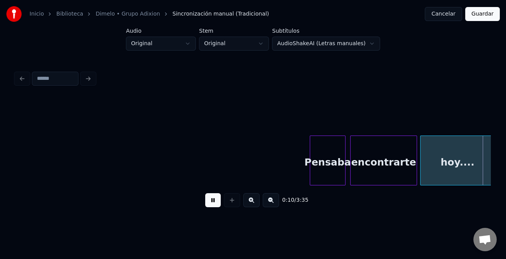
scroll to position [0, 828]
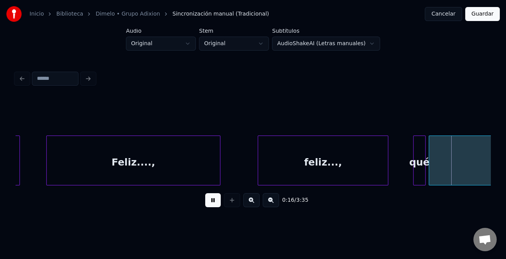
click at [205, 200] on div "0:16 / 3:35" at bounding box center [253, 199] width 463 height 17
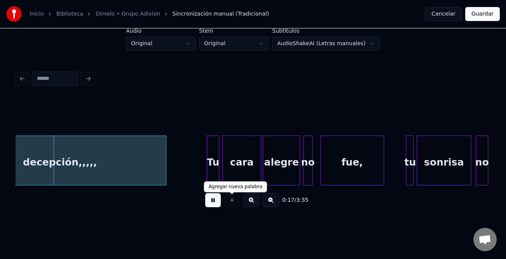
click at [219, 201] on button at bounding box center [213, 200] width 16 height 14
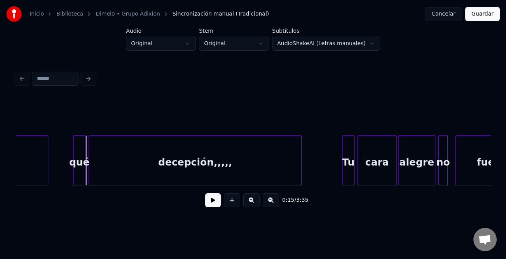
click at [76, 168] on div "qué" at bounding box center [80, 162] width 12 height 53
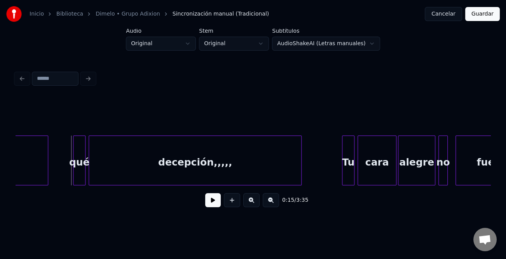
click at [81, 168] on div "qué" at bounding box center [80, 162] width 12 height 53
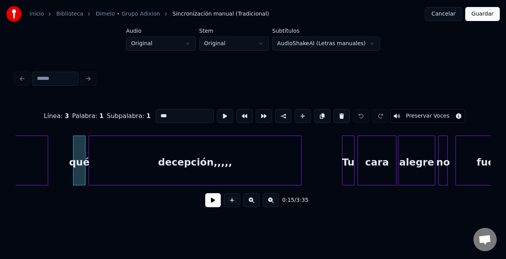
click at [157, 113] on input "***" at bounding box center [185, 116] width 58 height 14
click at [158, 114] on input "***" at bounding box center [185, 116] width 58 height 14
type input "***"
drag, startPoint x: 215, startPoint y: 202, endPoint x: 222, endPoint y: 200, distance: 7.7
click at [215, 202] on button at bounding box center [213, 200] width 16 height 14
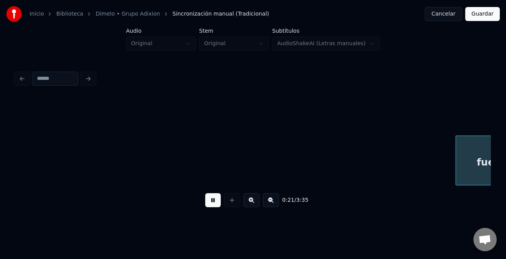
scroll to position [0, 1645]
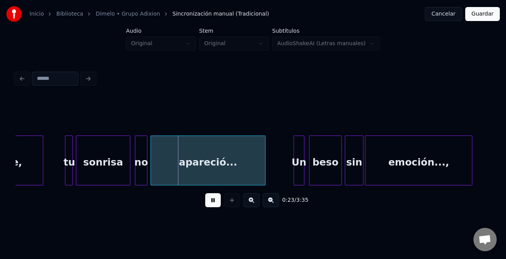
click at [212, 203] on button at bounding box center [213, 200] width 16 height 14
click at [68, 168] on div "tu" at bounding box center [69, 162] width 8 height 53
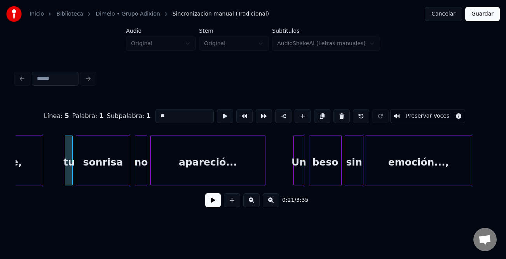
click at [157, 111] on input "**" at bounding box center [185, 116] width 58 height 14
type input "**"
click at [215, 198] on button at bounding box center [213, 200] width 16 height 14
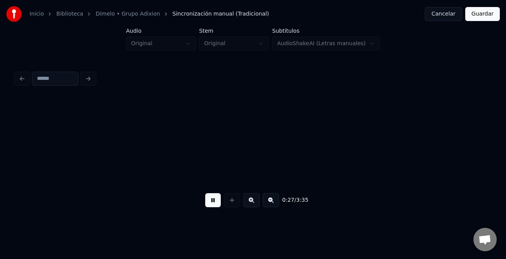
scroll to position [0, 2120]
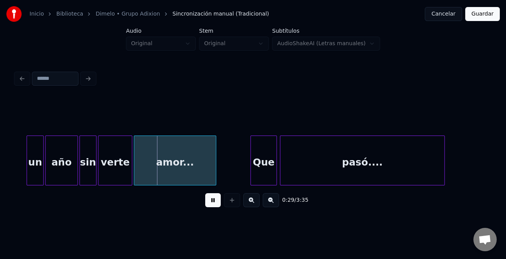
click at [218, 201] on button at bounding box center [213, 200] width 16 height 14
click at [27, 171] on div at bounding box center [28, 160] width 2 height 49
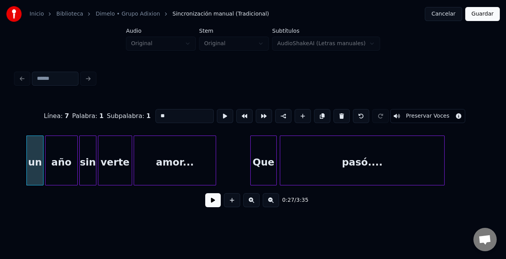
click at [158, 110] on input "**" at bounding box center [185, 116] width 58 height 14
type input "**"
click at [209, 199] on button at bounding box center [213, 200] width 16 height 14
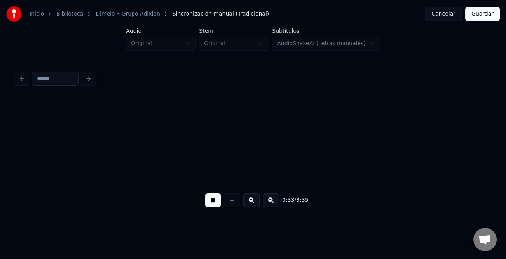
scroll to position [0, 2596]
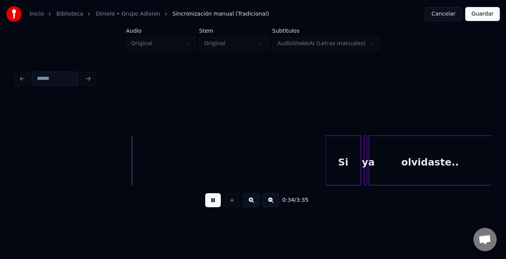
click at [326, 165] on div at bounding box center [327, 160] width 2 height 49
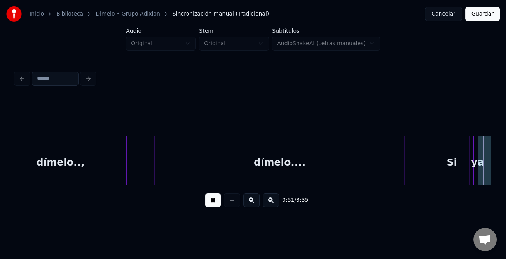
scroll to position [0, 3965]
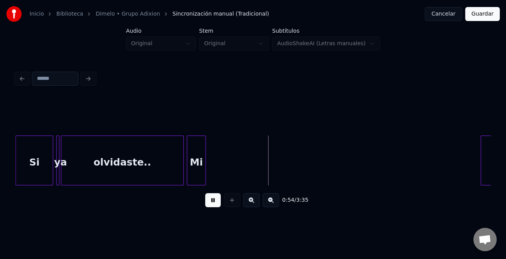
click at [203, 177] on div at bounding box center [204, 160] width 2 height 49
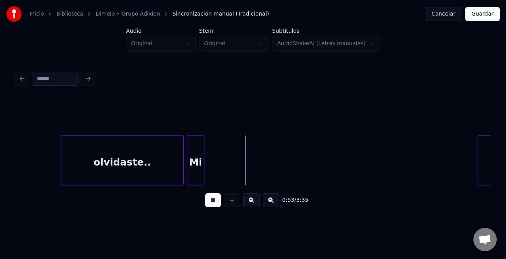
scroll to position [0, 4085]
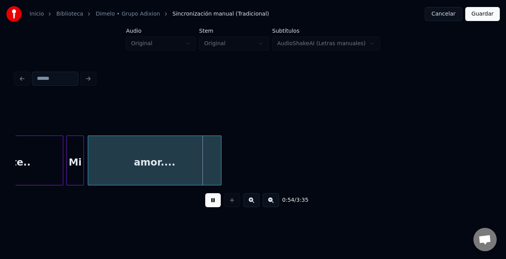
click at [212, 166] on div "amor...." at bounding box center [154, 162] width 133 height 53
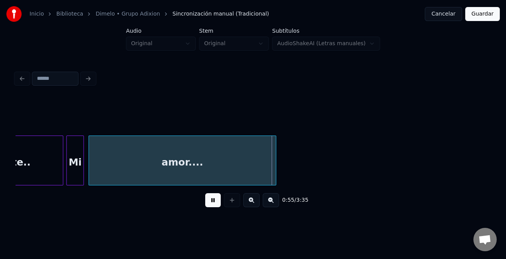
click at [276, 169] on div at bounding box center [275, 160] width 2 height 49
click at [219, 201] on button at bounding box center [213, 200] width 16 height 14
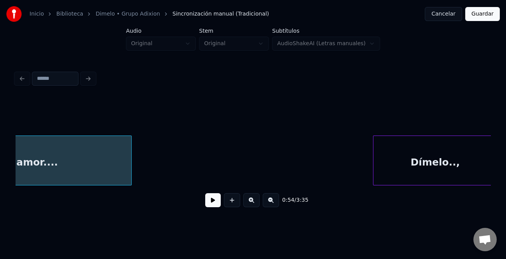
scroll to position [0, 4286]
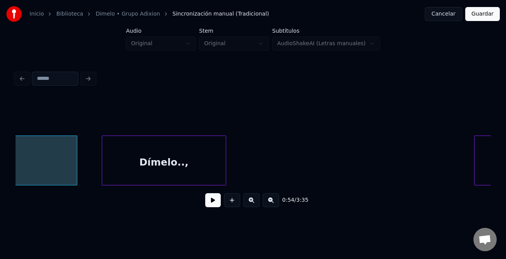
click at [144, 169] on div "Dímelo..," at bounding box center [164, 162] width 124 height 53
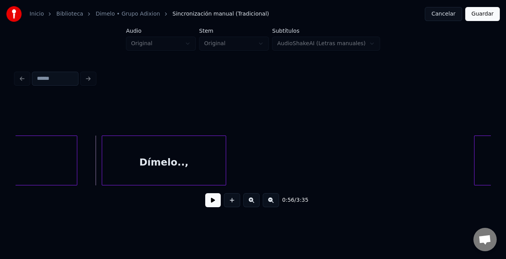
click at [215, 200] on button at bounding box center [213, 200] width 16 height 14
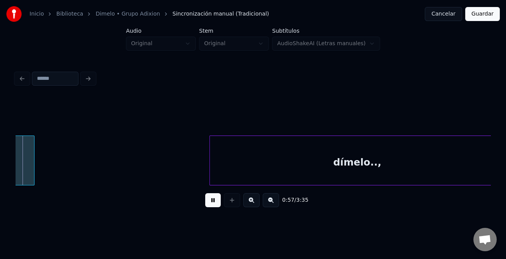
scroll to position [0, 4486]
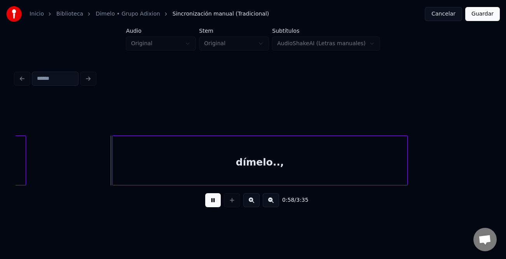
click at [326, 163] on div "dímelo..," at bounding box center [260, 162] width 295 height 53
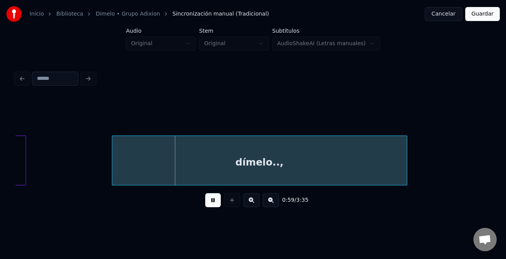
click at [23, 164] on div at bounding box center [24, 160] width 2 height 49
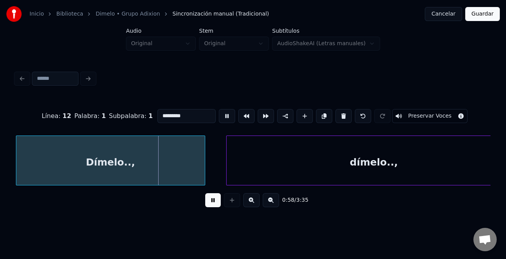
click at [203, 163] on div at bounding box center [204, 160] width 2 height 49
click at [271, 204] on button at bounding box center [271, 200] width 16 height 14
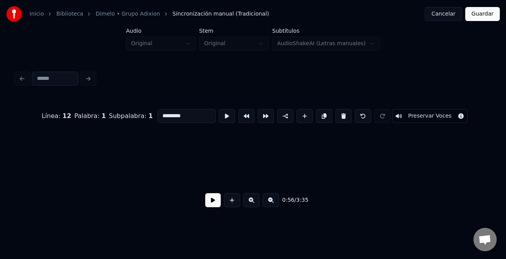
scroll to position [0, 3278]
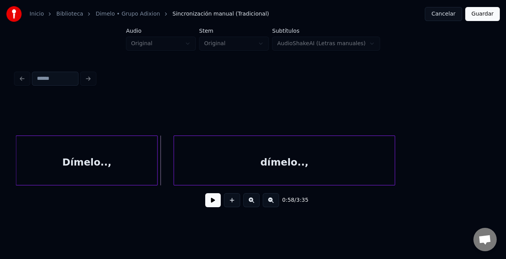
click at [211, 201] on button at bounding box center [213, 200] width 16 height 14
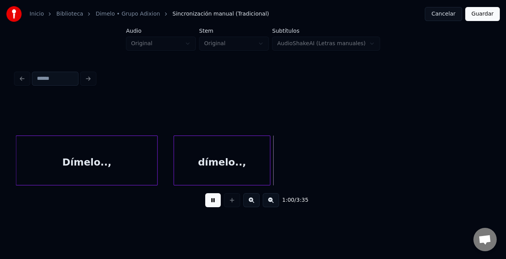
click at [269, 170] on div at bounding box center [269, 160] width 2 height 49
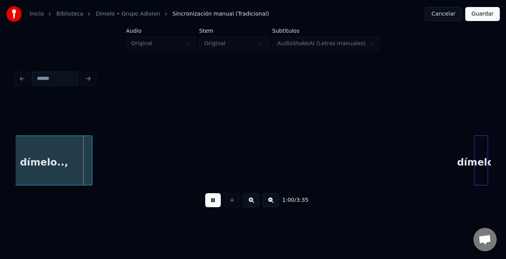
scroll to position [0, 3477]
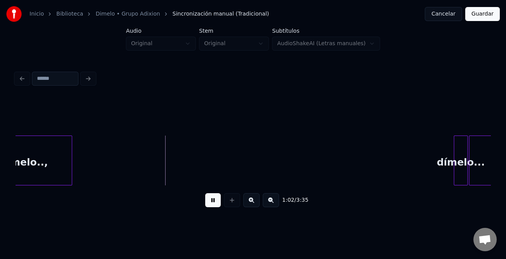
drag, startPoint x: 213, startPoint y: 203, endPoint x: 245, endPoint y: 199, distance: 32.9
click at [213, 203] on button at bounding box center [213, 200] width 16 height 14
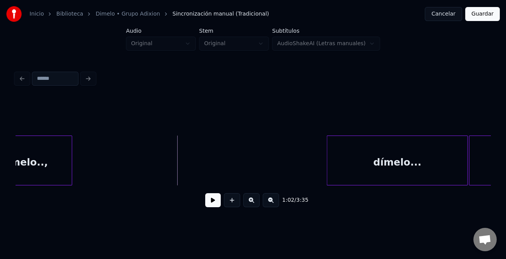
click at [328, 180] on div at bounding box center [328, 160] width 2 height 49
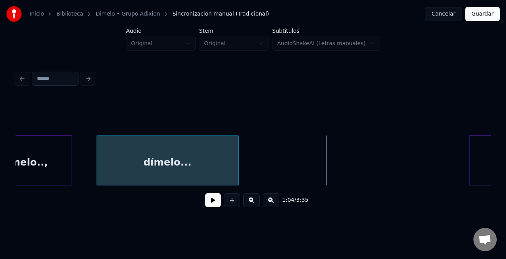
click at [127, 174] on div "dímelo..." at bounding box center [167, 162] width 141 height 53
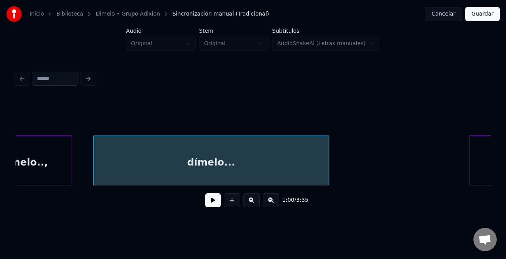
click at [327, 173] on div at bounding box center [328, 160] width 2 height 49
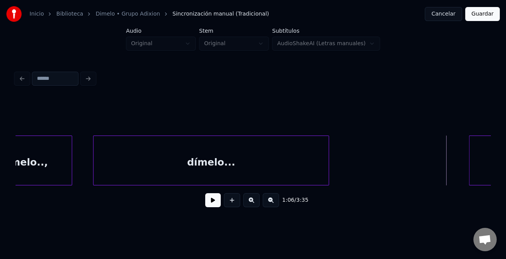
click at [219, 203] on button at bounding box center [213, 200] width 16 height 14
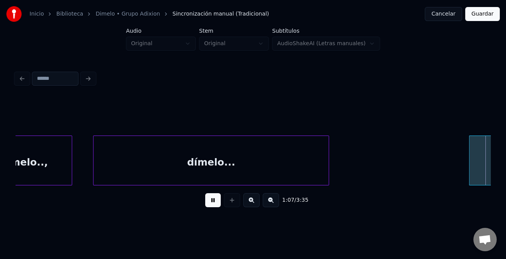
scroll to position [0, 3952]
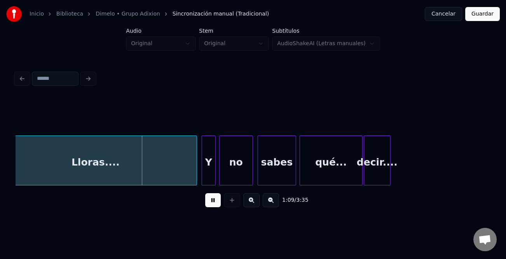
click at [323, 169] on div "qué..." at bounding box center [331, 162] width 62 height 53
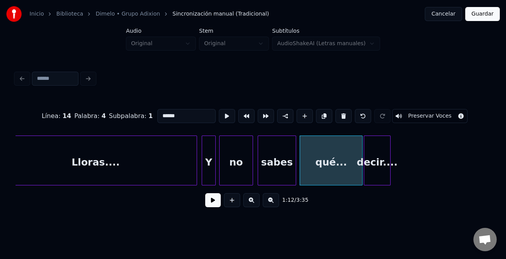
click at [211, 200] on button at bounding box center [213, 200] width 16 height 14
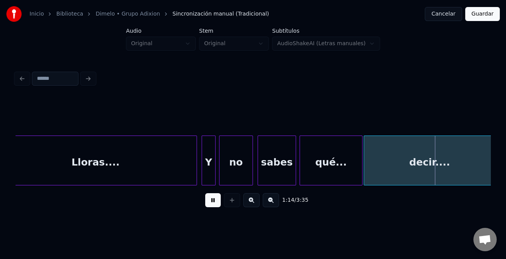
click at [493, 179] on div "1:14 / 3:35" at bounding box center [252, 141] width 481 height 154
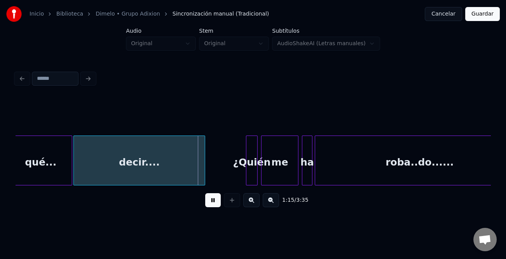
scroll to position [0, 4253]
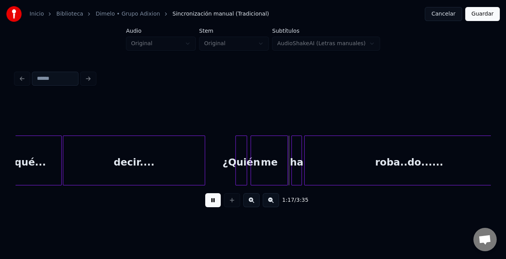
click at [205, 175] on div at bounding box center [204, 160] width 2 height 49
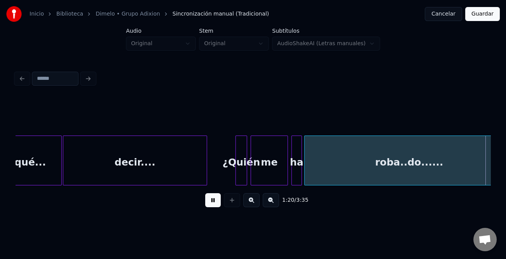
scroll to position [0, 4729]
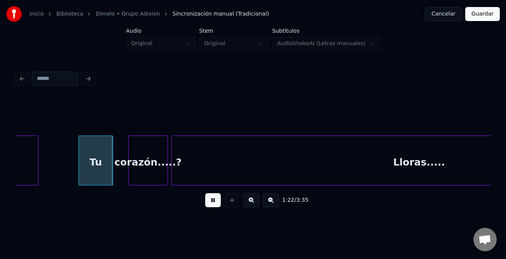
click at [80, 158] on div at bounding box center [80, 160] width 2 height 49
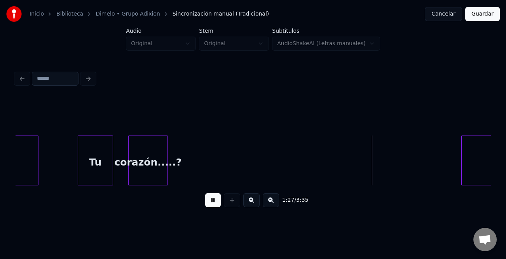
click at [462, 159] on div at bounding box center [463, 160] width 2 height 49
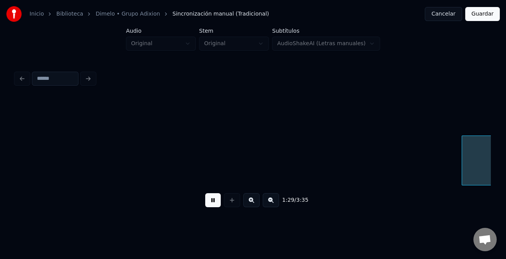
scroll to position [0, 5204]
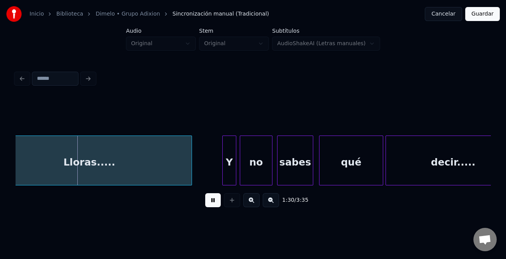
drag, startPoint x: 207, startPoint y: 200, endPoint x: 221, endPoint y: 197, distance: 15.1
click at [209, 200] on button at bounding box center [213, 200] width 16 height 14
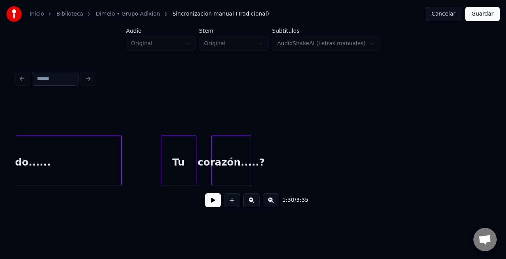
scroll to position [0, 4626]
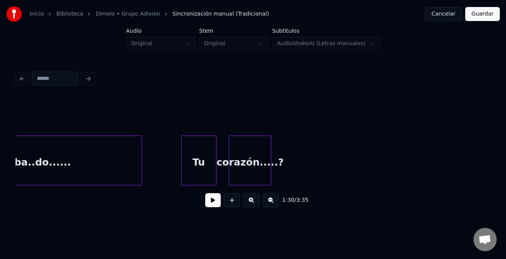
click at [231, 173] on div at bounding box center [230, 160] width 2 height 49
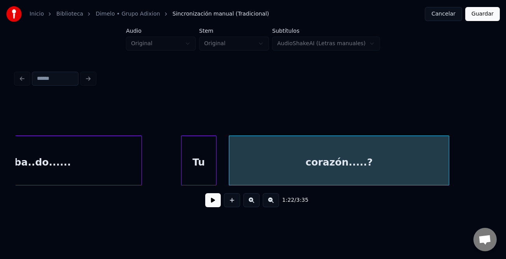
click at [449, 170] on div at bounding box center [448, 160] width 2 height 49
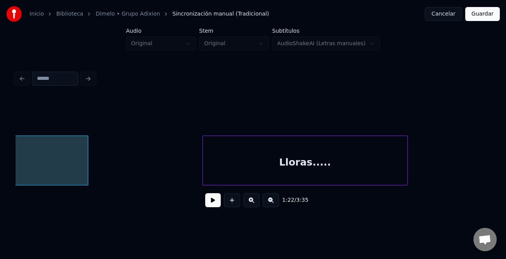
scroll to position [0, 5029]
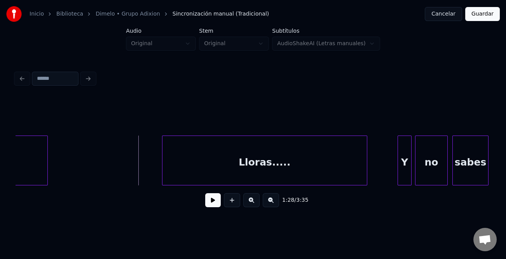
click at [210, 202] on button at bounding box center [213, 200] width 16 height 14
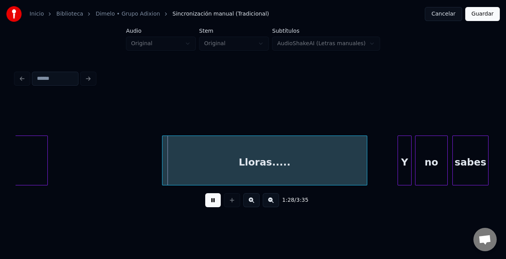
click at [210, 202] on button at bounding box center [213, 200] width 16 height 14
click at [214, 205] on button at bounding box center [213, 200] width 16 height 14
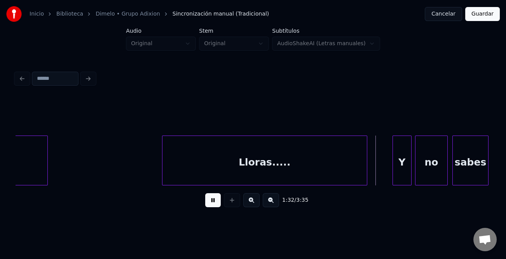
click at [394, 161] on div at bounding box center [394, 160] width 2 height 49
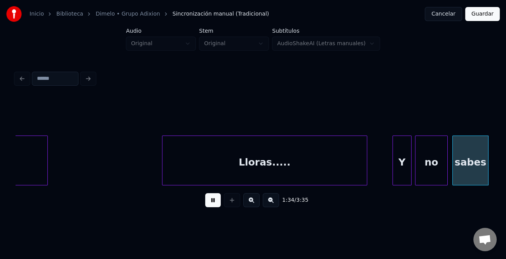
scroll to position [0, 5505]
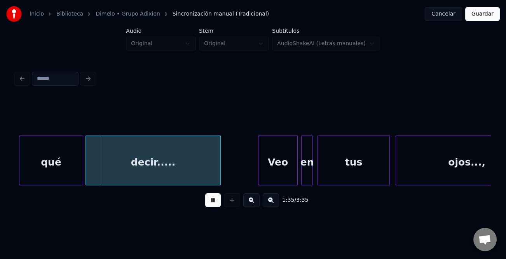
click at [214, 203] on button at bounding box center [213, 200] width 16 height 14
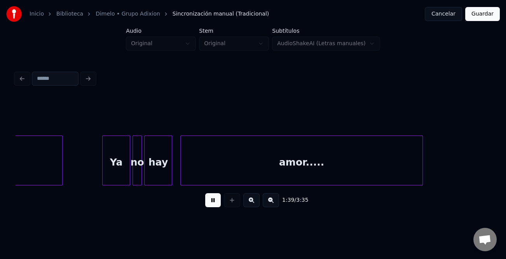
scroll to position [0, 5806]
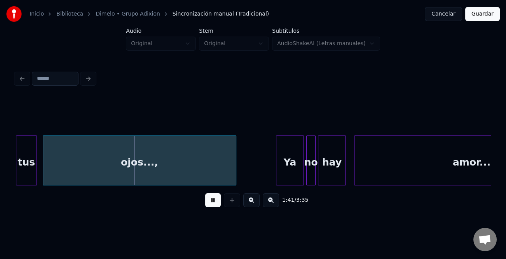
click at [44, 168] on div at bounding box center [44, 160] width 2 height 49
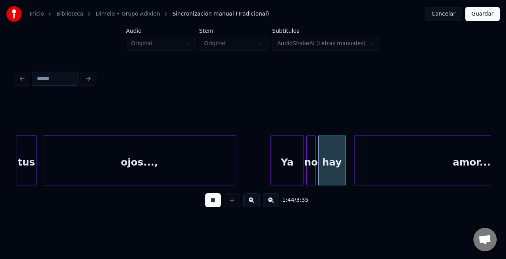
click at [271, 161] on div at bounding box center [272, 160] width 2 height 49
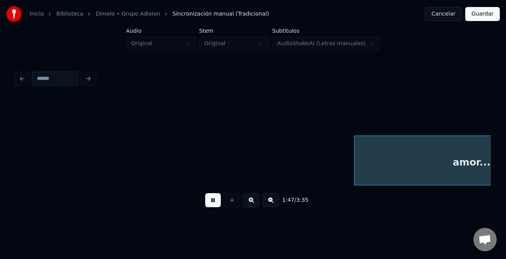
scroll to position [0, 6282]
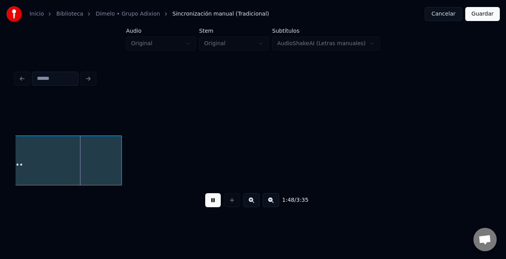
click at [277, 201] on button at bounding box center [271, 200] width 16 height 14
click at [276, 201] on button at bounding box center [271, 200] width 16 height 14
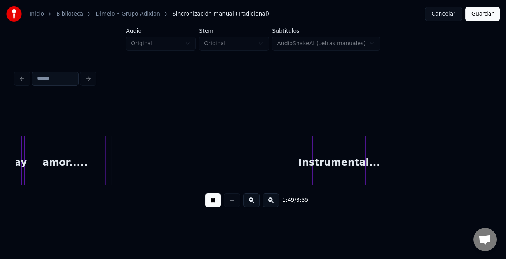
click at [216, 206] on button at bounding box center [213, 200] width 16 height 14
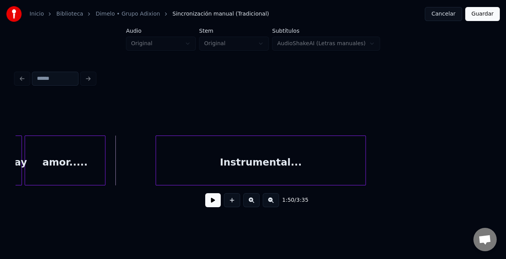
click at [158, 164] on div at bounding box center [157, 160] width 2 height 49
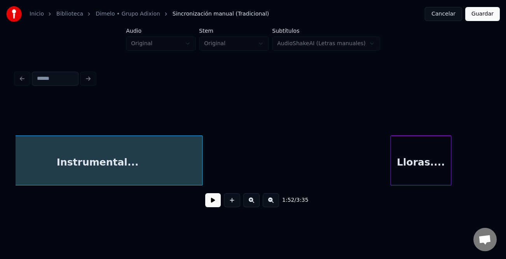
scroll to position [0, 2220]
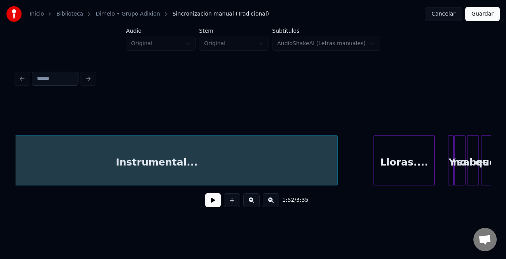
click at [335, 170] on div at bounding box center [336, 160] width 2 height 49
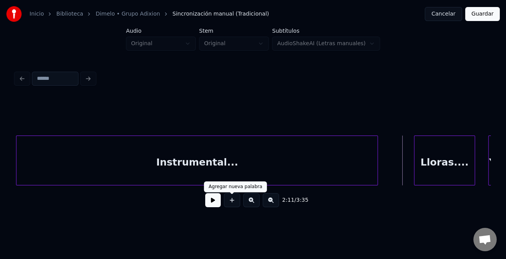
click at [205, 204] on div "2:11 / 3:35" at bounding box center [253, 199] width 463 height 17
click at [212, 203] on button at bounding box center [213, 200] width 16 height 14
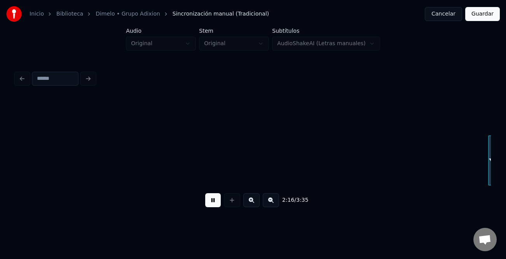
scroll to position [0, 2654]
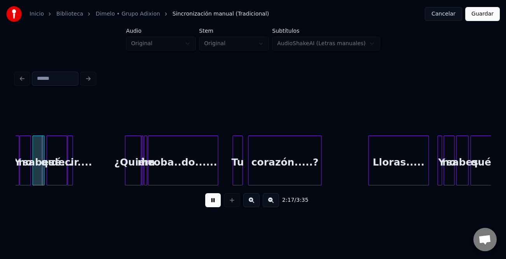
click at [257, 202] on button at bounding box center [251, 200] width 16 height 14
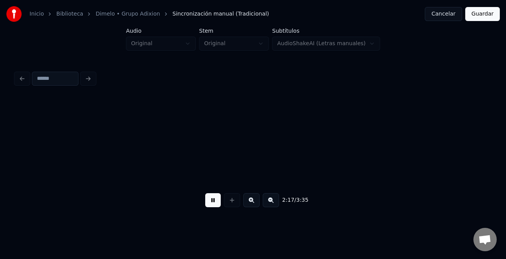
click at [257, 202] on button at bounding box center [251, 200] width 16 height 14
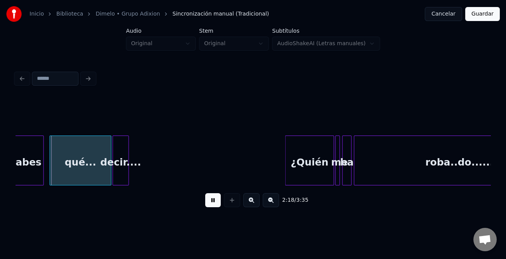
click at [257, 202] on button at bounding box center [251, 200] width 16 height 14
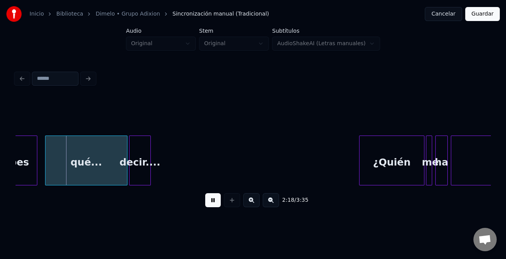
click at [257, 202] on button at bounding box center [251, 200] width 16 height 14
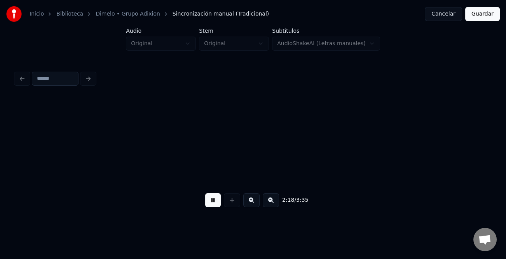
scroll to position [0, 13404]
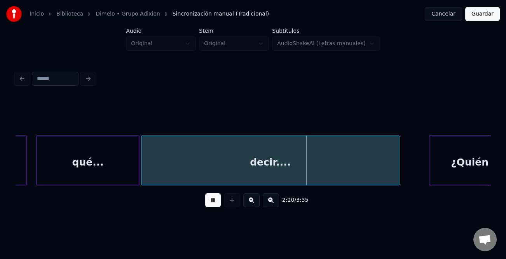
click at [399, 168] on div at bounding box center [398, 160] width 2 height 49
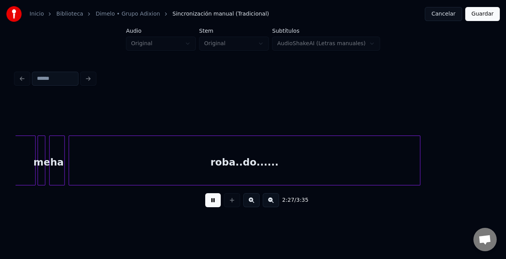
scroll to position [0, 14355]
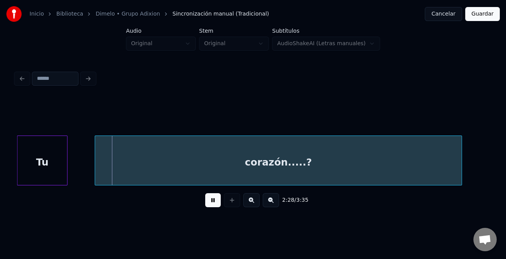
click at [271, 201] on button at bounding box center [271, 200] width 16 height 14
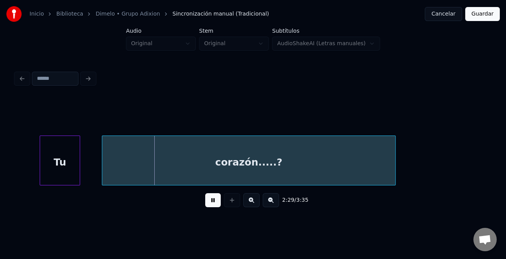
click at [271, 201] on button at bounding box center [271, 200] width 16 height 14
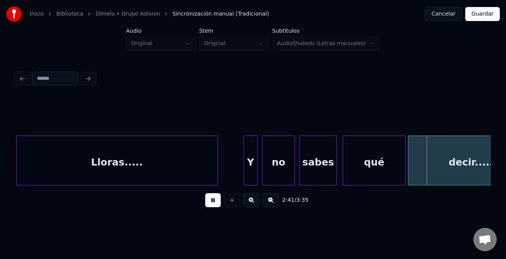
drag, startPoint x: 207, startPoint y: 201, endPoint x: 361, endPoint y: 175, distance: 156.6
click at [208, 201] on button at bounding box center [213, 200] width 16 height 14
click at [369, 160] on div "qué" at bounding box center [374, 162] width 62 height 53
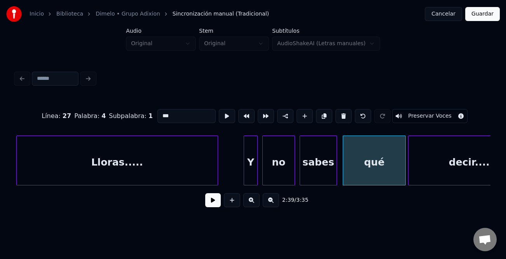
click at [187, 113] on input "***" at bounding box center [187, 116] width 58 height 14
type input "******"
click at [209, 200] on button at bounding box center [213, 200] width 16 height 14
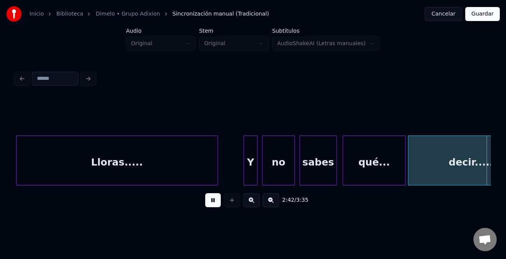
scroll to position [0, 9476]
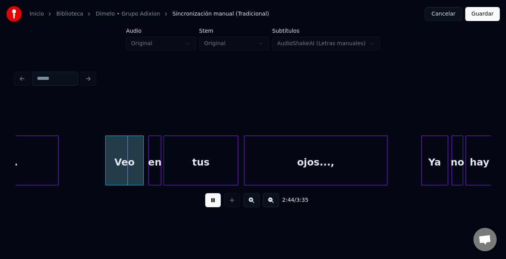
click at [106, 166] on div at bounding box center [107, 160] width 2 height 49
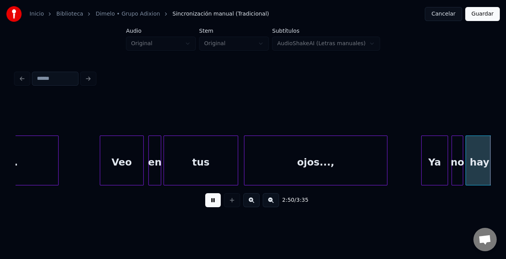
scroll to position [0, 9953]
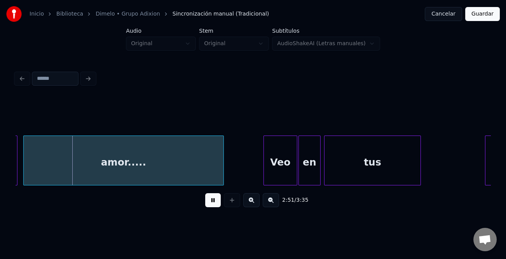
click at [264, 163] on div at bounding box center [265, 160] width 2 height 49
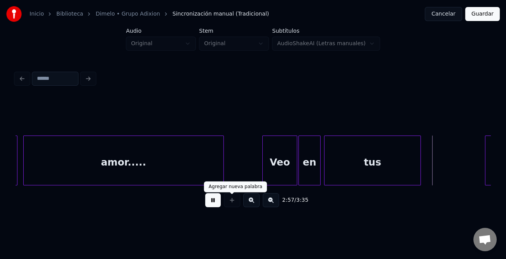
drag, startPoint x: 209, startPoint y: 202, endPoint x: 227, endPoint y: 201, distance: 17.6
click at [209, 202] on button at bounding box center [213, 200] width 16 height 14
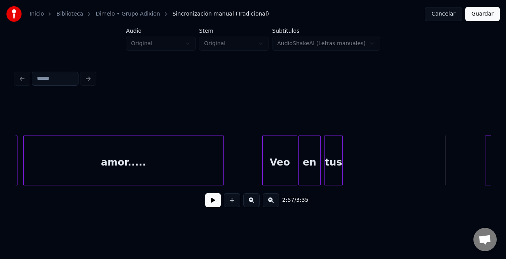
click at [341, 171] on div at bounding box center [341, 160] width 2 height 49
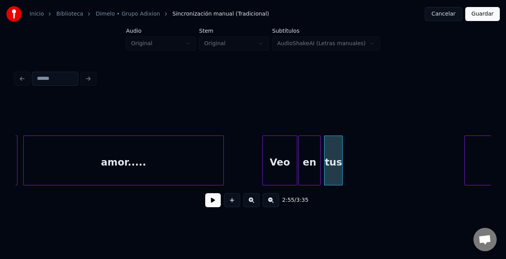
click at [465, 165] on div at bounding box center [466, 160] width 2 height 49
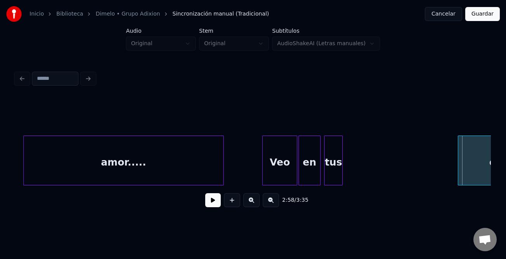
scroll to position [0, 10022]
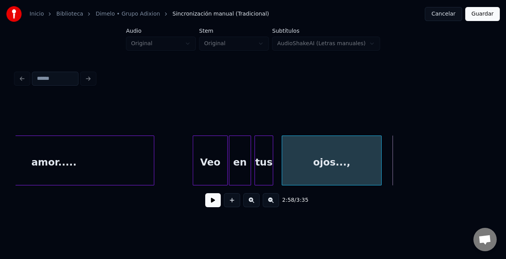
click at [361, 170] on div "ojos...," at bounding box center [331, 162] width 99 height 53
click at [218, 201] on button at bounding box center [213, 200] width 16 height 14
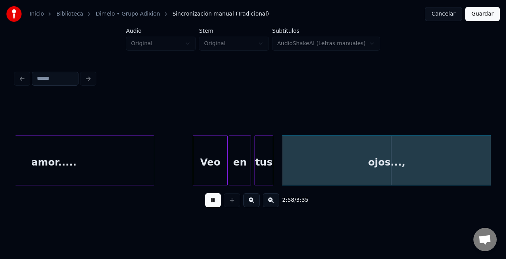
click at [491, 165] on div "2:58 / 3:35" at bounding box center [252, 141] width 481 height 154
drag, startPoint x: 217, startPoint y: 202, endPoint x: 399, endPoint y: 199, distance: 182.8
click at [229, 202] on div "2:57 / 3:35" at bounding box center [253, 199] width 463 height 17
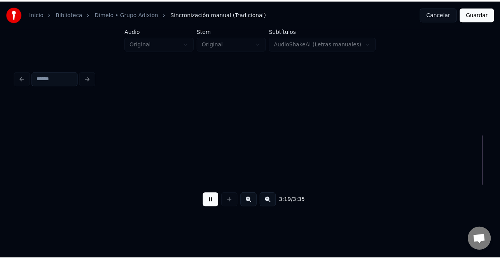
scroll to position [0, 11636]
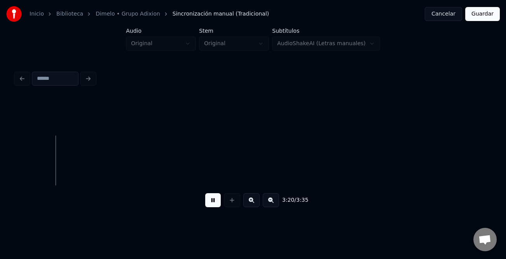
click at [491, 10] on button "Guardar" at bounding box center [483, 14] width 35 height 14
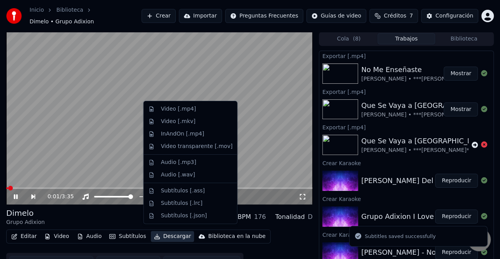
click at [170, 233] on button "Descargar" at bounding box center [173, 236] width 44 height 11
click at [185, 109] on div "Video [.mp4]" at bounding box center [178, 109] width 35 height 8
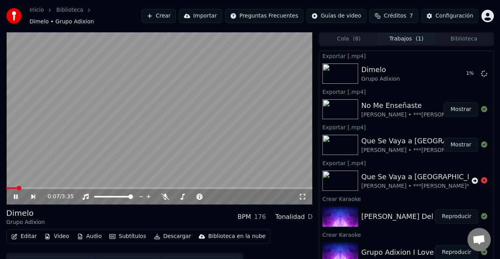
click at [14, 194] on icon at bounding box center [16, 196] width 4 height 5
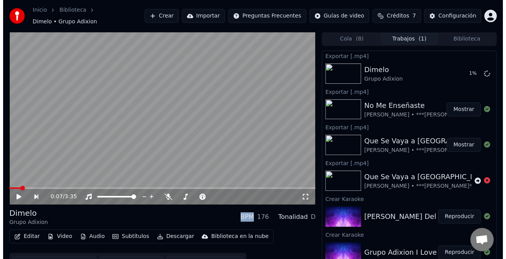
scroll to position [117, 0]
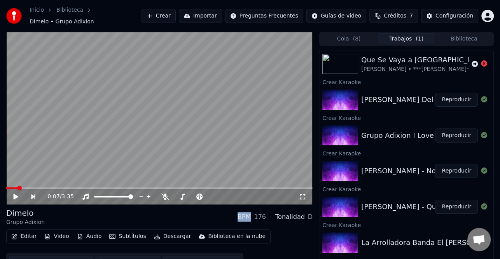
click at [445, 94] on button "Reproducir" at bounding box center [456, 100] width 43 height 14
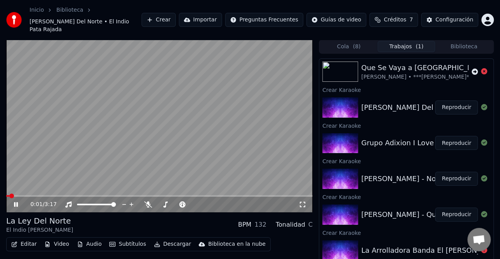
click at [14, 202] on icon at bounding box center [16, 204] width 4 height 5
click at [18, 201] on icon at bounding box center [21, 204] width 18 height 6
click at [17, 196] on div "0:02 / 3:17" at bounding box center [159, 204] width 306 height 16
click at [19, 201] on icon at bounding box center [21, 204] width 18 height 6
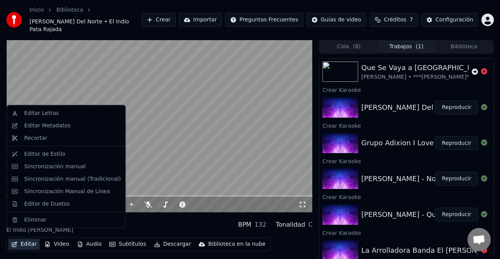
click at [30, 238] on button "Editar" at bounding box center [24, 243] width 32 height 11
click at [75, 180] on div "Sincronización manual (Tradicional)" at bounding box center [72, 179] width 96 height 8
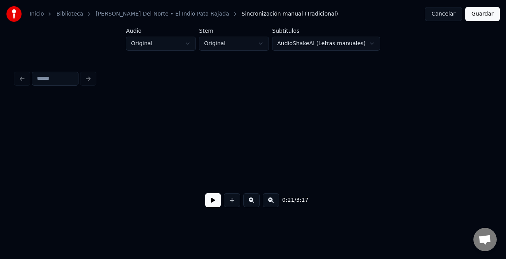
scroll to position [0, 1265]
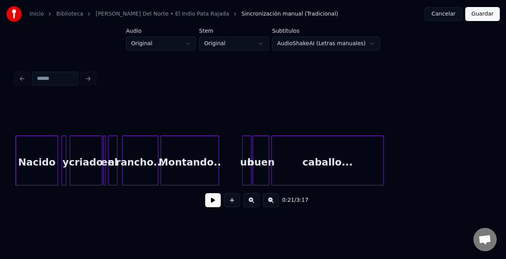
click at [214, 200] on button at bounding box center [213, 200] width 16 height 14
click at [252, 201] on button at bounding box center [251, 200] width 16 height 14
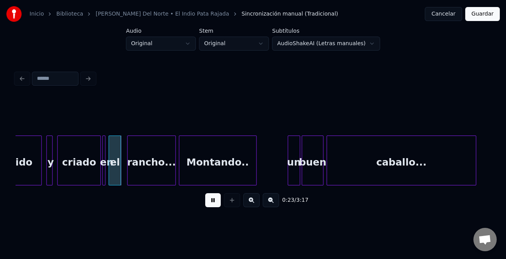
click at [252, 201] on button at bounding box center [251, 200] width 16 height 14
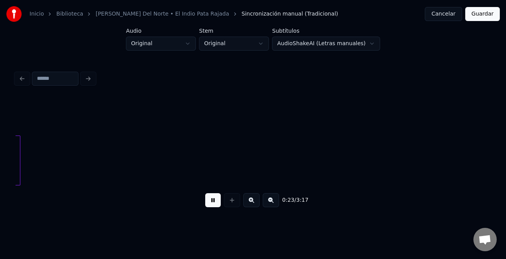
click at [252, 201] on button at bounding box center [251, 200] width 16 height 14
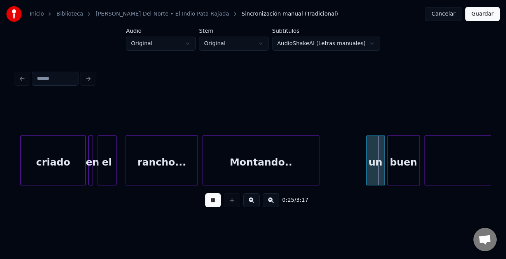
click at [212, 202] on button at bounding box center [213, 200] width 16 height 14
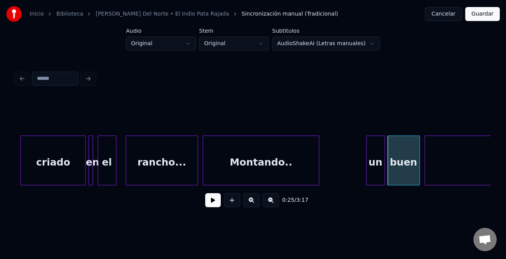
click at [375, 159] on div "un" at bounding box center [376, 162] width 18 height 53
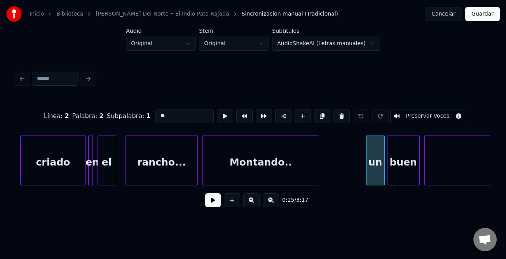
click at [157, 113] on input "**" at bounding box center [185, 116] width 58 height 14
click at [158, 112] on input "**" at bounding box center [185, 116] width 58 height 14
click at [159, 116] on input "**" at bounding box center [185, 116] width 58 height 14
type input "**"
click at [214, 203] on button at bounding box center [213, 200] width 16 height 14
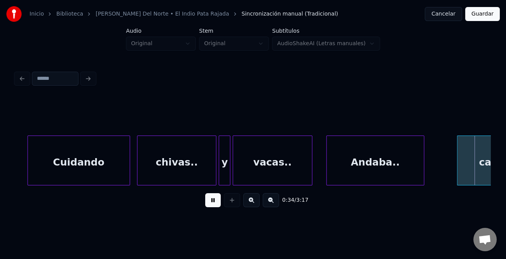
scroll to position [0, 4060]
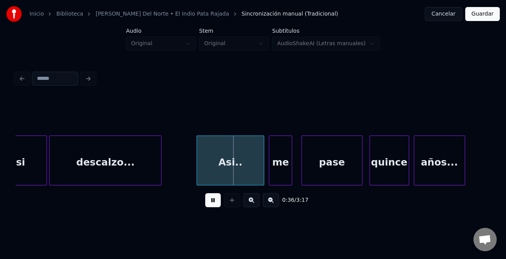
click at [197, 171] on div "Asi.." at bounding box center [230, 162] width 67 height 53
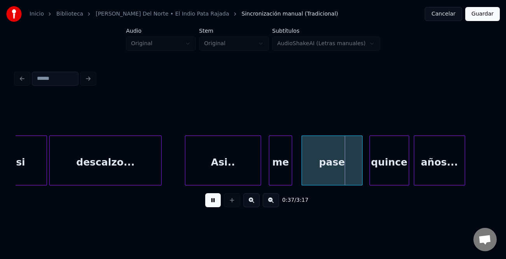
click at [187, 177] on div at bounding box center [187, 160] width 2 height 49
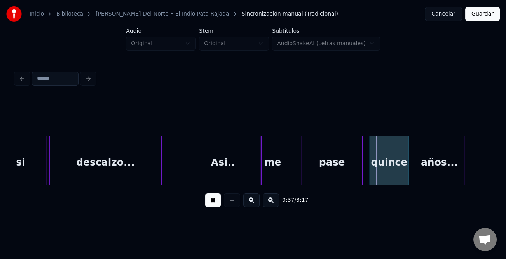
click at [277, 178] on div "me" at bounding box center [273, 162] width 23 height 53
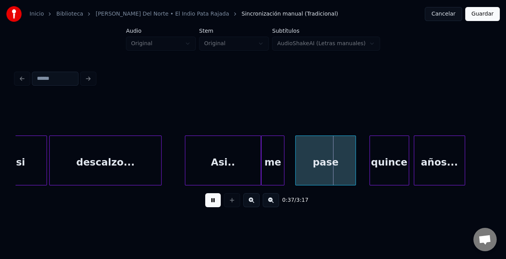
click at [311, 178] on div "pase" at bounding box center [326, 162] width 60 height 53
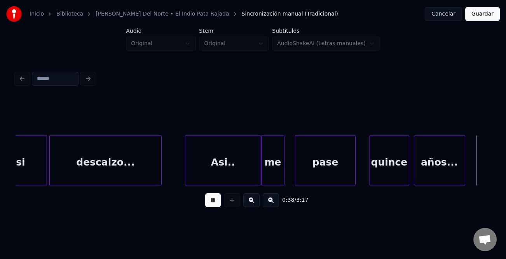
scroll to position [0, 4535]
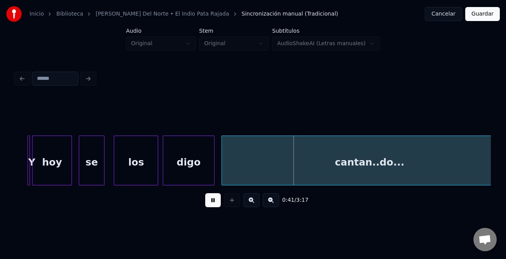
click at [271, 205] on button at bounding box center [271, 200] width 16 height 14
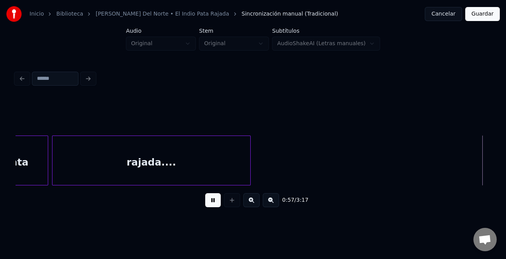
scroll to position [0, 5630]
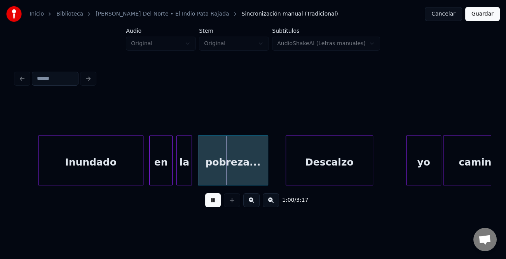
click at [39, 165] on div at bounding box center [40, 160] width 2 height 49
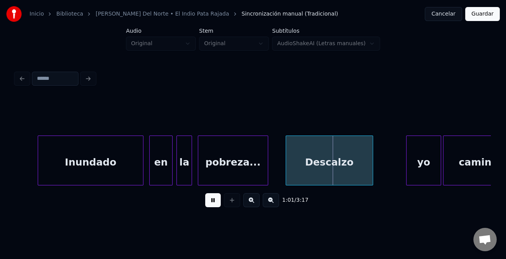
click at [347, 172] on div "Descalzo" at bounding box center [329, 162] width 87 height 53
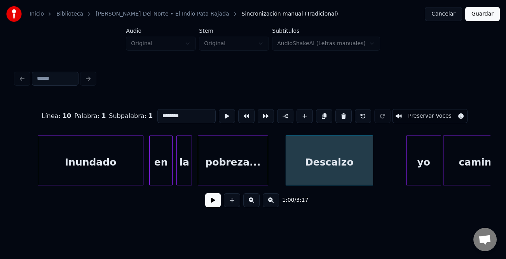
drag, startPoint x: 212, startPoint y: 203, endPoint x: 410, endPoint y: 168, distance: 201.0
click at [213, 203] on button at bounding box center [213, 200] width 16 height 14
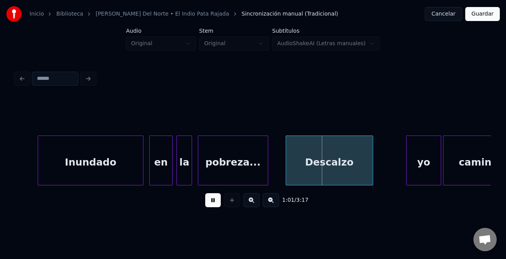
click at [431, 159] on div "yo" at bounding box center [424, 162] width 34 height 53
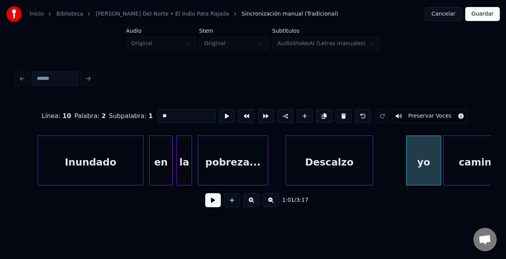
click at [161, 110] on input "**" at bounding box center [187, 116] width 58 height 14
type input "**"
click at [221, 208] on div "1:01 / 3:17" at bounding box center [253, 199] width 463 height 17
click at [218, 203] on button at bounding box center [213, 200] width 16 height 14
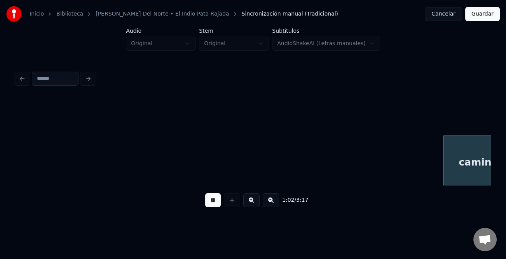
scroll to position [0, 6107]
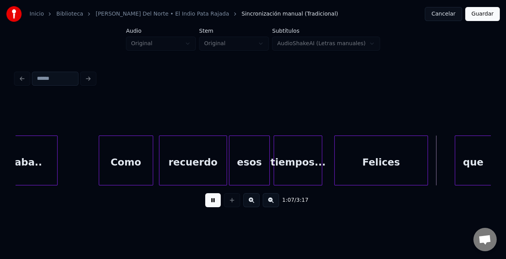
click at [371, 161] on div "Felices" at bounding box center [381, 162] width 93 height 53
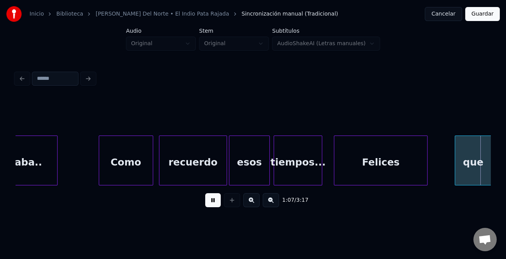
scroll to position [0, 6583]
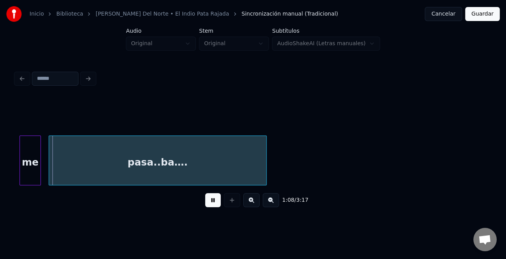
click at [213, 200] on button at bounding box center [213, 200] width 16 height 14
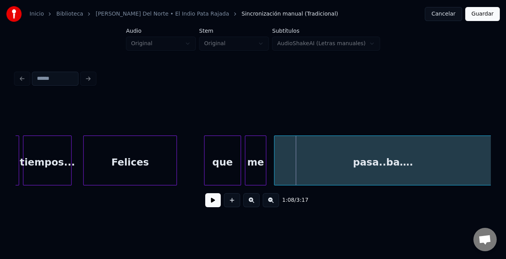
click at [205, 169] on div at bounding box center [206, 160] width 2 height 49
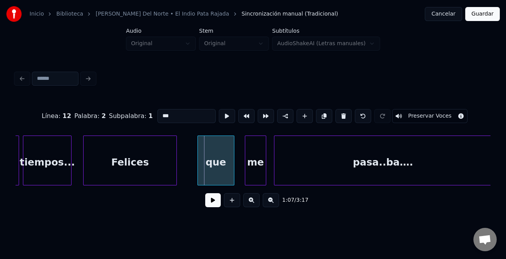
click at [210, 172] on div "que" at bounding box center [216, 162] width 36 height 53
click at [162, 110] on input "***" at bounding box center [187, 116] width 58 height 14
click at [161, 112] on input "***" at bounding box center [187, 116] width 58 height 14
type input "***"
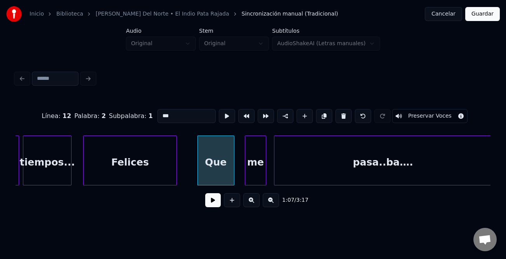
click at [214, 203] on button at bounding box center [213, 200] width 16 height 14
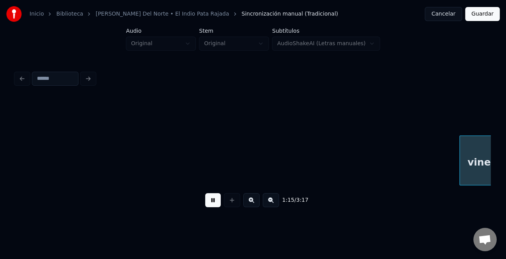
scroll to position [0, 7310]
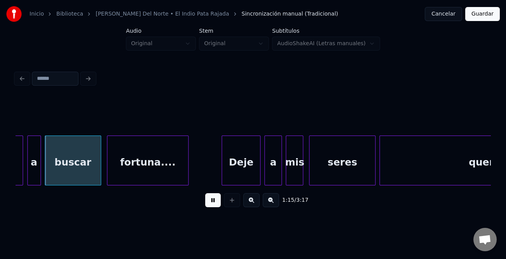
click at [434, 152] on div "queri..dos..." at bounding box center [502, 162] width 245 height 53
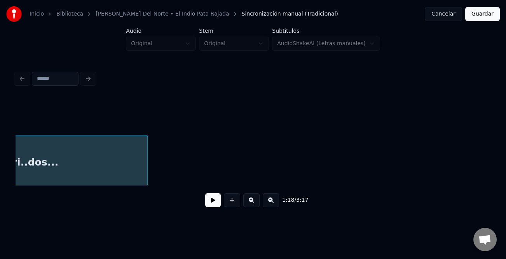
scroll to position [0, 7674]
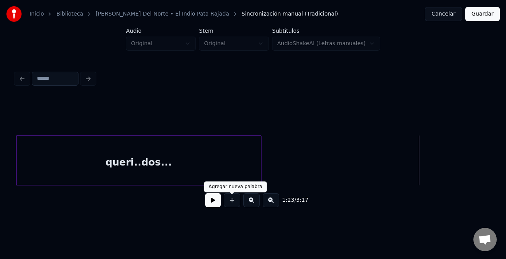
click at [214, 203] on button at bounding box center [213, 200] width 16 height 14
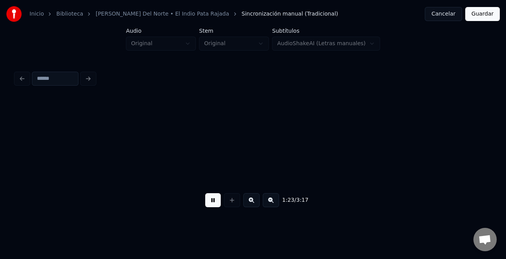
scroll to position [0, 8149]
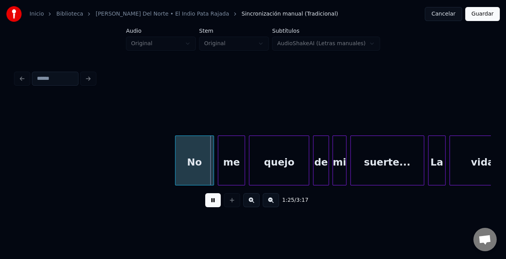
click at [176, 165] on div at bounding box center [177, 160] width 2 height 49
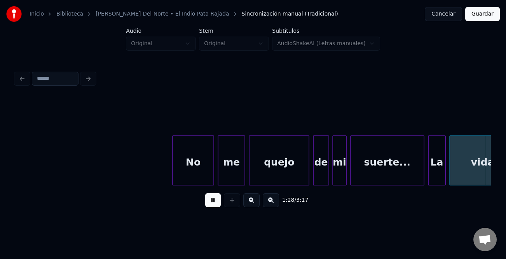
scroll to position [0, 8625]
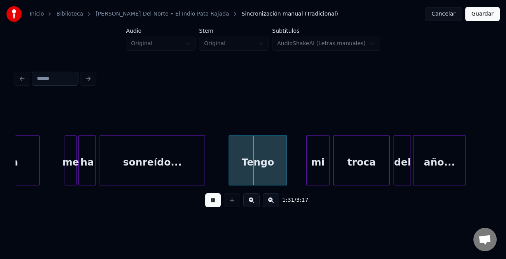
click at [255, 175] on div "Tengo" at bounding box center [258, 162] width 58 height 53
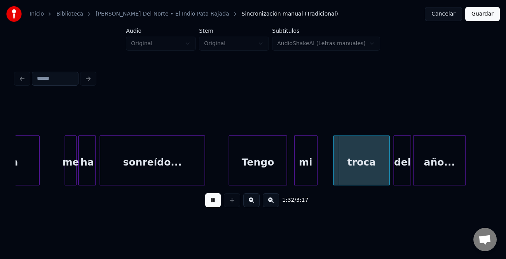
click at [302, 176] on div "mi" at bounding box center [306, 162] width 23 height 53
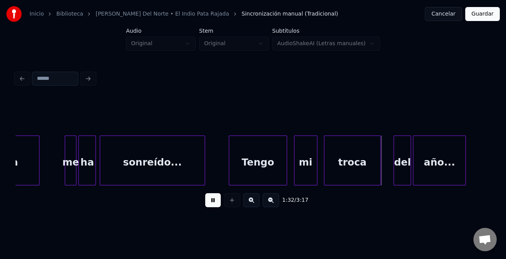
click at [351, 180] on div "troca" at bounding box center [353, 162] width 56 height 53
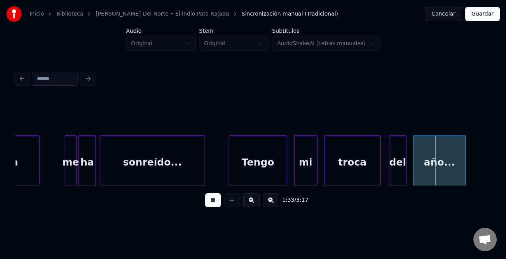
click at [392, 182] on div "vida me ha sonreído... Tengo mi troca del año..." at bounding box center [253, 160] width 475 height 50
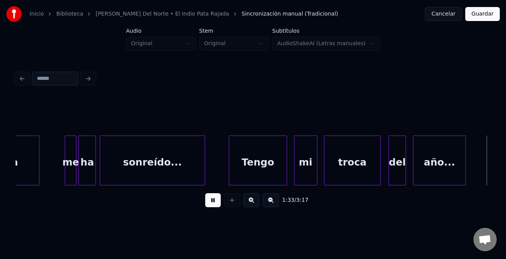
scroll to position [0, 9100]
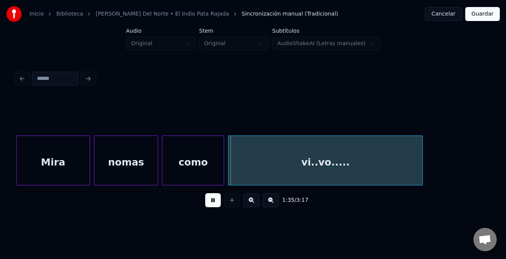
click at [18, 177] on div at bounding box center [18, 160] width 2 height 49
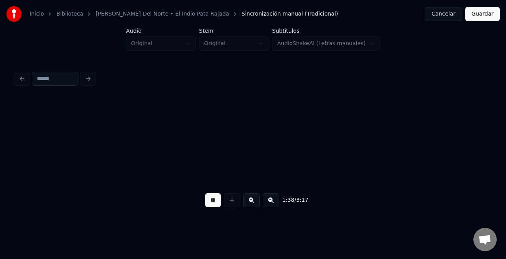
scroll to position [0, 9577]
click at [274, 201] on button at bounding box center [271, 200] width 16 height 14
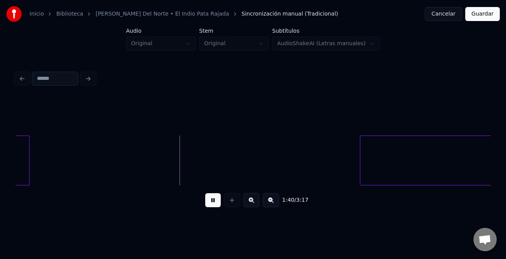
click at [274, 201] on button at bounding box center [271, 200] width 16 height 14
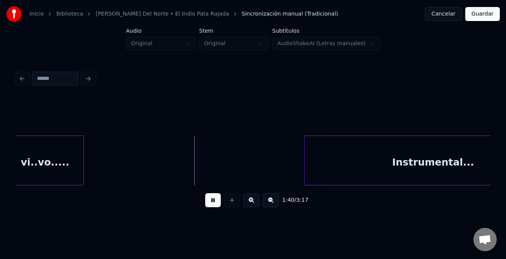
click at [274, 201] on button at bounding box center [271, 200] width 16 height 14
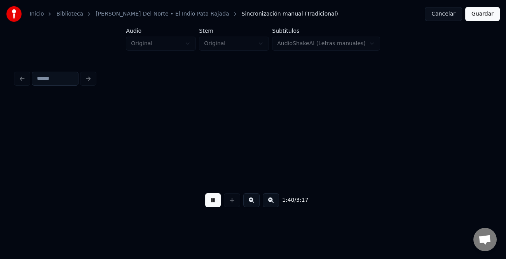
scroll to position [0, 1775]
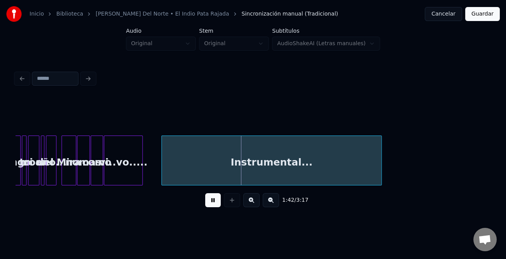
click at [162, 179] on div at bounding box center [163, 160] width 2 height 49
click at [222, 202] on div at bounding box center [231, 200] width 19 height 14
click at [209, 201] on button at bounding box center [213, 200] width 16 height 14
drag, startPoint x: 249, startPoint y: 187, endPoint x: 287, endPoint y: 189, distance: 38.1
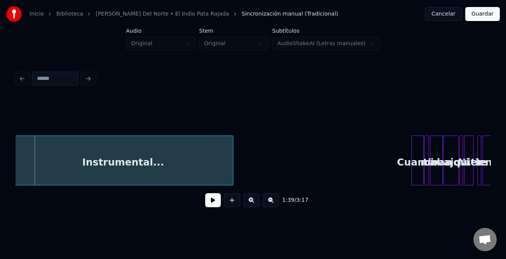
scroll to position [0, 1954]
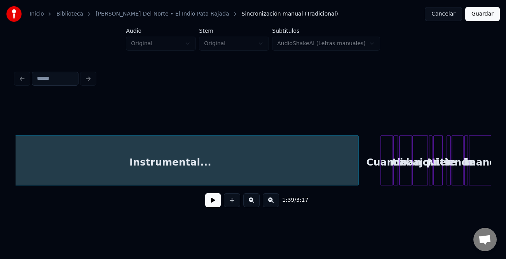
click at [357, 171] on div at bounding box center [357, 160] width 2 height 49
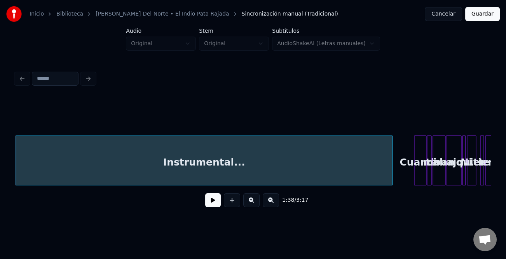
click at [246, 205] on button at bounding box center [251, 200] width 16 height 14
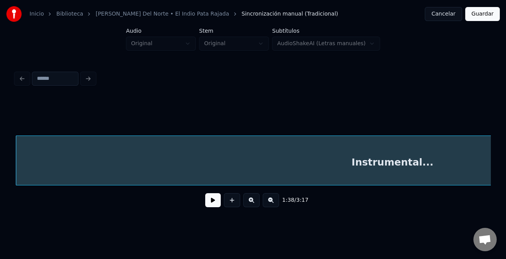
click at [247, 204] on button at bounding box center [251, 200] width 16 height 14
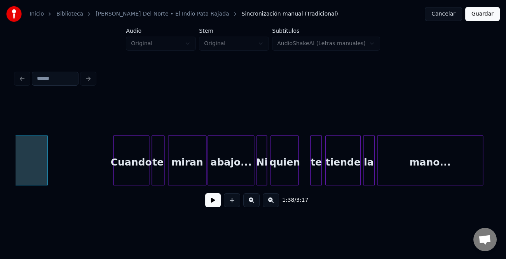
scroll to position [0, 6869]
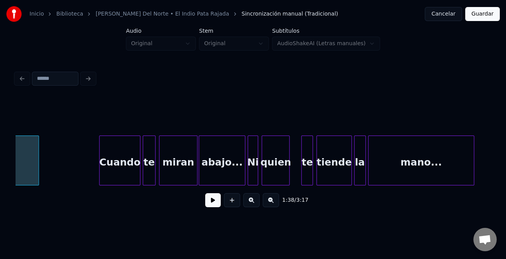
click at [100, 167] on div at bounding box center [101, 160] width 2 height 49
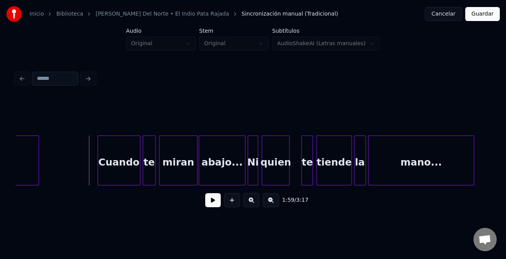
click at [210, 200] on button at bounding box center [213, 200] width 16 height 14
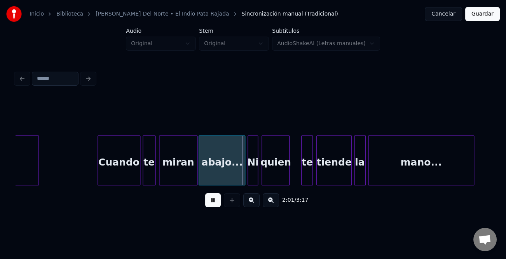
click at [252, 202] on button at bounding box center [251, 200] width 16 height 14
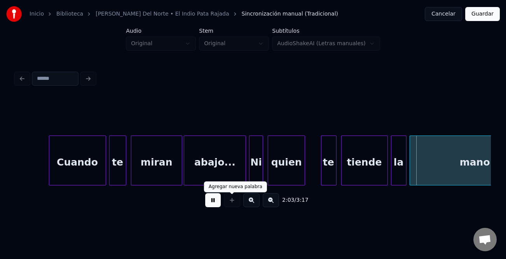
drag, startPoint x: 217, startPoint y: 203, endPoint x: 276, endPoint y: 194, distance: 59.3
click at [217, 203] on button at bounding box center [213, 200] width 16 height 14
click at [322, 170] on div at bounding box center [323, 160] width 2 height 49
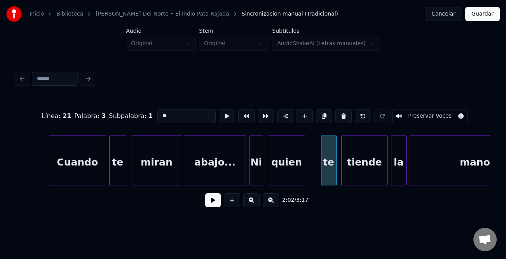
click at [160, 112] on input "**" at bounding box center [187, 116] width 58 height 14
type input "**"
click at [213, 207] on button at bounding box center [213, 200] width 16 height 14
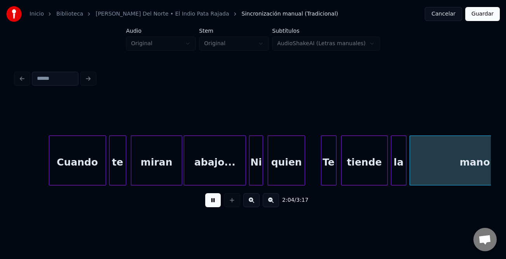
scroll to position [0, 9710]
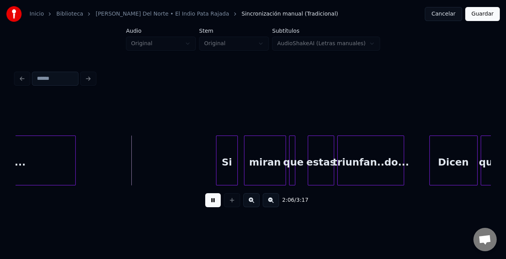
click at [221, 168] on div "Si" at bounding box center [227, 162] width 21 height 53
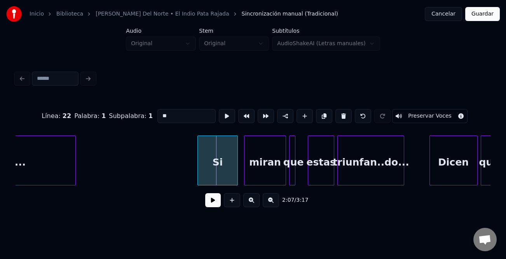
click at [198, 176] on div at bounding box center [199, 160] width 2 height 49
click at [208, 206] on button at bounding box center [213, 200] width 16 height 14
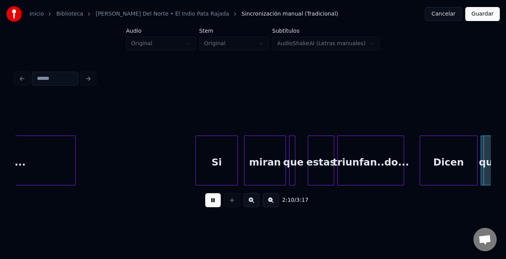
scroll to position [0, 10109]
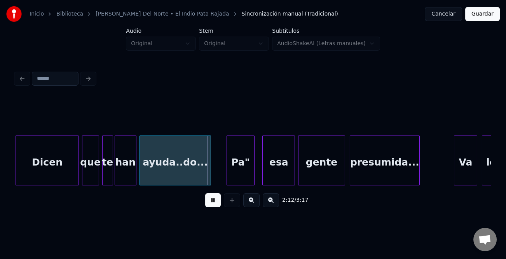
click at [227, 174] on div at bounding box center [228, 160] width 2 height 49
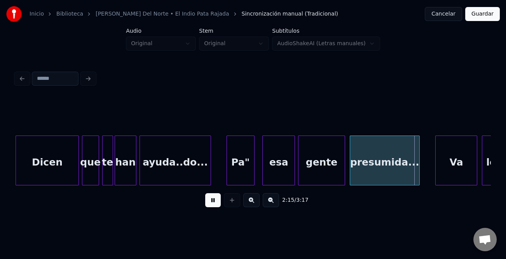
click at [436, 174] on div at bounding box center [437, 160] width 2 height 49
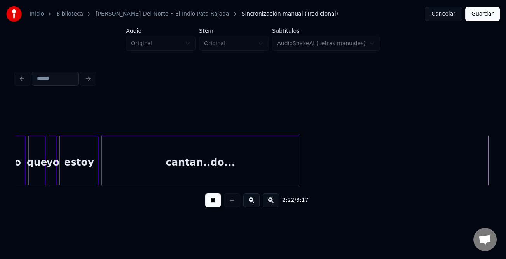
scroll to position [0, 11060]
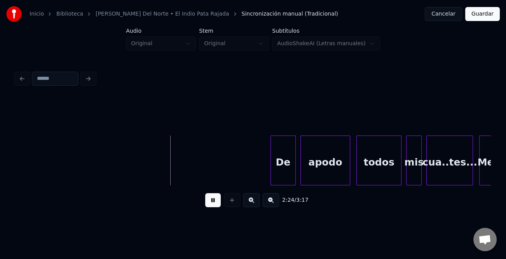
click at [272, 174] on div at bounding box center [272, 160] width 2 height 49
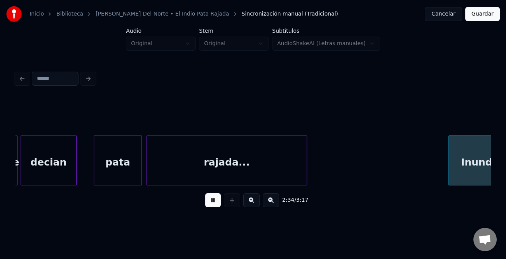
scroll to position [0, 12011]
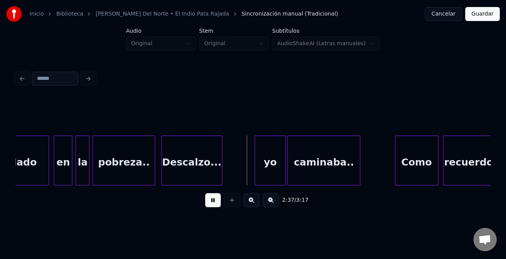
click at [221, 174] on div at bounding box center [221, 160] width 2 height 49
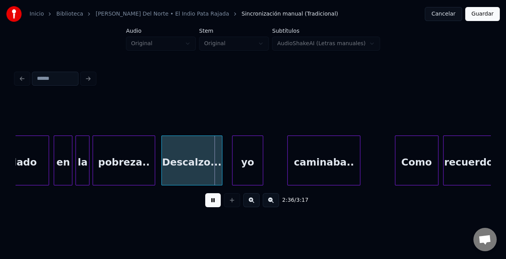
click at [253, 177] on div "yo" at bounding box center [248, 162] width 30 height 53
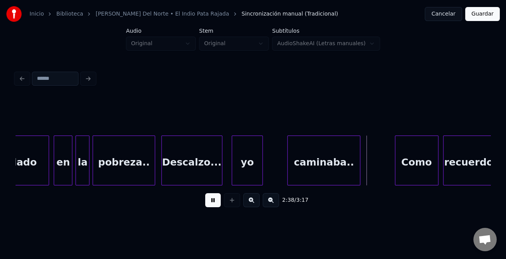
click at [218, 196] on button at bounding box center [213, 200] width 16 height 14
click at [239, 170] on div "yo" at bounding box center [247, 162] width 30 height 53
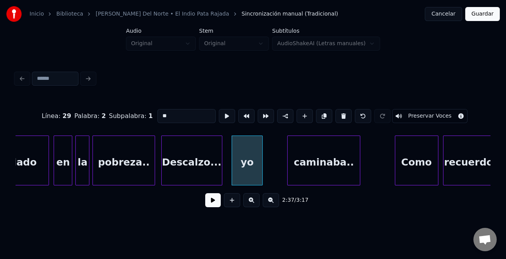
click at [159, 113] on input "**" at bounding box center [187, 116] width 58 height 14
click at [280, 166] on div at bounding box center [280, 160] width 2 height 49
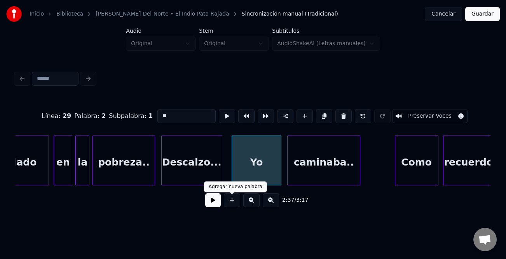
type input "**"
click at [215, 202] on button at bounding box center [213, 200] width 16 height 14
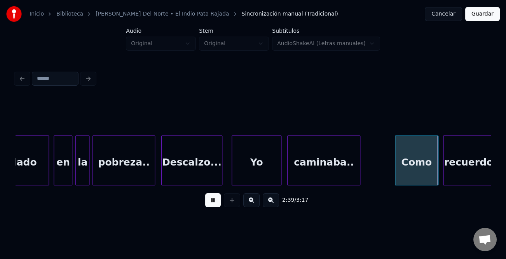
click at [214, 202] on button at bounding box center [213, 200] width 16 height 14
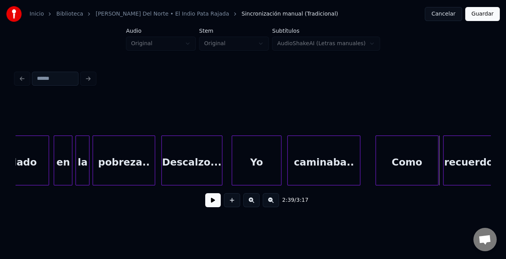
click at [376, 177] on div at bounding box center [377, 160] width 2 height 49
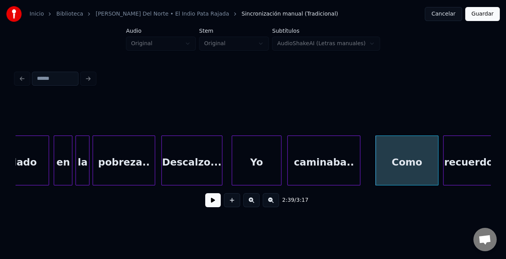
click at [210, 201] on button at bounding box center [213, 200] width 16 height 14
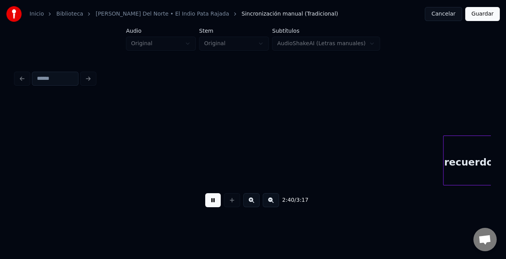
scroll to position [0, 12487]
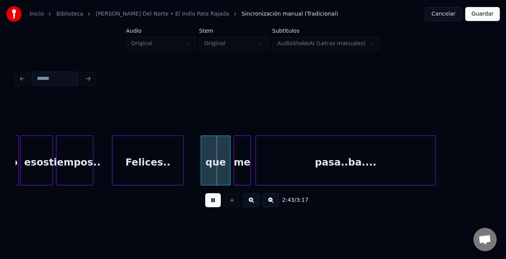
drag, startPoint x: 214, startPoint y: 203, endPoint x: 212, endPoint y: 182, distance: 21.1
click at [214, 202] on button at bounding box center [213, 200] width 16 height 14
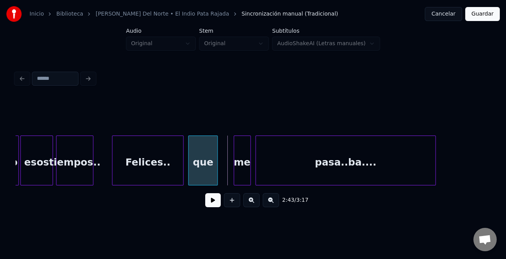
click at [199, 176] on div "que" at bounding box center [203, 162] width 29 height 53
click at [198, 174] on div "que" at bounding box center [202, 162] width 29 height 53
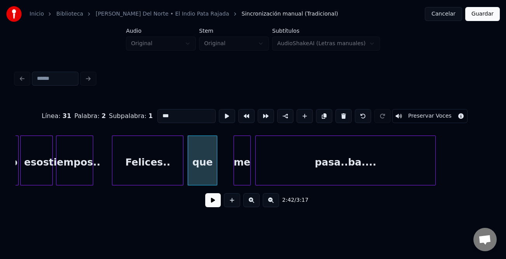
click at [159, 110] on input "***" at bounding box center [187, 116] width 58 height 14
type input "***"
click at [215, 199] on button at bounding box center [213, 200] width 16 height 14
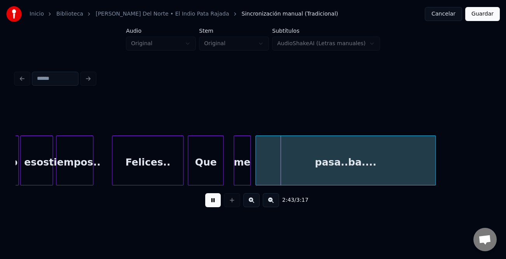
click at [223, 177] on div at bounding box center [222, 160] width 2 height 49
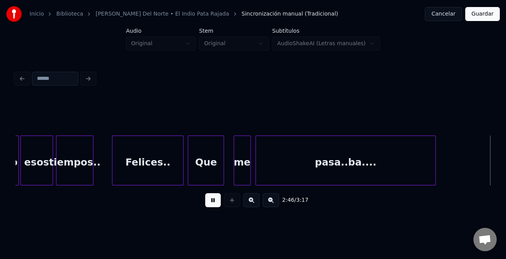
scroll to position [0, 12963]
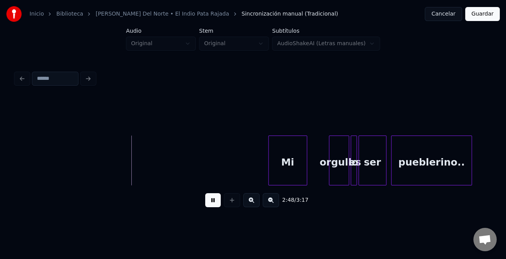
click at [269, 173] on div "Mi" at bounding box center [288, 162] width 38 height 53
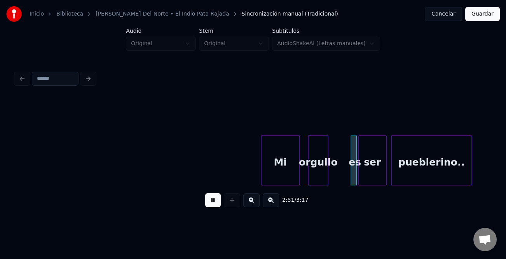
click at [319, 178] on div "orgullo" at bounding box center [317, 162] width 19 height 53
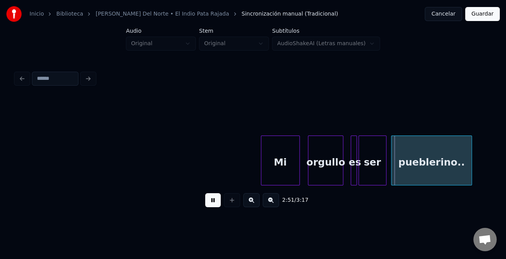
click at [342, 179] on div at bounding box center [342, 160] width 2 height 49
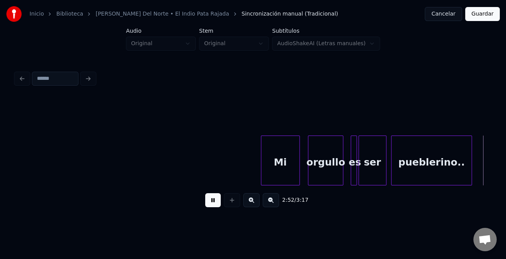
scroll to position [0, 13440]
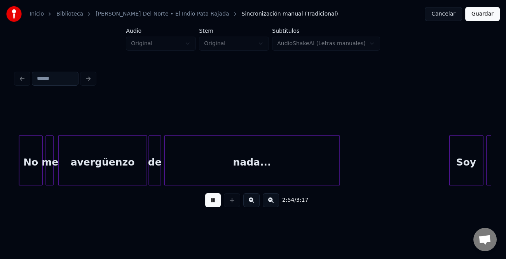
click at [19, 178] on div at bounding box center [20, 160] width 2 height 49
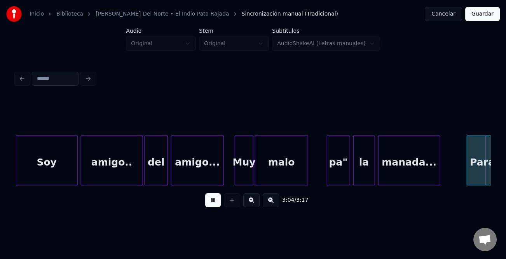
scroll to position [0, 14321]
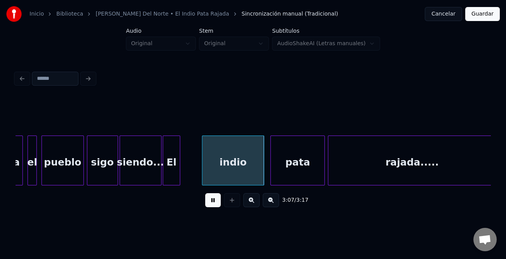
click at [166, 179] on div "El" at bounding box center [171, 162] width 16 height 53
click at [159, 175] on div "siendo..." at bounding box center [141, 160] width 42 height 50
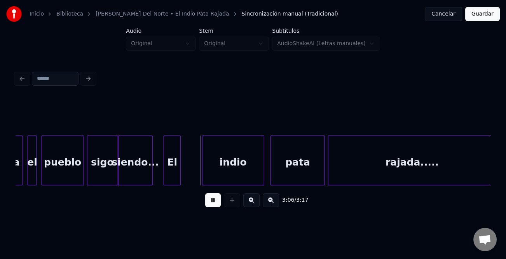
click at [150, 175] on div at bounding box center [151, 160] width 2 height 49
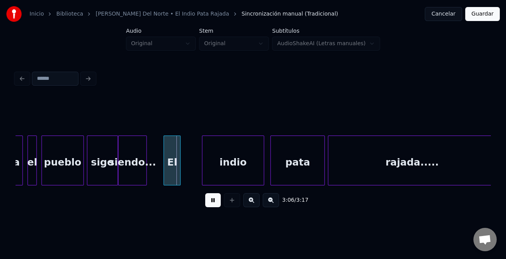
click at [166, 173] on div "El" at bounding box center [172, 162] width 16 height 53
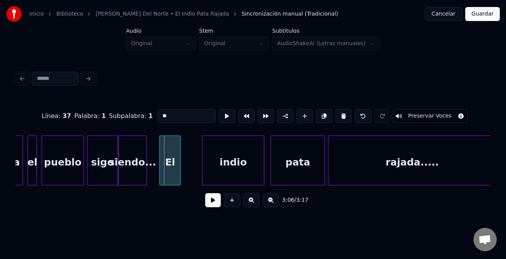
click at [160, 177] on div at bounding box center [161, 160] width 2 height 49
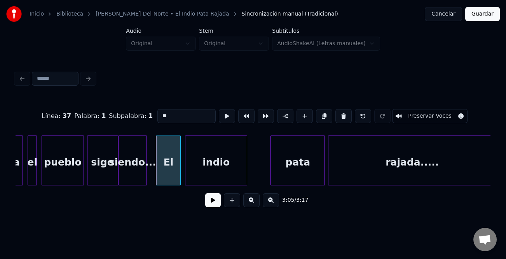
click at [211, 176] on div "indio" at bounding box center [216, 162] width 61 height 53
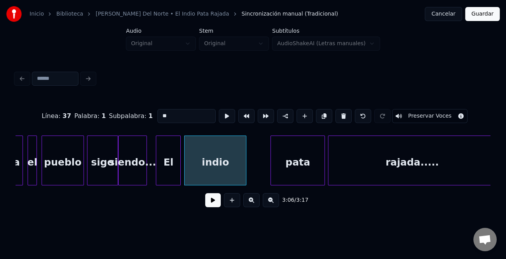
click at [215, 205] on button at bounding box center [213, 200] width 16 height 14
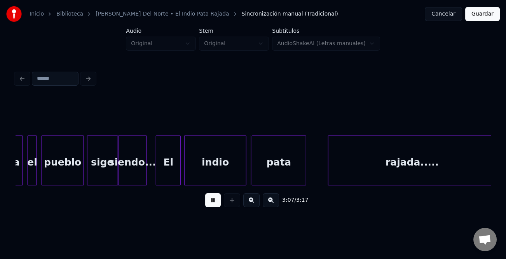
click at [255, 177] on div "pata" at bounding box center [279, 162] width 54 height 53
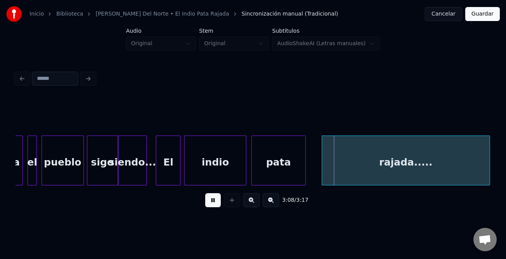
scroll to position [0, 14324]
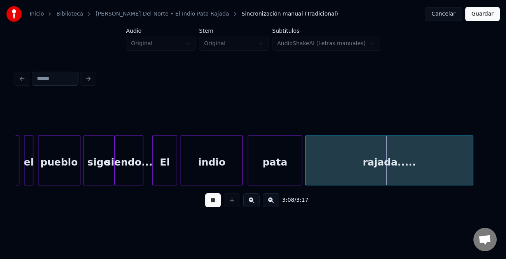
click at [348, 177] on div "rajada....." at bounding box center [390, 162] width 168 height 53
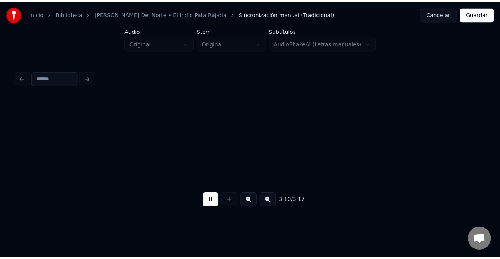
scroll to position [0, 14800]
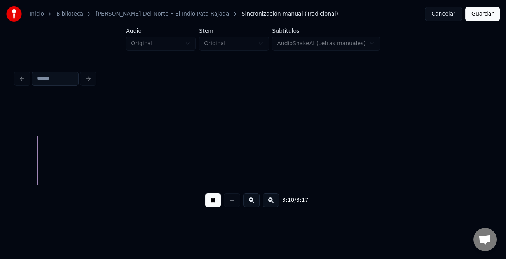
click at [487, 12] on button "Guardar" at bounding box center [483, 14] width 35 height 14
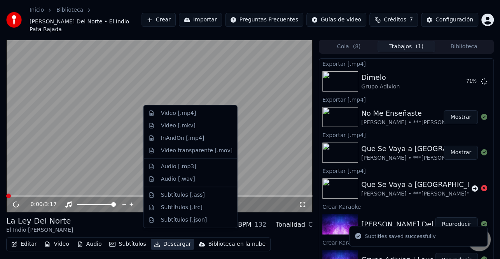
click at [171, 238] on button "Descargar" at bounding box center [173, 243] width 44 height 11
click at [190, 112] on div "Video [.mp4]" at bounding box center [178, 113] width 35 height 8
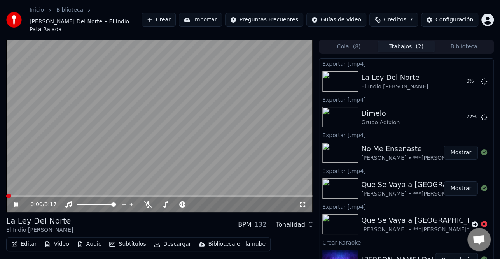
click at [457, 147] on button "Mostrar" at bounding box center [461, 152] width 34 height 14
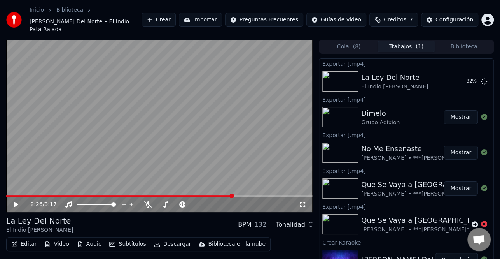
click at [454, 110] on button "Mostrar" at bounding box center [461, 117] width 34 height 14
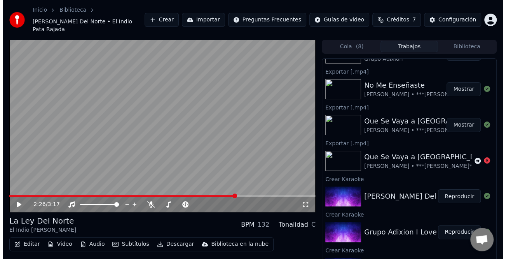
scroll to position [78, 0]
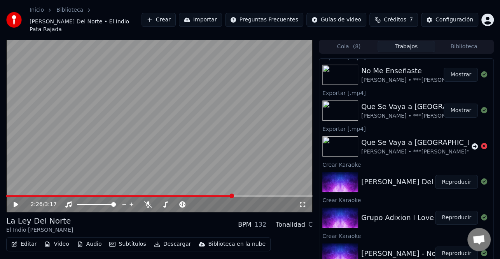
click at [451, 246] on button "Reproducir" at bounding box center [456, 253] width 43 height 14
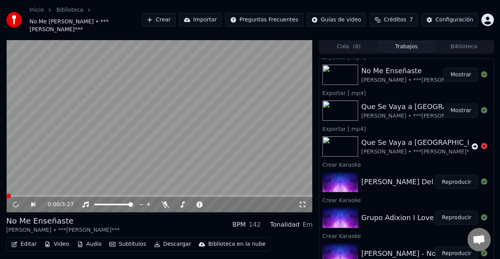
click at [266, 195] on span at bounding box center [159, 196] width 306 height 2
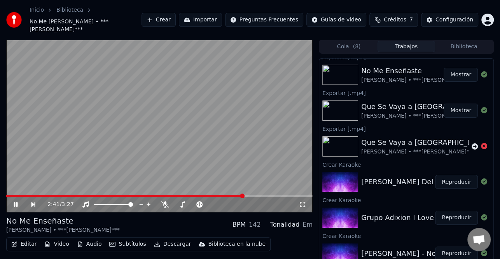
click at [243, 195] on span at bounding box center [159, 196] width 306 height 2
click at [243, 195] on span at bounding box center [242, 195] width 5 height 5
click at [216, 194] on video at bounding box center [159, 126] width 306 height 172
click at [22, 203] on icon at bounding box center [21, 204] width 18 height 6
click at [17, 201] on icon at bounding box center [21, 204] width 18 height 6
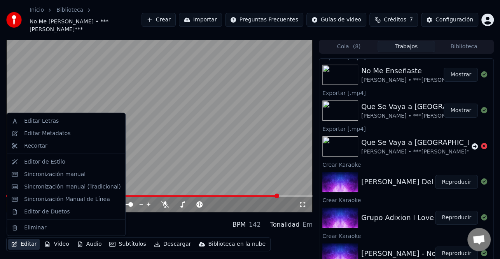
click at [30, 243] on button "Editar" at bounding box center [24, 243] width 32 height 11
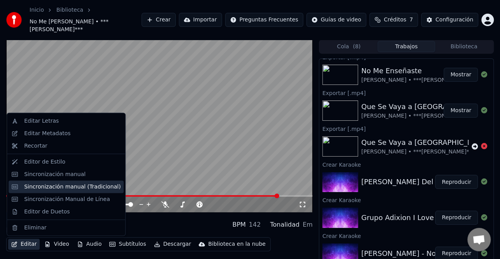
click at [60, 188] on div "Sincronización manual (Tradicional)" at bounding box center [72, 186] width 96 height 8
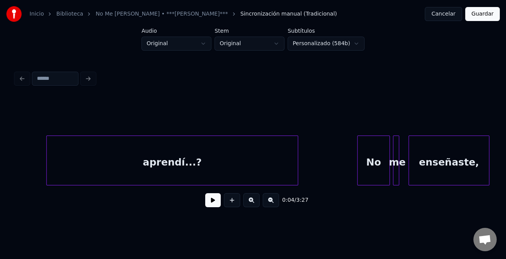
scroll to position [0, 11901]
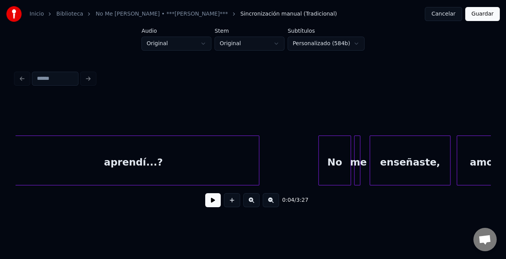
click at [208, 170] on div "aprendí...?" at bounding box center [133, 162] width 251 height 53
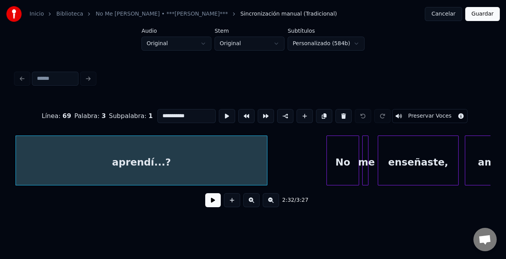
click at [215, 201] on button at bounding box center [213, 200] width 16 height 14
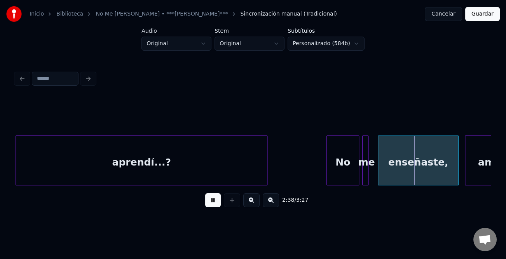
click at [214, 201] on button at bounding box center [213, 200] width 16 height 14
click at [350, 171] on div at bounding box center [351, 160] width 2 height 49
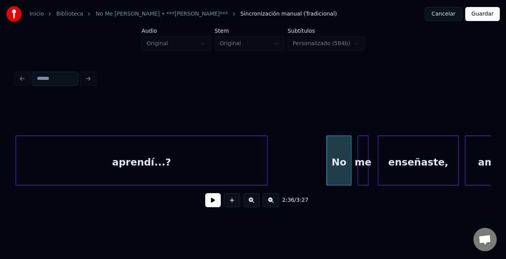
click at [358, 173] on div at bounding box center [359, 160] width 2 height 49
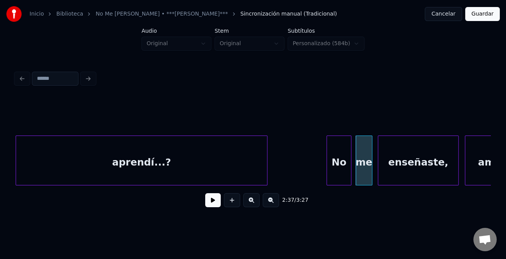
click at [372, 172] on div at bounding box center [371, 160] width 2 height 49
click at [218, 204] on button at bounding box center [213, 200] width 16 height 14
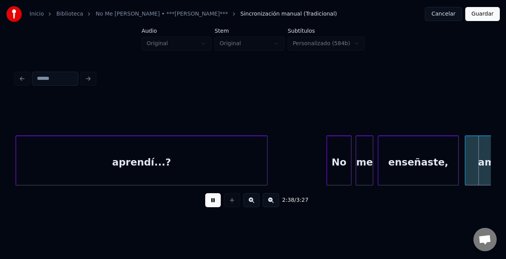
click at [218, 204] on button at bounding box center [213, 200] width 16 height 14
click at [439, 179] on div at bounding box center [440, 160] width 2 height 49
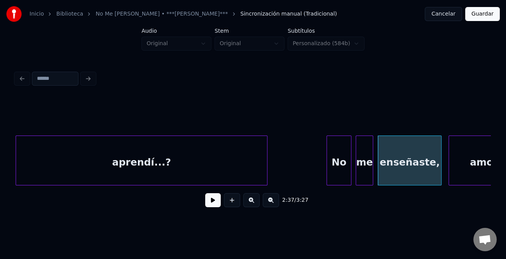
click at [449, 180] on div at bounding box center [450, 160] width 2 height 49
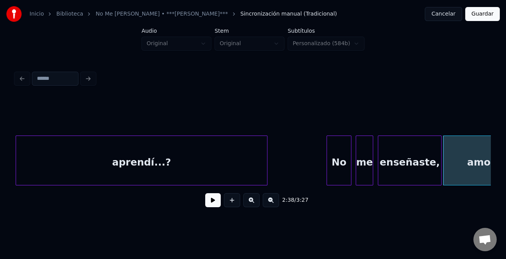
click at [214, 201] on button at bounding box center [213, 200] width 16 height 14
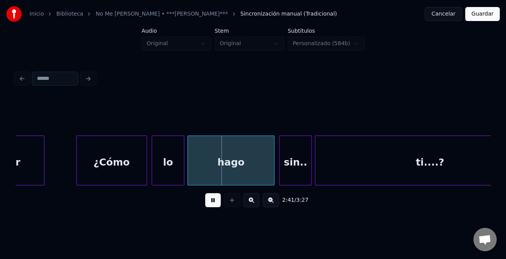
click at [77, 173] on div at bounding box center [78, 160] width 2 height 49
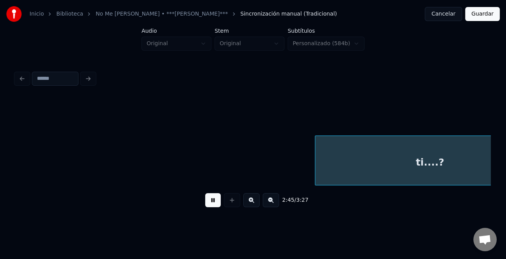
scroll to position [0, 12844]
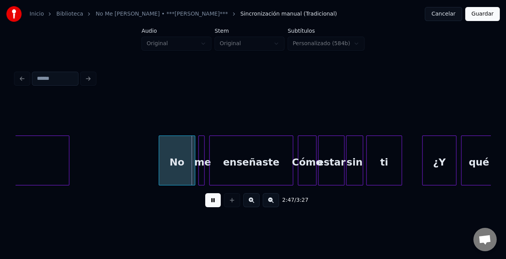
click at [214, 204] on button at bounding box center [213, 200] width 16 height 14
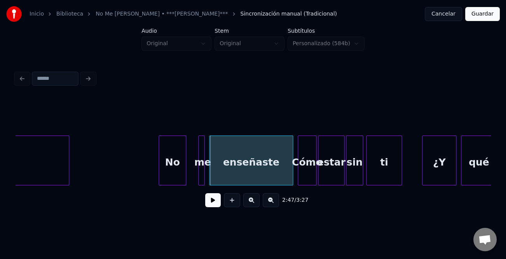
click at [184, 175] on div at bounding box center [185, 160] width 2 height 49
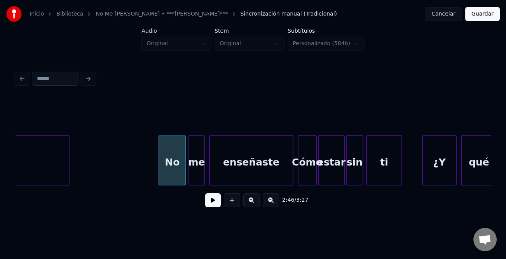
click at [189, 177] on div at bounding box center [190, 160] width 2 height 49
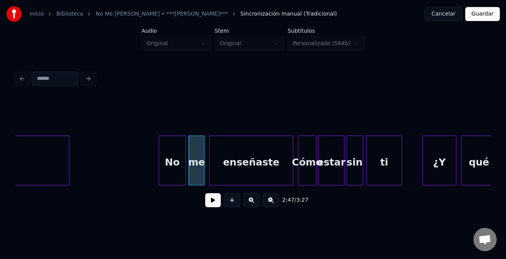
click at [216, 198] on button at bounding box center [213, 200] width 16 height 14
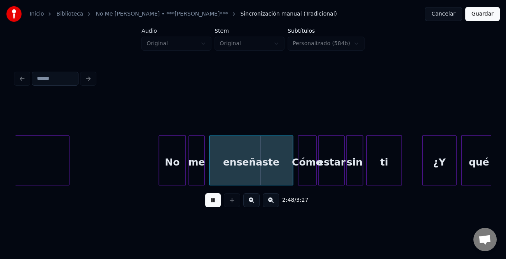
click at [254, 201] on button at bounding box center [251, 200] width 16 height 14
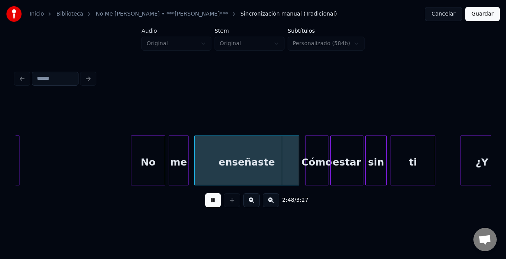
click at [254, 201] on button at bounding box center [251, 200] width 16 height 14
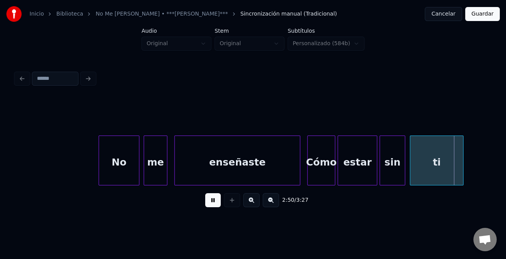
click at [205, 202] on button at bounding box center [213, 200] width 16 height 14
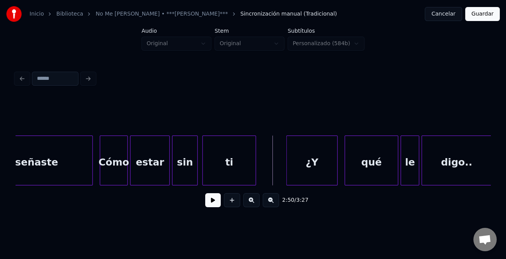
scroll to position [0, 19683]
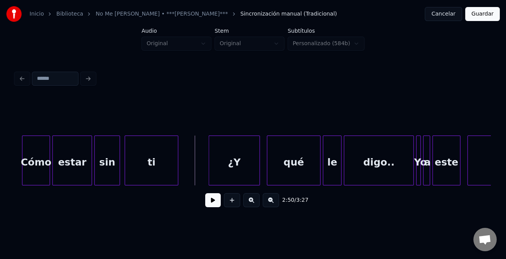
click at [216, 203] on button at bounding box center [213, 200] width 16 height 14
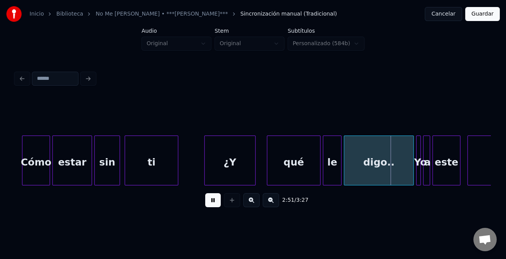
click at [232, 169] on div "¿Y" at bounding box center [230, 162] width 51 height 53
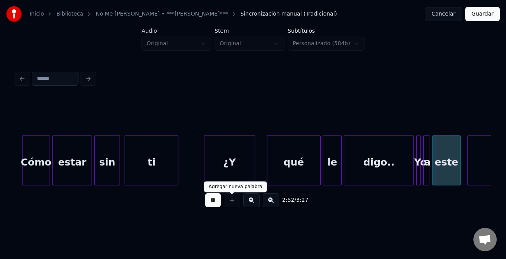
drag, startPoint x: 212, startPoint y: 202, endPoint x: 229, endPoint y: 202, distance: 16.7
click at [212, 202] on button at bounding box center [213, 200] width 16 height 14
click at [254, 203] on button at bounding box center [251, 200] width 16 height 14
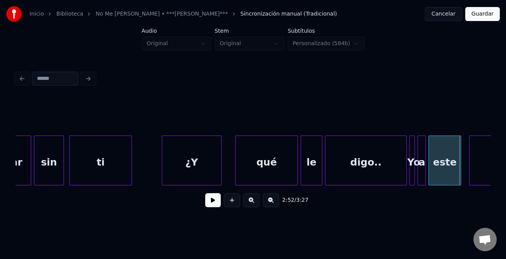
click at [254, 203] on button at bounding box center [251, 200] width 16 height 14
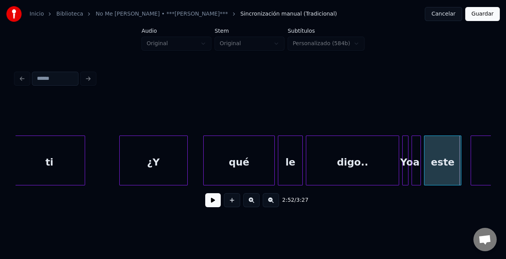
click at [254, 203] on button at bounding box center [251, 200] width 16 height 14
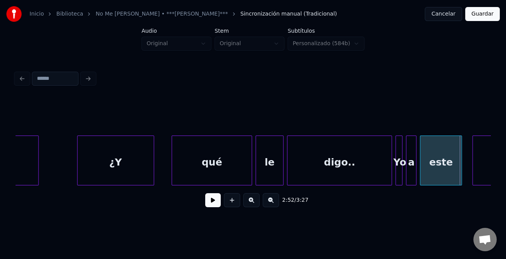
click at [254, 203] on button at bounding box center [251, 200] width 16 height 14
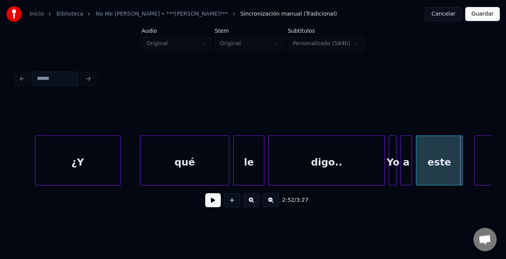
click at [254, 203] on button at bounding box center [251, 200] width 16 height 14
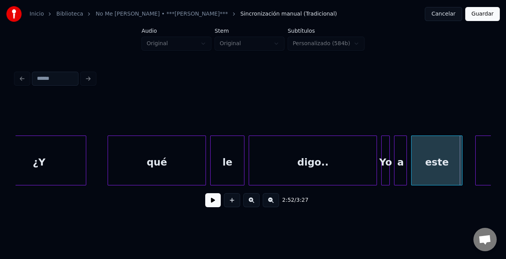
click at [254, 203] on button at bounding box center [251, 200] width 16 height 14
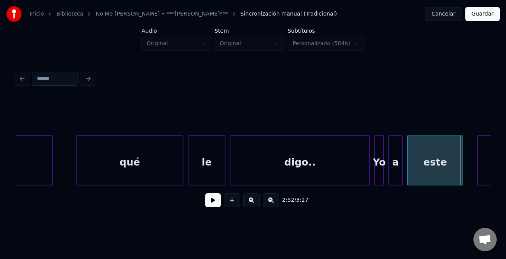
scroll to position [0, 39392]
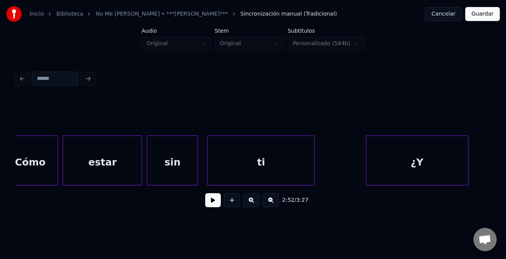
click at [272, 202] on button at bounding box center [271, 200] width 16 height 14
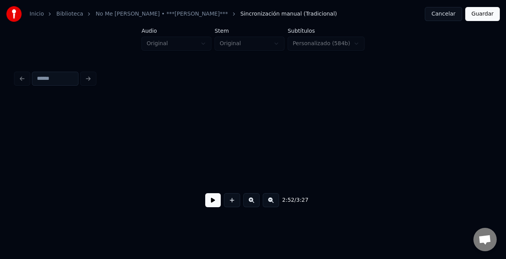
click at [272, 202] on button at bounding box center [271, 200] width 16 height 14
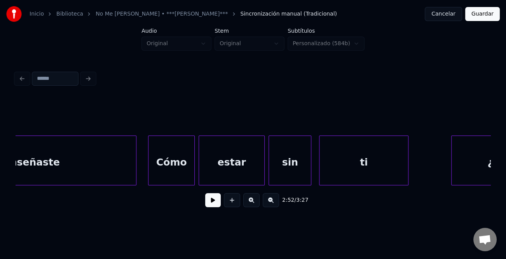
click at [273, 202] on button at bounding box center [271, 200] width 16 height 14
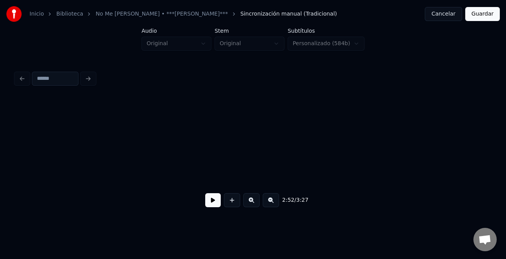
scroll to position [0, 29328]
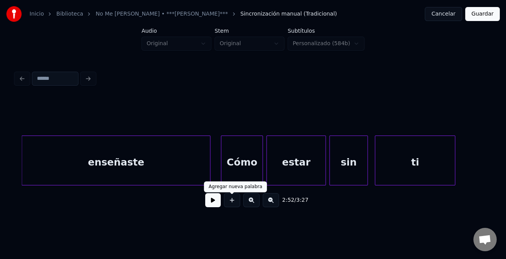
click at [221, 202] on div "2:52 / 3:27" at bounding box center [253, 199] width 463 height 17
click at [219, 202] on button at bounding box center [213, 200] width 16 height 14
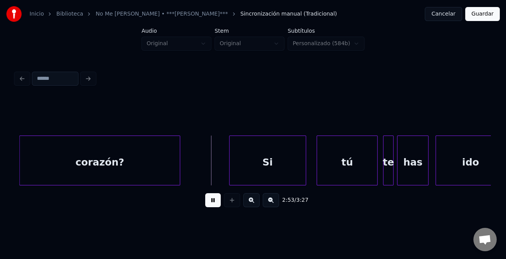
click at [219, 202] on button at bounding box center [213, 200] width 16 height 14
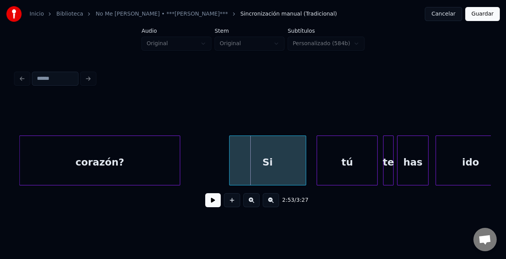
click at [269, 201] on button at bounding box center [271, 200] width 16 height 14
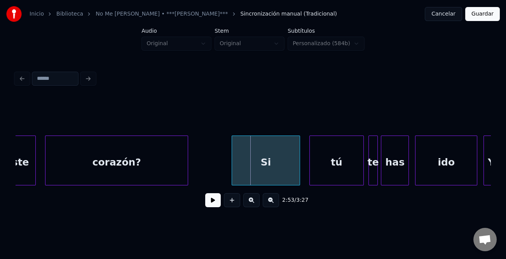
click at [269, 201] on button at bounding box center [271, 200] width 16 height 14
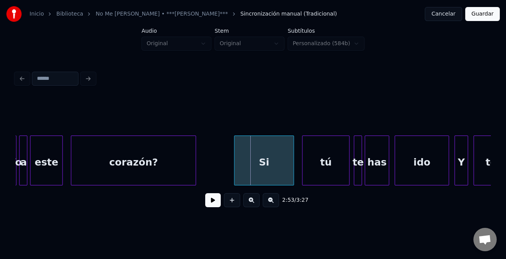
click at [269, 201] on button at bounding box center [271, 200] width 16 height 14
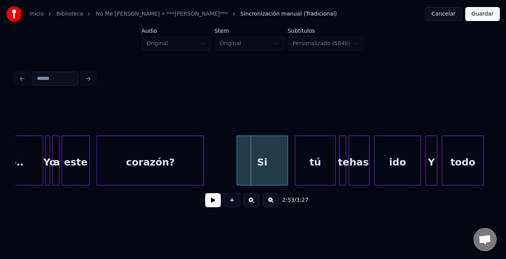
click at [269, 201] on button at bounding box center [271, 200] width 16 height 14
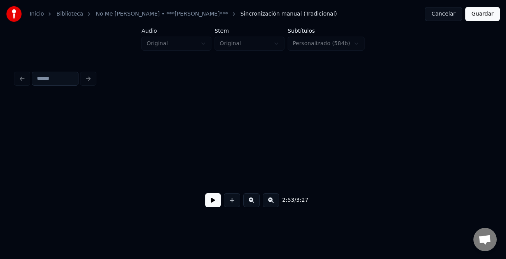
scroll to position [0, 16673]
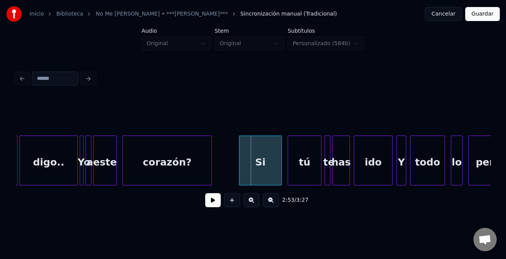
click at [49, 163] on div "digo.." at bounding box center [49, 162] width 58 height 53
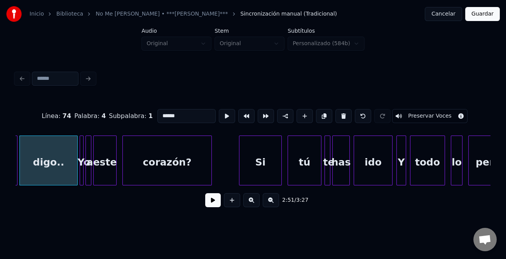
click at [212, 200] on button at bounding box center [213, 200] width 16 height 14
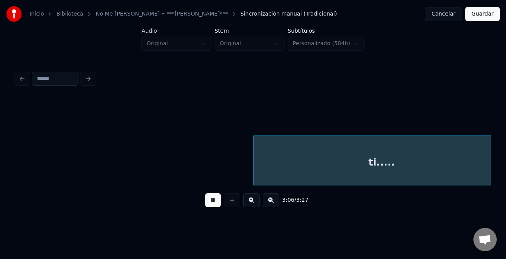
scroll to position [0, 18101]
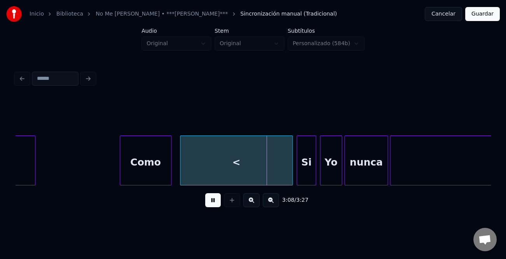
click at [212, 200] on button at bounding box center [213, 200] width 16 height 14
click at [233, 156] on div "<" at bounding box center [236, 162] width 112 height 53
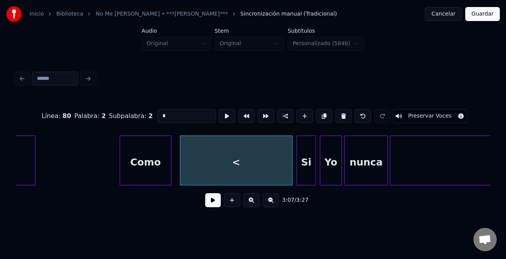
click at [195, 114] on input "*" at bounding box center [187, 116] width 58 height 14
click at [144, 170] on div "Como" at bounding box center [145, 162] width 51 height 53
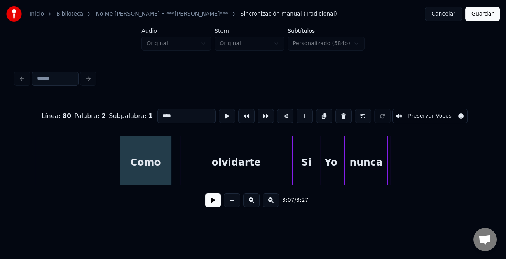
type input "****"
click at [214, 200] on button at bounding box center [213, 200] width 16 height 14
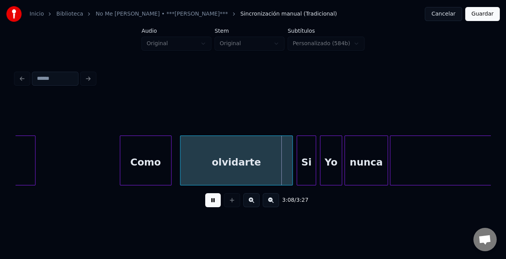
click at [214, 201] on button at bounding box center [213, 200] width 16 height 14
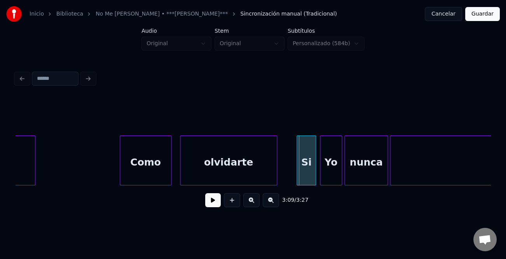
click at [275, 179] on div at bounding box center [276, 160] width 2 height 49
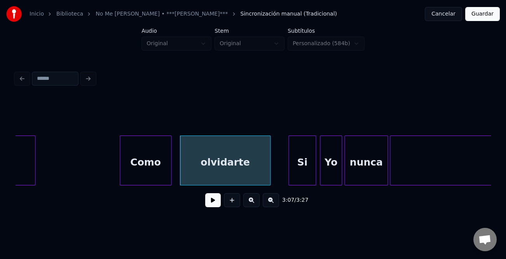
click at [290, 179] on div at bounding box center [290, 160] width 2 height 49
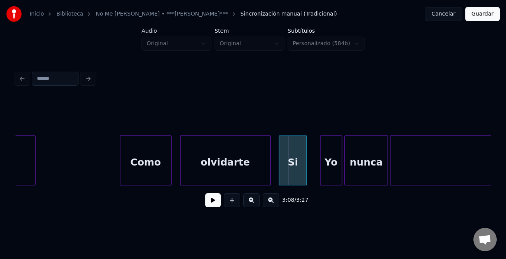
click at [289, 180] on div "Si" at bounding box center [292, 162] width 27 height 53
click at [215, 203] on button at bounding box center [213, 200] width 16 height 14
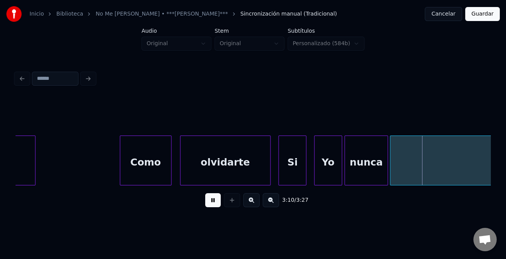
click at [316, 179] on div at bounding box center [316, 160] width 2 height 49
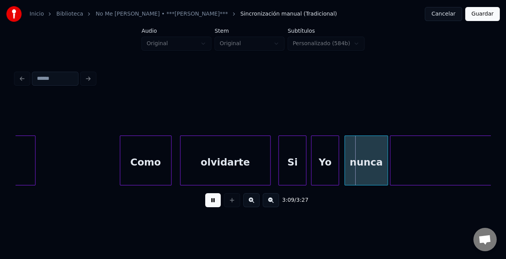
click at [319, 181] on div "Yo" at bounding box center [325, 162] width 27 height 53
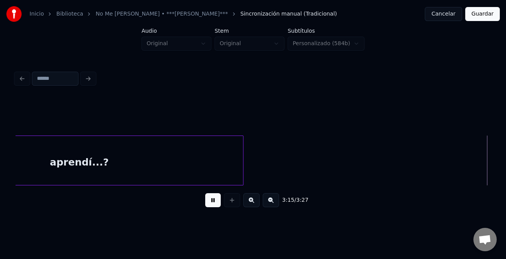
scroll to position [0, 19051]
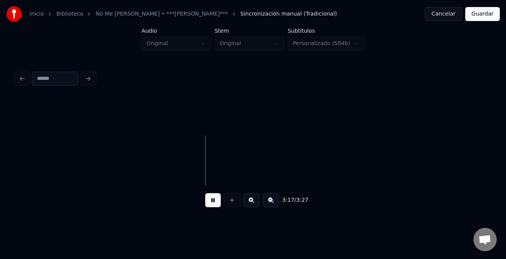
click at [269, 207] on button at bounding box center [271, 200] width 16 height 14
click at [269, 205] on button at bounding box center [271, 200] width 16 height 14
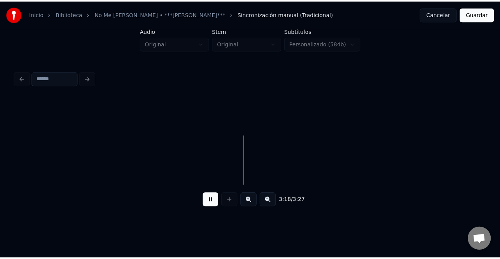
scroll to position [0, 11340]
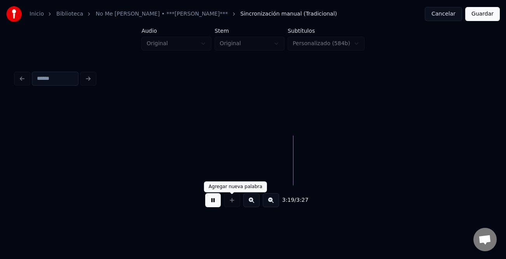
click at [216, 205] on button at bounding box center [213, 200] width 16 height 14
drag, startPoint x: 478, startPoint y: 10, endPoint x: 450, endPoint y: 29, distance: 33.3
click at [478, 11] on button "Guardar" at bounding box center [483, 14] width 35 height 14
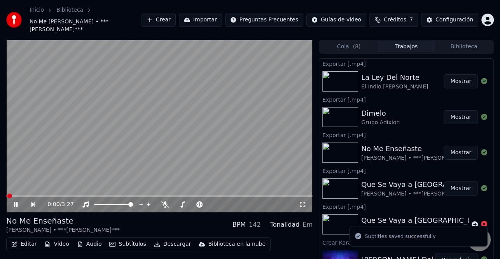
click at [170, 244] on button "Descargar" at bounding box center [173, 243] width 44 height 11
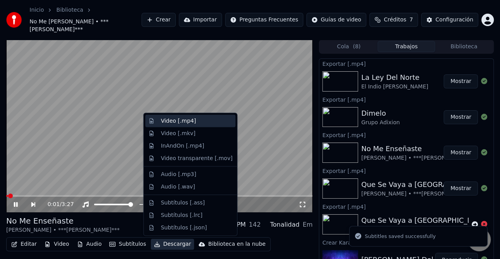
click at [180, 124] on div "Video [.mp4]" at bounding box center [178, 121] width 35 height 8
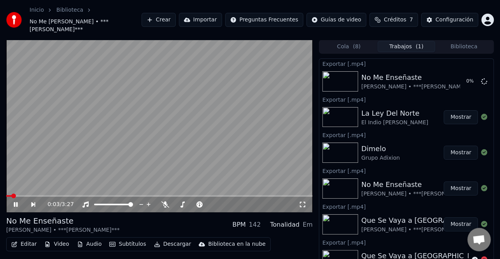
click at [16, 202] on icon at bounding box center [21, 204] width 18 height 6
click at [453, 156] on button "Mostrar" at bounding box center [461, 152] width 34 height 14
click at [454, 120] on button "Mostrar" at bounding box center [461, 117] width 34 height 14
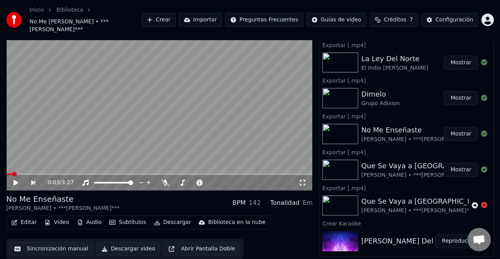
scroll to position [244, 0]
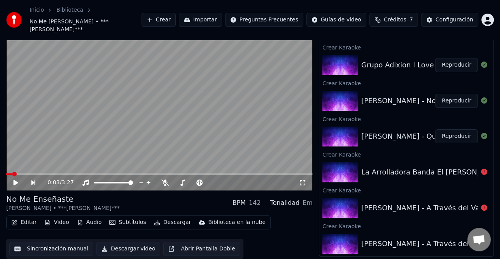
click at [338, 207] on img at bounding box center [340, 208] width 36 height 20
click at [343, 211] on img at bounding box center [340, 208] width 36 height 20
click at [395, 211] on div "[PERSON_NAME] - A Través del Vaso" at bounding box center [424, 207] width 126 height 11
click at [348, 234] on img at bounding box center [340, 243] width 36 height 20
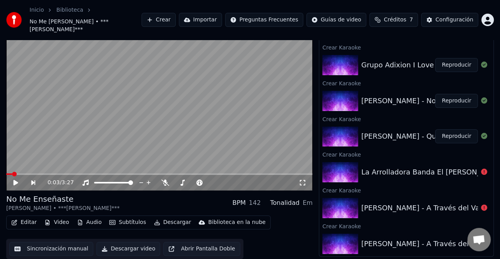
click at [348, 174] on img at bounding box center [340, 172] width 36 height 20
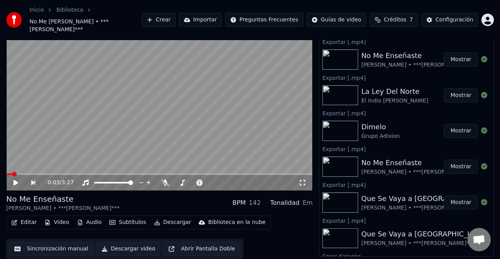
scroll to position [0, 0]
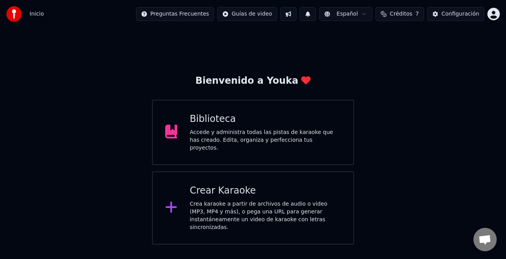
click at [297, 174] on div "Crear Karaoke Crea karaoke a partir de archivos de audio o video (MP3, MP4 y má…" at bounding box center [253, 207] width 203 height 73
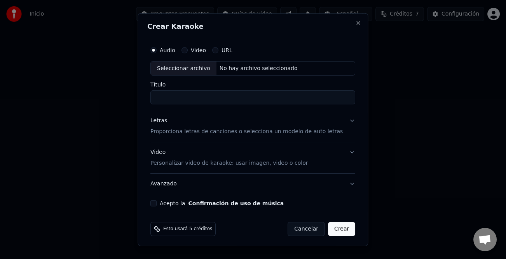
click at [200, 70] on div "Seleccionar archivo" at bounding box center [184, 68] width 66 height 14
type input "**********"
click at [163, 121] on div "Letras" at bounding box center [159, 121] width 17 height 8
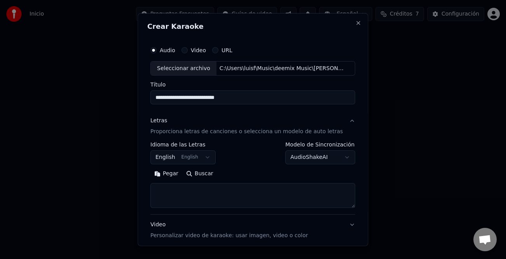
click at [172, 177] on button "Pegar" at bounding box center [167, 173] width 32 height 12
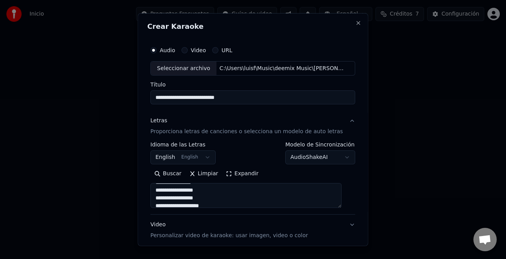
scroll to position [78, 0]
click at [160, 225] on div "Video Personalizar video de karaoke: usar imagen, video o color" at bounding box center [230, 230] width 158 height 19
type textarea "**********"
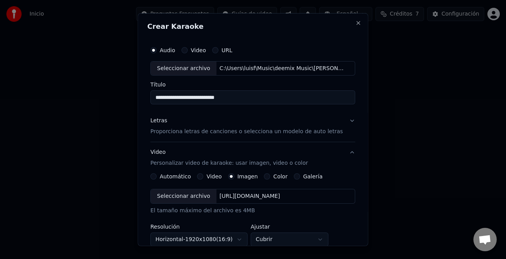
scroll to position [117, 0]
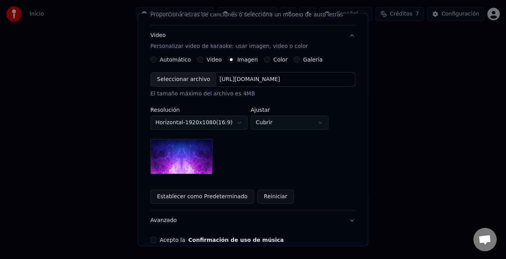
click at [208, 58] on label "Video" at bounding box center [214, 59] width 15 height 5
click at [204, 58] on button "Video" at bounding box center [201, 59] width 6 height 6
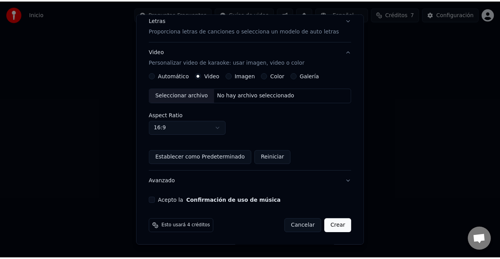
scroll to position [101, 0]
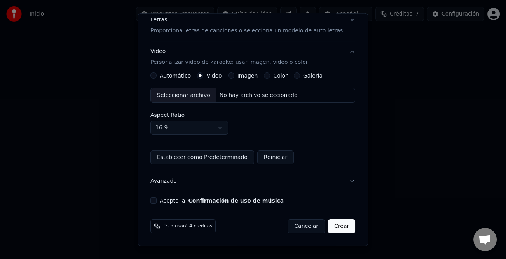
click at [193, 95] on div "Seleccionar archivo" at bounding box center [184, 95] width 66 height 14
click at [157, 199] on button "Acepto la Confirmación de uso de música" at bounding box center [154, 200] width 6 height 6
click at [334, 222] on button "Crear" at bounding box center [341, 226] width 27 height 14
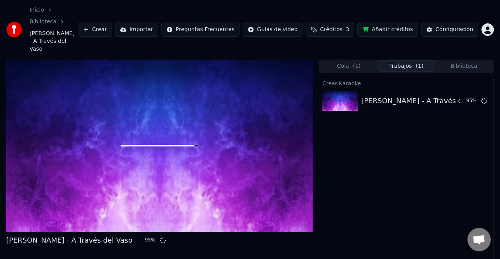
click at [336, 60] on button "Cola ( 1 )" at bounding box center [349, 65] width 58 height 11
click at [393, 60] on button "Trabajos ( 1 )" at bounding box center [407, 65] width 58 height 11
click at [453, 60] on button "Biblioteca" at bounding box center [464, 65] width 58 height 11
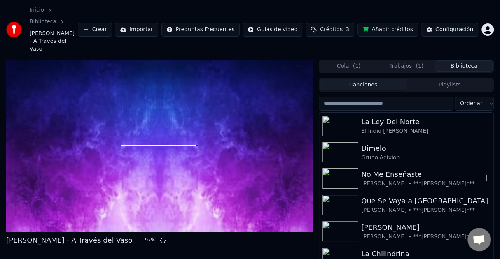
click at [423, 169] on div "No Me Enseñaste" at bounding box center [421, 174] width 121 height 11
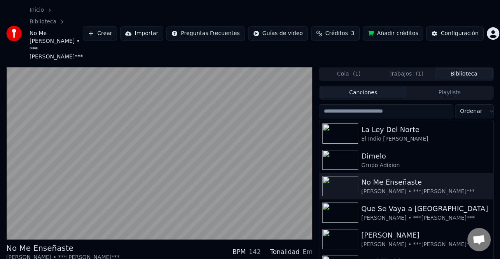
click at [459, 68] on button "Biblioteca" at bounding box center [464, 73] width 58 height 11
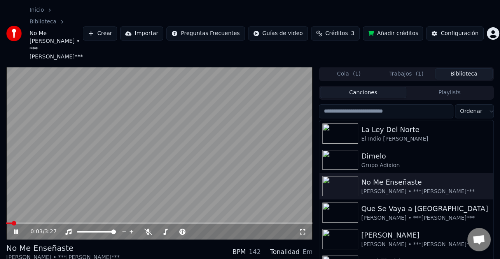
click at [19, 228] on icon at bounding box center [21, 231] width 18 height 6
click at [247, 224] on div "0:03 / 3:27" at bounding box center [159, 232] width 306 height 16
click at [255, 222] on span at bounding box center [159, 223] width 306 height 2
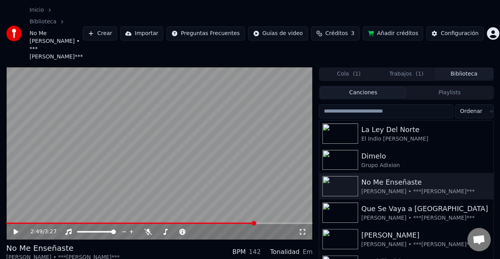
click at [269, 202] on video at bounding box center [159, 153] width 306 height 172
click at [278, 202] on video at bounding box center [159, 153] width 306 height 172
click at [18, 228] on icon at bounding box center [21, 231] width 18 height 6
click at [469, 68] on button "Biblioteca" at bounding box center [464, 73] width 58 height 11
click at [20, 228] on icon at bounding box center [21, 231] width 18 height 6
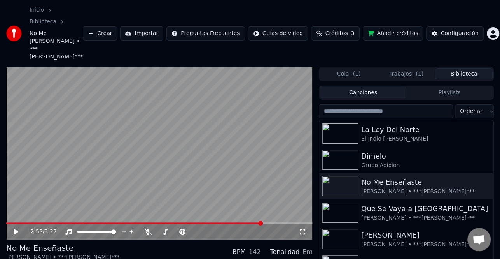
click at [406, 68] on button "Trabajos ( 1 )" at bounding box center [407, 73] width 58 height 11
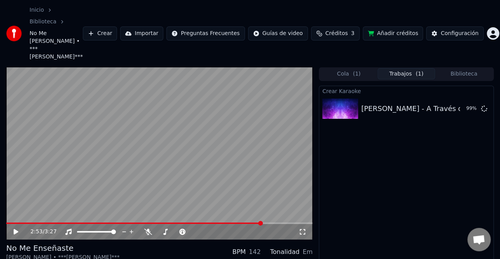
click at [347, 68] on button "Cola ( 1 )" at bounding box center [349, 73] width 58 height 11
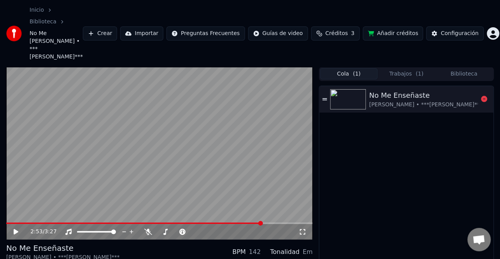
click at [440, 101] on div "[PERSON_NAME] • ***[PERSON_NAME]***" at bounding box center [426, 105] width 114 height 8
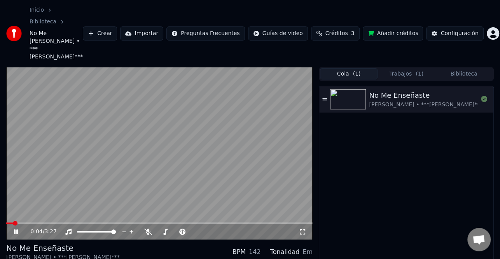
click at [276, 224] on div "0:04 / 3:27" at bounding box center [159, 232] width 306 height 16
click at [275, 202] on video at bounding box center [159, 153] width 306 height 172
click at [271, 222] on span at bounding box center [159, 223] width 306 height 2
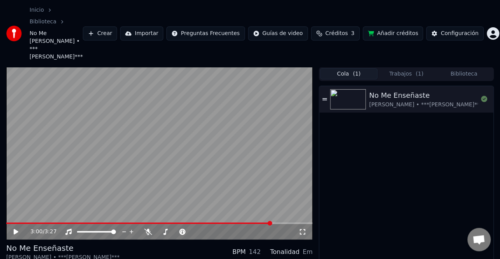
click at [12, 228] on div "3:00 / 3:27" at bounding box center [159, 232] width 300 height 8
click at [16, 229] on icon at bounding box center [16, 231] width 5 height 5
click at [16, 229] on icon at bounding box center [16, 231] width 4 height 5
click at [454, 101] on div "[PERSON_NAME] • ***[PERSON_NAME]***" at bounding box center [426, 105] width 114 height 8
click at [284, 222] on span at bounding box center [159, 223] width 306 height 2
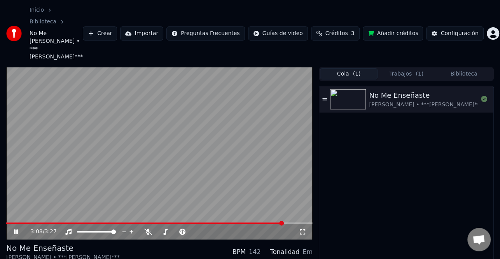
click at [19, 228] on icon at bounding box center [21, 231] width 18 height 6
click at [18, 228] on icon at bounding box center [21, 231] width 18 height 6
click at [16, 228] on icon at bounding box center [21, 231] width 18 height 6
click at [406, 68] on button "Trabajos ( 1 )" at bounding box center [407, 73] width 58 height 11
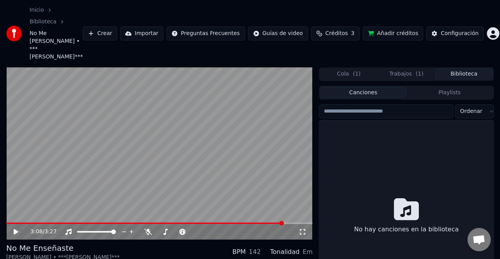
click at [448, 68] on button "Biblioteca" at bounding box center [464, 73] width 58 height 11
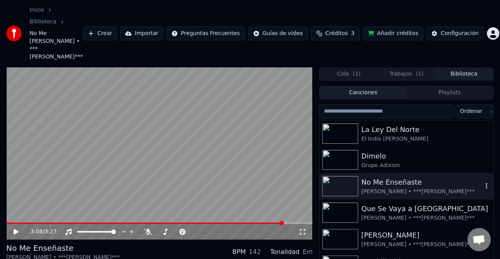
click at [401, 187] on div "[PERSON_NAME] • ***[PERSON_NAME]***" at bounding box center [421, 191] width 121 height 8
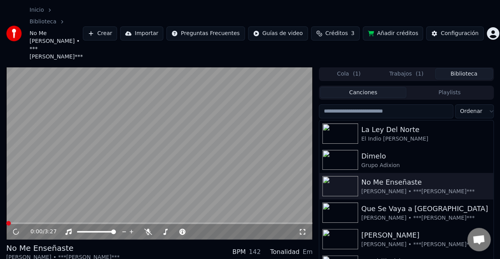
click at [262, 202] on video at bounding box center [159, 153] width 306 height 172
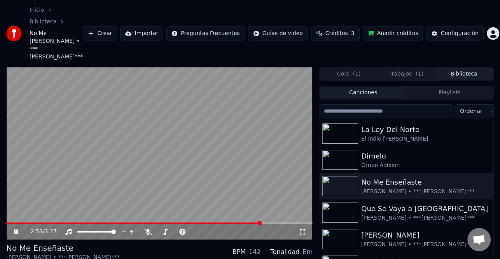
click at [262, 222] on span at bounding box center [159, 223] width 306 height 2
click at [16, 229] on icon at bounding box center [16, 231] width 5 height 5
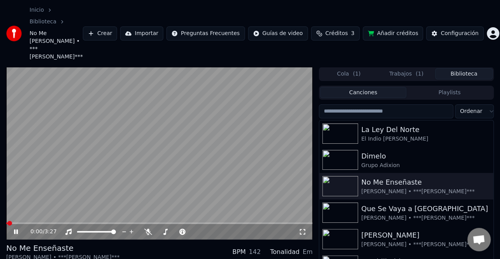
click at [16, 229] on icon at bounding box center [16, 231] width 4 height 5
click at [258, 222] on span at bounding box center [159, 223] width 306 height 2
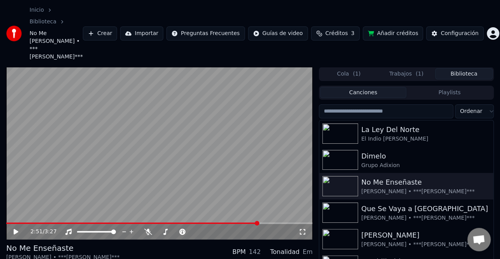
click at [18, 228] on icon at bounding box center [21, 231] width 18 height 6
click at [272, 222] on span at bounding box center [159, 223] width 306 height 2
click at [17, 229] on icon at bounding box center [16, 231] width 4 height 5
click at [17, 229] on icon at bounding box center [16, 231] width 5 height 5
click at [17, 229] on icon at bounding box center [16, 231] width 4 height 5
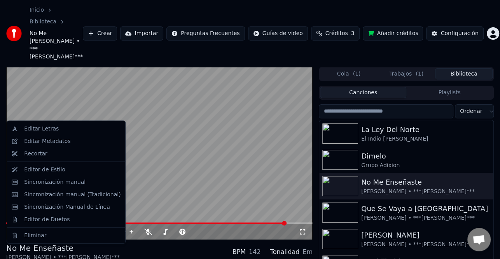
click at [81, 198] on div "Sincronización manual (Tradicional)" at bounding box center [72, 194] width 96 height 8
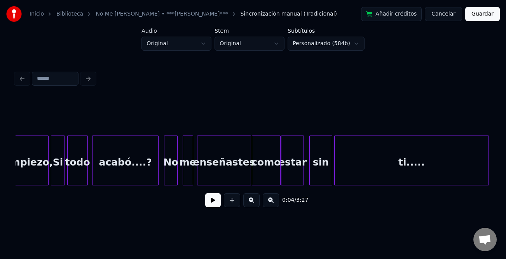
scroll to position [0, 10379]
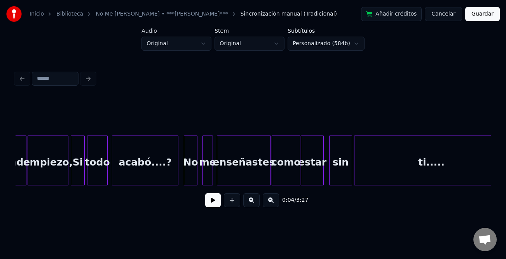
click at [158, 170] on div "acabó....?" at bounding box center [145, 162] width 66 height 53
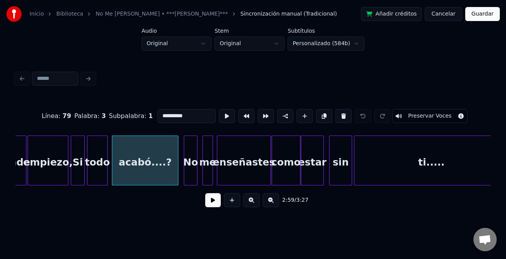
click at [215, 201] on button at bounding box center [213, 200] width 16 height 14
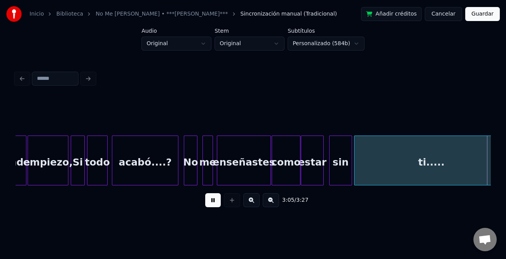
scroll to position [0, 10854]
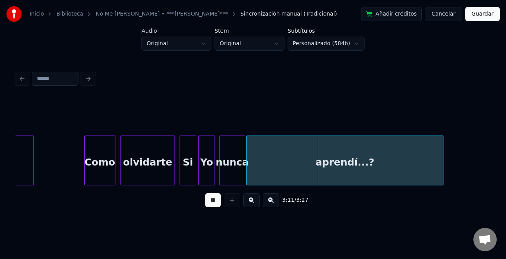
click at [212, 203] on button at bounding box center [213, 200] width 16 height 14
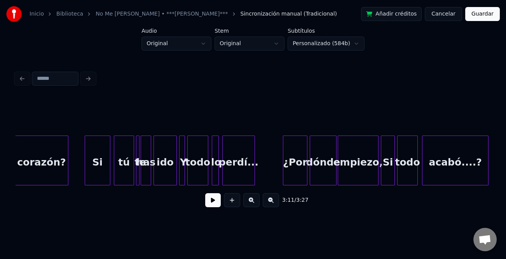
scroll to position [0, 10040]
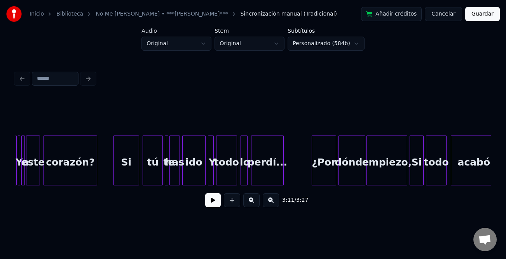
click at [136, 171] on div "Si" at bounding box center [126, 162] width 25 height 53
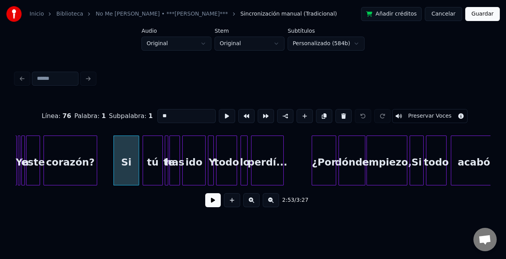
click at [219, 198] on button at bounding box center [213, 200] width 16 height 14
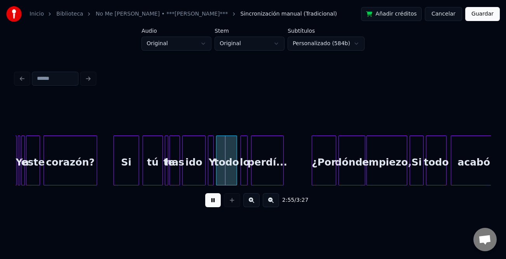
click at [217, 198] on button at bounding box center [213, 200] width 16 height 14
drag, startPoint x: 247, startPoint y: 197, endPoint x: 250, endPoint y: 201, distance: 4.4
click at [249, 198] on button at bounding box center [251, 200] width 16 height 14
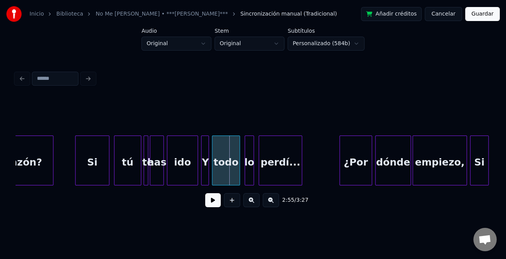
click at [251, 202] on button at bounding box center [251, 200] width 16 height 14
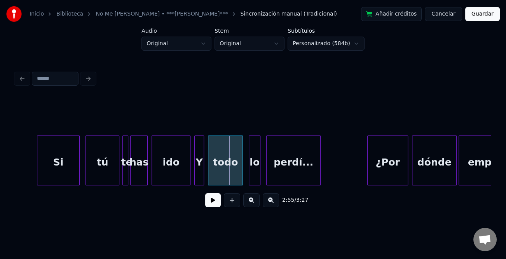
click at [251, 203] on button at bounding box center [251, 200] width 16 height 14
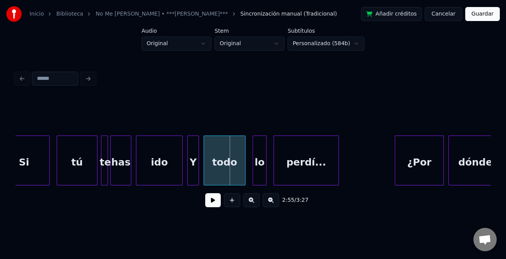
click at [251, 203] on button at bounding box center [251, 200] width 16 height 14
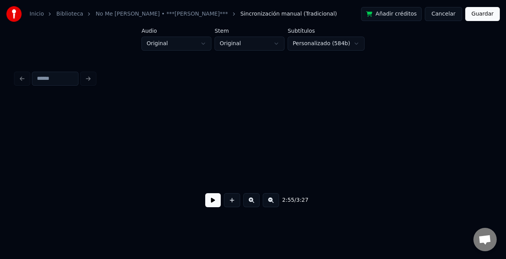
scroll to position [0, 23709]
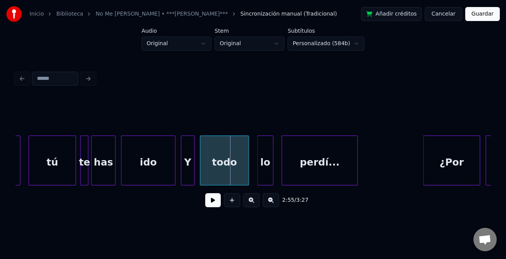
click at [54, 167] on div "tú" at bounding box center [52, 162] width 47 height 53
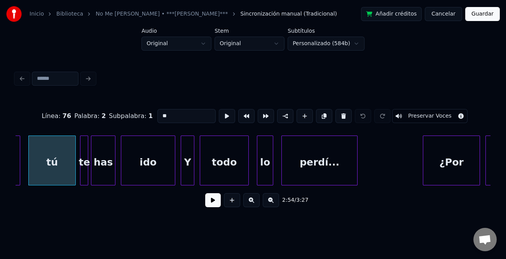
type input "**"
click at [214, 204] on button at bounding box center [213, 200] width 16 height 14
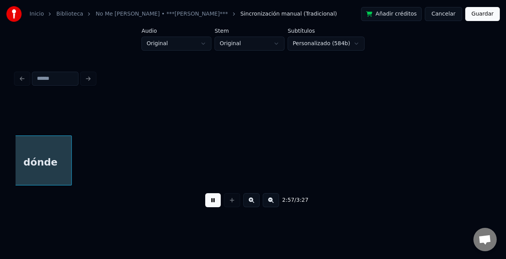
click at [271, 203] on button at bounding box center [271, 200] width 16 height 14
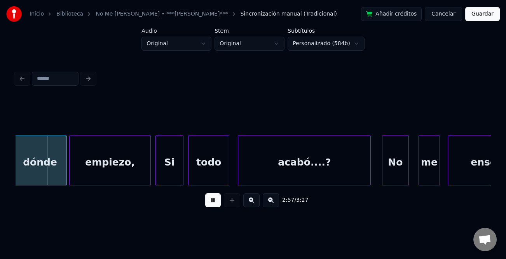
click at [271, 203] on button at bounding box center [271, 200] width 16 height 14
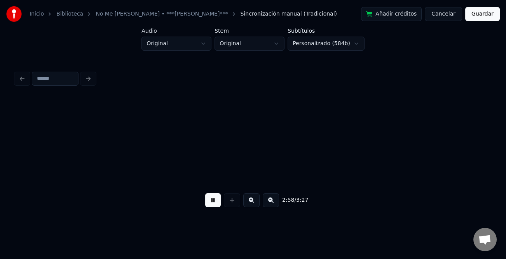
scroll to position [0, 17265]
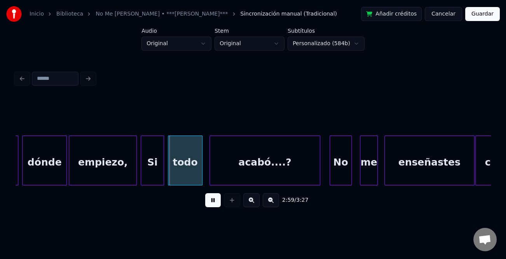
click at [271, 203] on button at bounding box center [271, 200] width 16 height 14
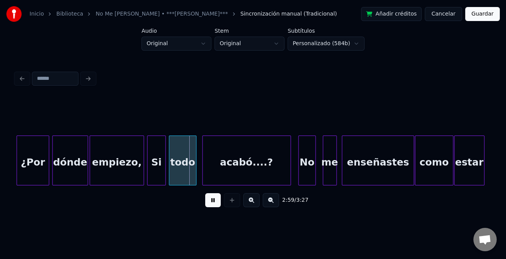
click at [271, 203] on button at bounding box center [271, 200] width 16 height 14
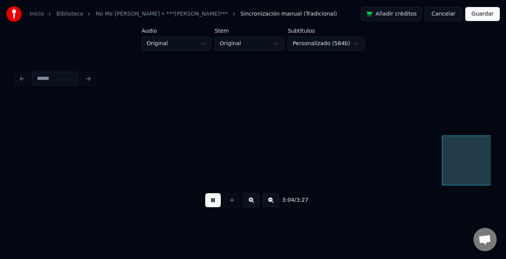
scroll to position [0, 10767]
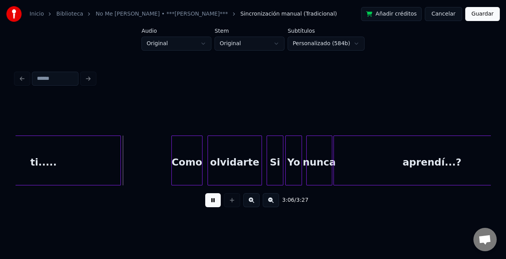
click at [487, 13] on button "Guardar" at bounding box center [483, 14] width 35 height 14
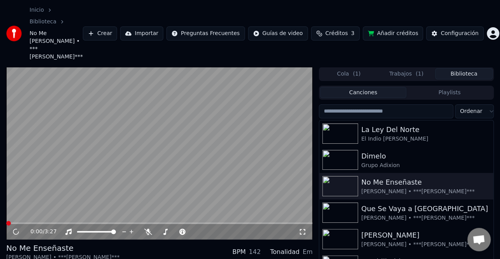
click at [268, 222] on span at bounding box center [159, 223] width 306 height 2
click at [17, 229] on icon at bounding box center [16, 231] width 4 height 5
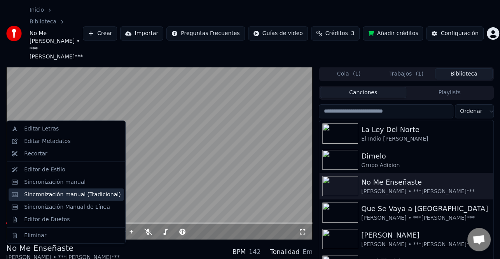
click at [55, 195] on div "Sincronización manual (Tradicional)" at bounding box center [72, 194] width 96 height 8
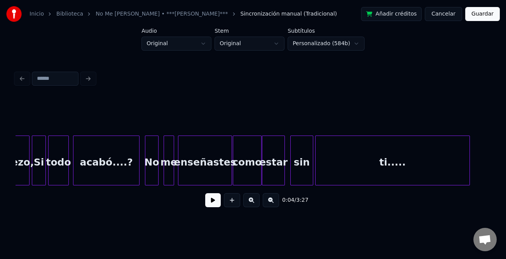
scroll to position [0, 10399]
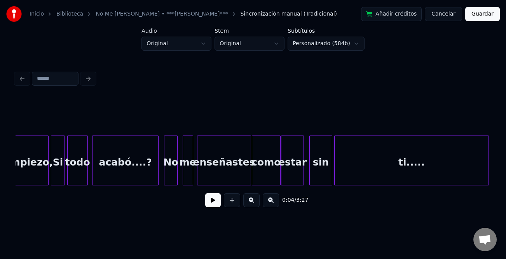
click at [121, 168] on div "acabó....?" at bounding box center [126, 162] width 66 height 53
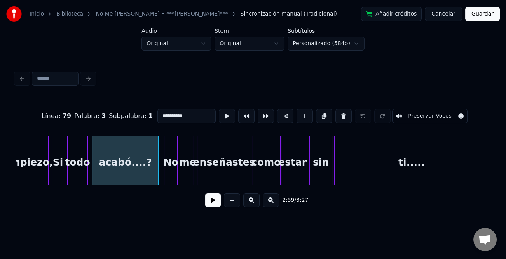
click at [217, 201] on button at bounding box center [213, 200] width 16 height 14
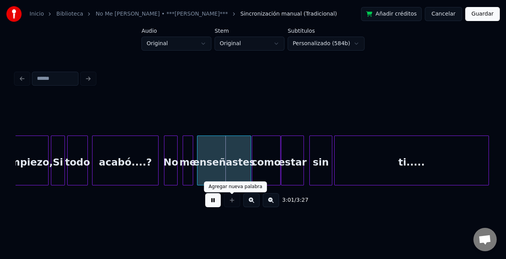
click at [223, 202] on div at bounding box center [231, 200] width 19 height 14
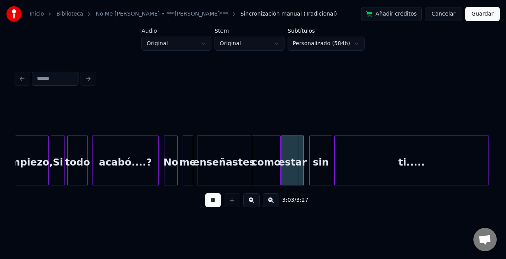
click at [214, 203] on button at bounding box center [213, 200] width 16 height 14
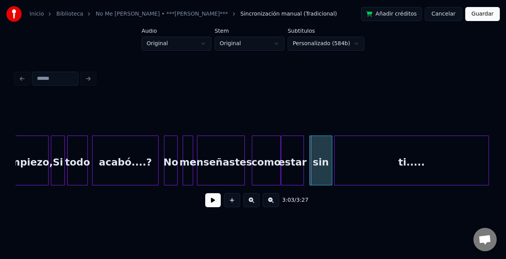
click at [242, 177] on div at bounding box center [243, 160] width 2 height 49
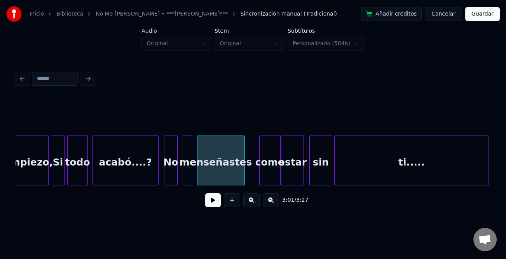
click at [261, 177] on div at bounding box center [261, 160] width 2 height 49
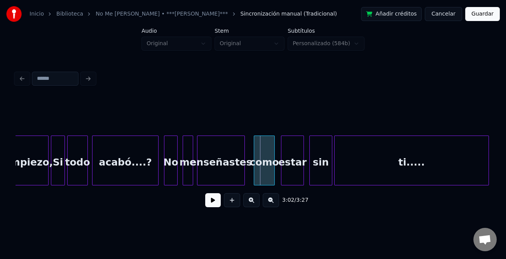
click at [260, 181] on div "como" at bounding box center [264, 162] width 20 height 53
click at [319, 175] on div "sin" at bounding box center [321, 162] width 22 height 53
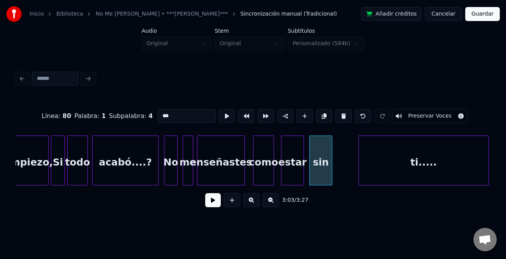
click at [359, 173] on div at bounding box center [360, 160] width 2 height 49
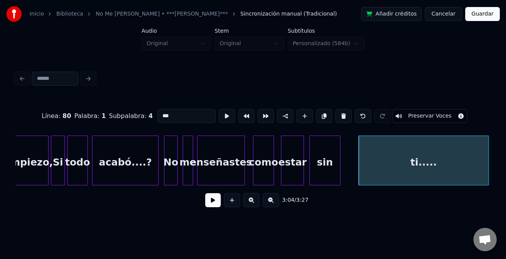
click at [339, 173] on div at bounding box center [339, 160] width 2 height 49
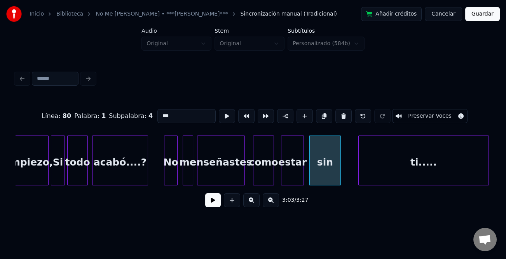
click at [146, 172] on div at bounding box center [146, 160] width 2 height 49
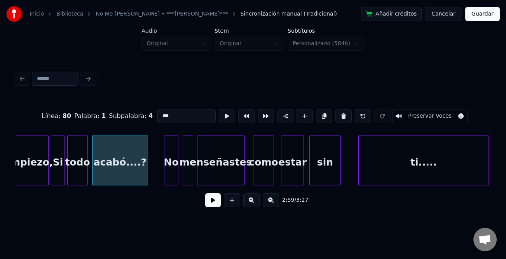
click at [178, 166] on div at bounding box center [177, 160] width 2 height 49
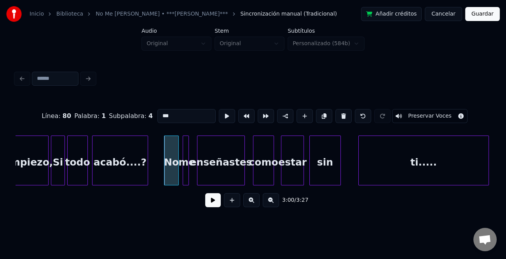
click at [188, 174] on div at bounding box center [187, 160] width 2 height 49
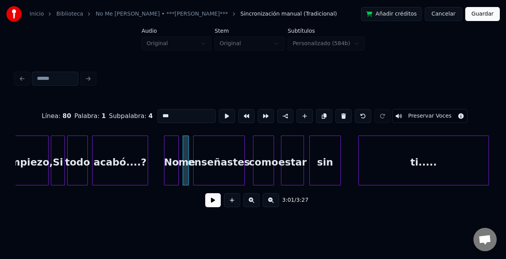
click at [195, 174] on div at bounding box center [195, 160] width 2 height 49
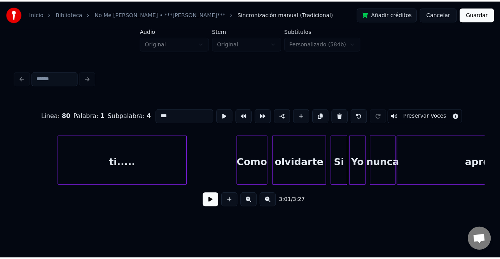
scroll to position [0, 10747]
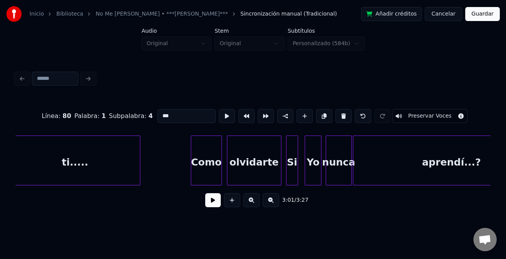
click at [296, 172] on div at bounding box center [297, 160] width 2 height 49
click at [267, 174] on div "olvidarte" at bounding box center [255, 162] width 54 height 53
type input "*********"
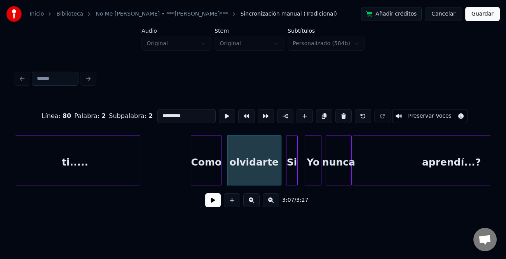
click at [211, 200] on button at bounding box center [213, 200] width 16 height 14
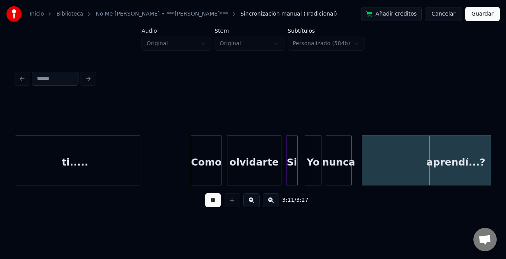
click at [364, 175] on div at bounding box center [363, 160] width 2 height 49
click at [484, 14] on button "Guardar" at bounding box center [483, 14] width 35 height 14
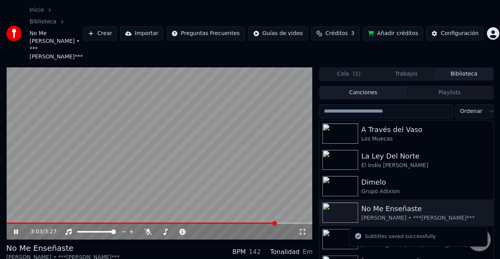
click at [276, 222] on span at bounding box center [159, 223] width 306 height 2
click at [246, 222] on span at bounding box center [141, 223] width 271 height 2
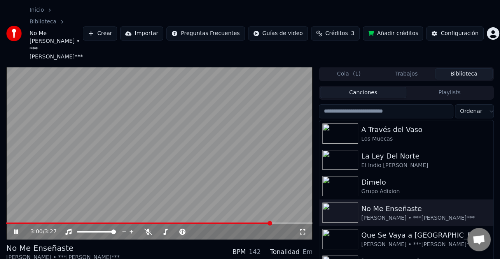
click at [271, 222] on span at bounding box center [159, 223] width 306 height 2
click at [254, 222] on span at bounding box center [142, 223] width 273 height 2
click at [17, 229] on icon at bounding box center [16, 231] width 4 height 5
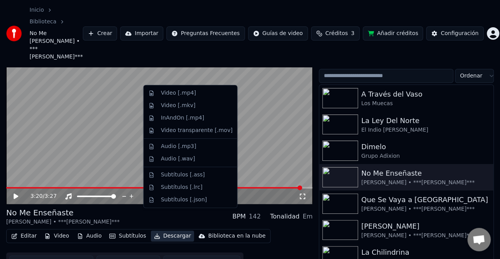
click at [176, 230] on button "Descargar" at bounding box center [173, 235] width 44 height 11
click at [202, 93] on div "Video [.mp4]" at bounding box center [197, 93] width 72 height 8
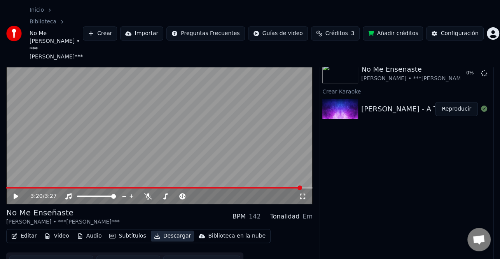
scroll to position [30, 0]
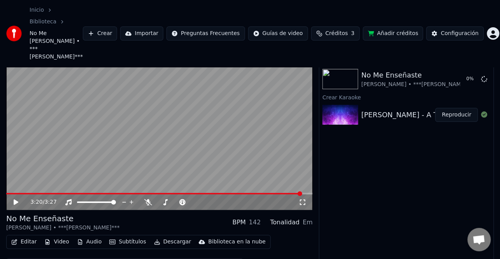
click at [465, 108] on button "Reproducir" at bounding box center [456, 115] width 43 height 14
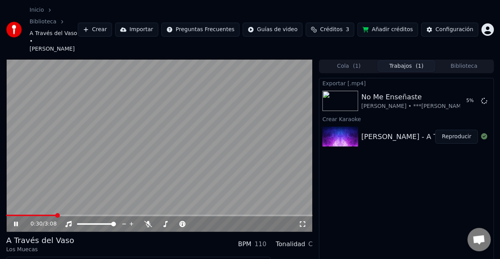
click at [16, 221] on icon at bounding box center [21, 224] width 18 height 6
click at [469, 26] on div "Configuración" at bounding box center [455, 30] width 38 height 8
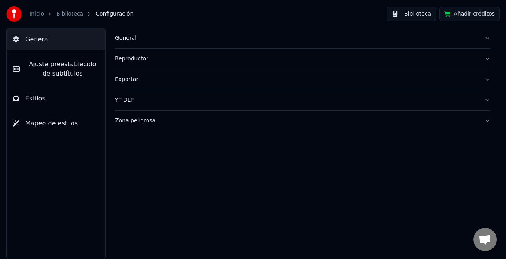
click at [74, 70] on span "Ajuste preestablecido de subtítulos" at bounding box center [62, 69] width 73 height 19
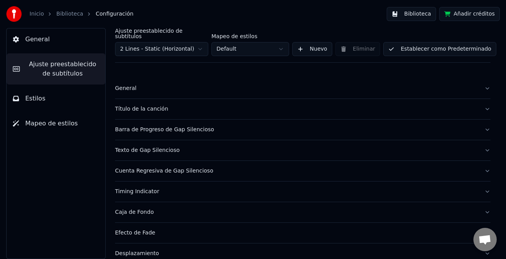
click at [154, 105] on div "Título de la canción" at bounding box center [296, 109] width 363 height 8
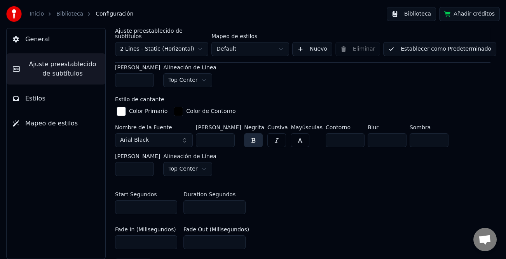
scroll to position [272, 0]
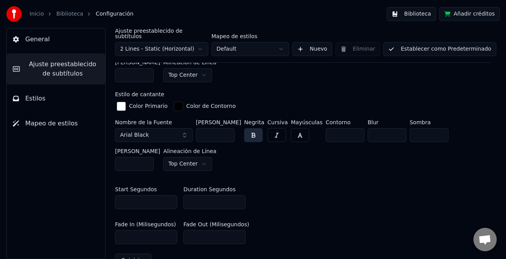
click at [240, 195] on input "*" at bounding box center [215, 202] width 62 height 14
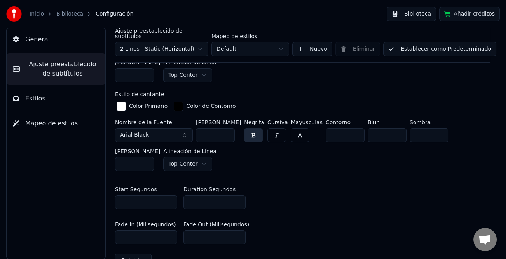
click at [240, 195] on input "*" at bounding box center [215, 202] width 62 height 14
type input "*"
click at [240, 195] on input "*" at bounding box center [215, 202] width 62 height 14
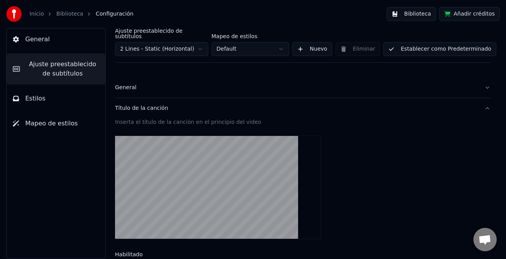
scroll to position [0, 0]
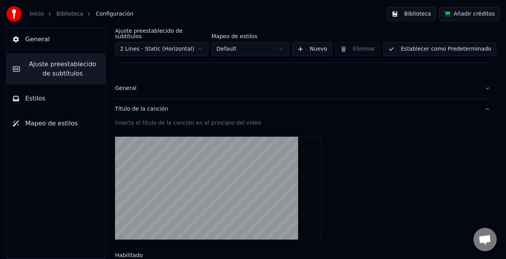
click at [138, 84] on div "General" at bounding box center [296, 88] width 363 height 8
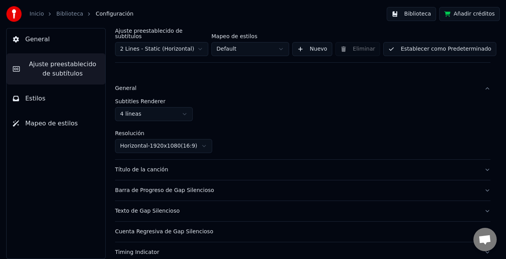
click at [193, 186] on div "Barra de Progreso de Gap Silencioso" at bounding box center [296, 190] width 363 height 8
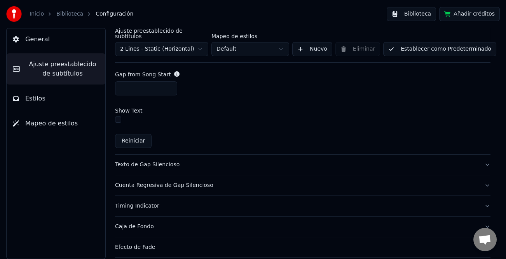
scroll to position [428, 0]
click at [152, 159] on div "Texto de Gap Silencioso" at bounding box center [296, 163] width 363 height 8
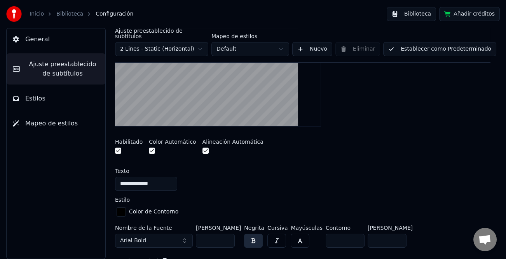
scroll to position [193, 0]
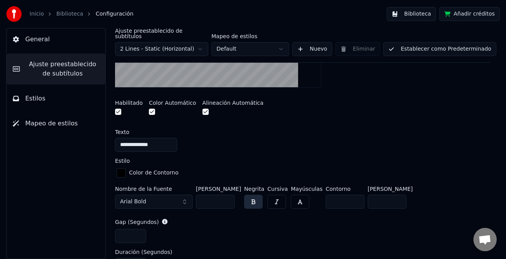
click at [228, 197] on input "**" at bounding box center [215, 201] width 39 height 14
click at [227, 196] on input "**" at bounding box center [215, 201] width 39 height 14
type input "**"
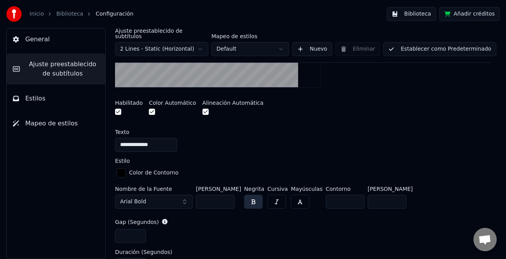
click at [227, 196] on input "**" at bounding box center [215, 201] width 39 height 14
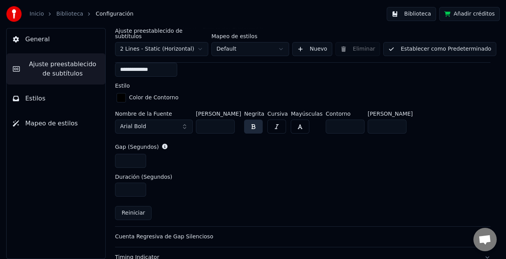
scroll to position [271, 0]
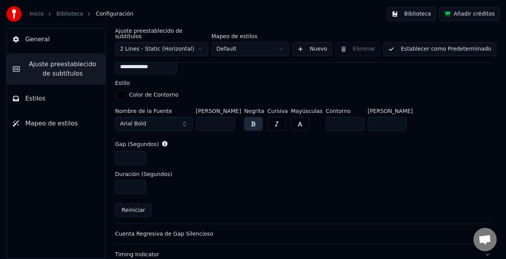
click at [185, 121] on button "Arial Bold" at bounding box center [154, 124] width 78 height 14
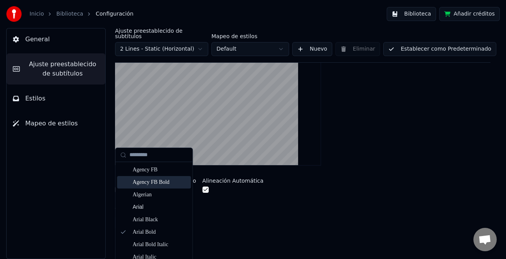
scroll to position [39, 0]
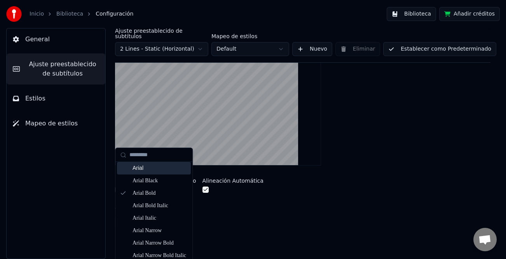
click at [166, 168] on div "Arial" at bounding box center [160, 168] width 55 height 8
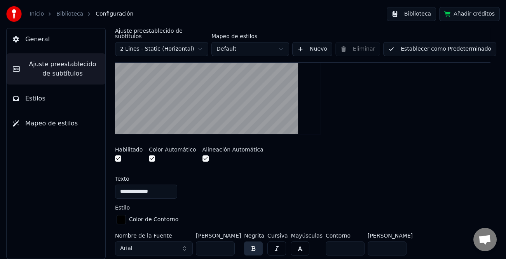
scroll to position [154, 0]
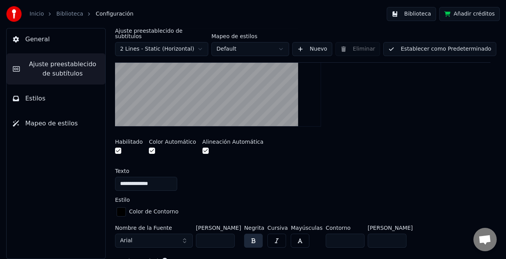
click at [420, 45] on button "Establecer como Predeterminado" at bounding box center [439, 49] width 113 height 14
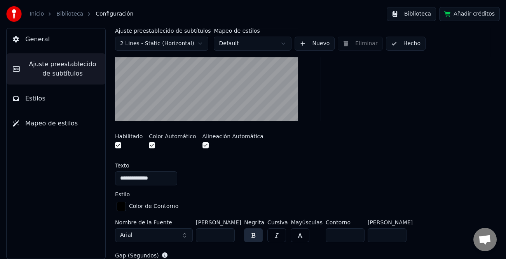
click at [400, 47] on button "Hecho" at bounding box center [406, 44] width 40 height 14
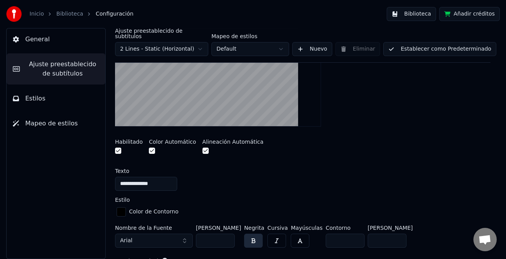
click at [415, 14] on button "Biblioteca" at bounding box center [411, 14] width 49 height 14
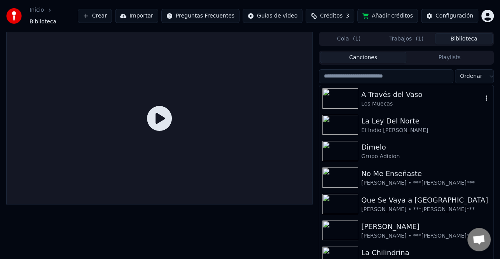
click at [390, 93] on div "A Través del Vaso" at bounding box center [421, 94] width 121 height 11
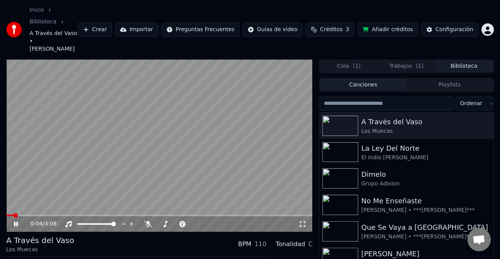
click at [16, 221] on icon at bounding box center [16, 223] width 4 height 5
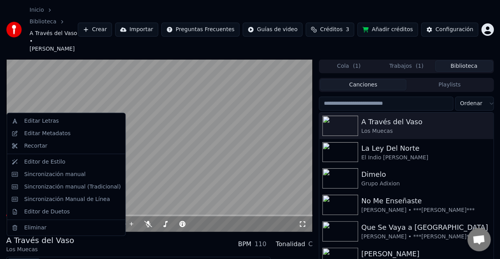
click at [23, 258] on button "Editar" at bounding box center [24, 263] width 32 height 11
click at [58, 136] on div "Editar Metadatos" at bounding box center [47, 134] width 46 height 8
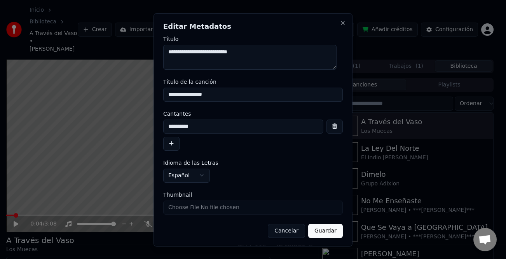
click at [170, 145] on button "button" at bounding box center [171, 143] width 16 height 14
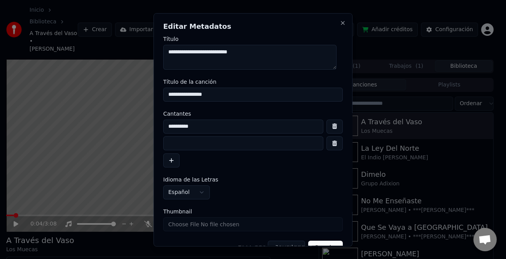
click at [194, 140] on input at bounding box center [243, 143] width 160 height 14
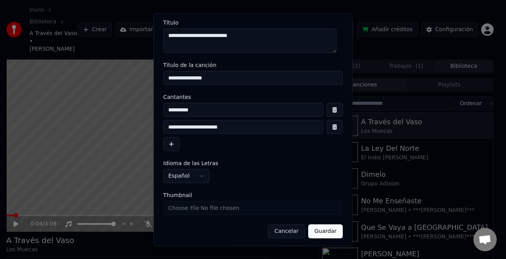
scroll to position [18, 0]
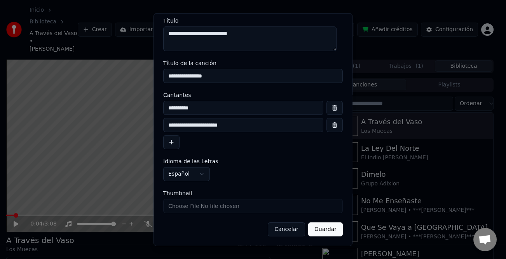
type input "**********"
click at [323, 234] on button "Guardar" at bounding box center [325, 229] width 35 height 14
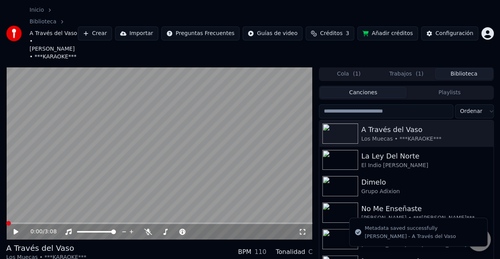
click at [18, 228] on icon at bounding box center [21, 231] width 18 height 6
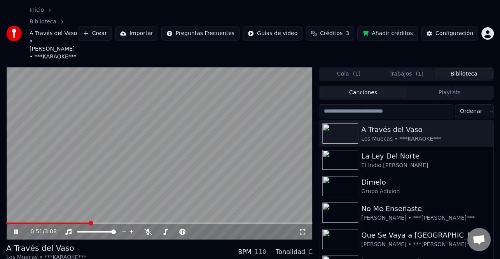
click at [18, 229] on icon at bounding box center [16, 231] width 4 height 5
click at [464, 30] on div "Configuración" at bounding box center [455, 34] width 38 height 8
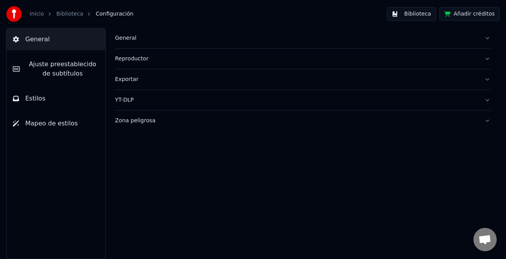
click at [125, 36] on div "General" at bounding box center [296, 38] width 363 height 8
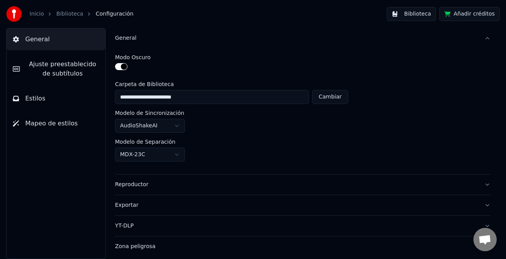
click at [54, 69] on span "Ajuste preestablecido de subtítulos" at bounding box center [62, 69] width 73 height 19
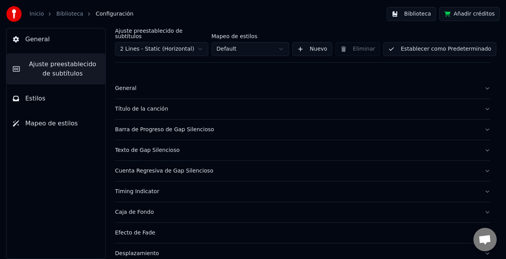
click at [129, 84] on div "General" at bounding box center [296, 88] width 363 height 8
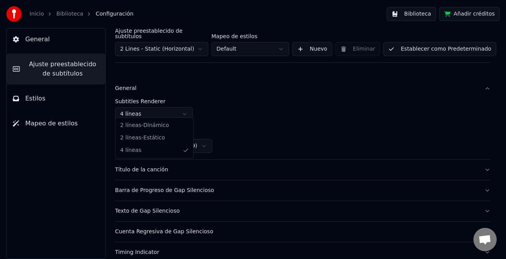
click at [180, 110] on html "Inicio Biblioteca Configuración Biblioteca Añadir créditos General Ajuste prees…" at bounding box center [253, 129] width 506 height 259
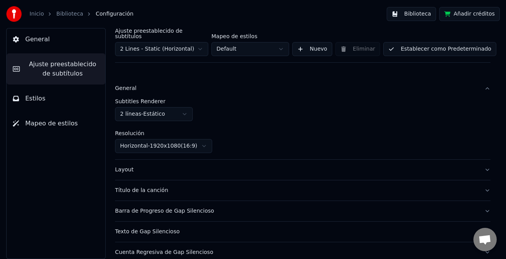
click at [458, 42] on button "Establecer como Predeterminado" at bounding box center [439, 49] width 113 height 14
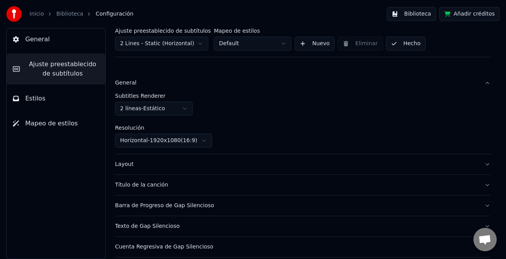
click at [410, 45] on button "Hecho" at bounding box center [406, 44] width 40 height 14
click at [469, 15] on button "Añadir créditos" at bounding box center [469, 14] width 61 height 14
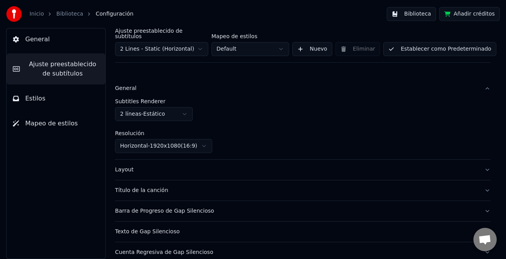
click at [425, 13] on button "Biblioteca" at bounding box center [411, 14] width 49 height 14
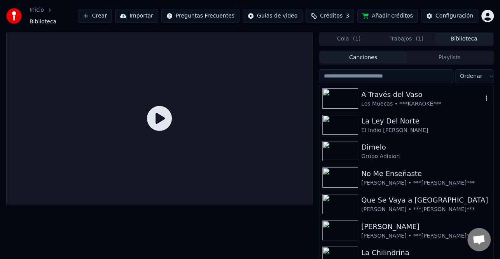
click at [398, 93] on div "A Través del Vaso" at bounding box center [421, 94] width 121 height 11
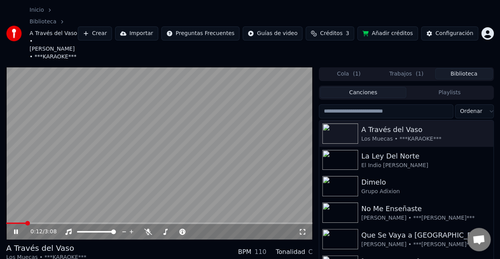
click at [25, 222] on span at bounding box center [159, 223] width 306 height 2
click at [43, 222] on span at bounding box center [159, 223] width 306 height 2
click at [127, 140] on video at bounding box center [159, 153] width 306 height 172
click at [18, 228] on icon at bounding box center [21, 231] width 18 height 6
click at [291, 222] on span at bounding box center [159, 223] width 306 height 2
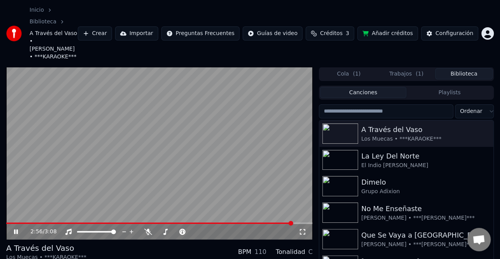
click at [273, 194] on video at bounding box center [159, 153] width 306 height 172
click at [272, 222] on span at bounding box center [139, 223] width 266 height 2
click at [14, 229] on icon at bounding box center [16, 231] width 5 height 5
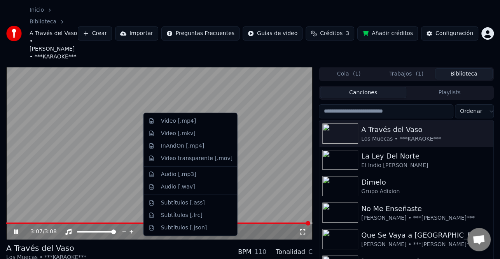
click at [202, 121] on div "Video [.mp4]" at bounding box center [197, 121] width 72 height 8
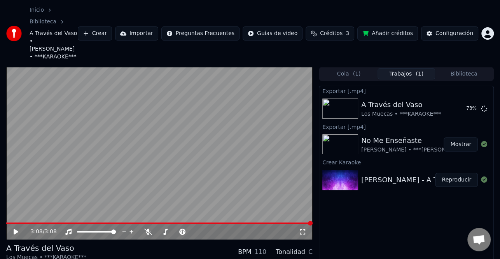
click at [457, 137] on button "Mostrar" at bounding box center [461, 144] width 34 height 14
click at [460, 95] on div "A Través del Vaso Los Muecas • ***KARAOKE*** Mostrar" at bounding box center [406, 108] width 174 height 26
click at [459, 102] on button "Mostrar" at bounding box center [461, 109] width 34 height 14
click at [485, 19] on html "Inicio Biblioteca A Través del Vaso • Los Muecas • ***KARAOKE*** Crear Importar…" at bounding box center [250, 129] width 500 height 259
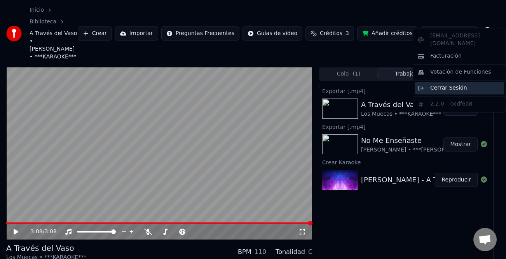
click at [449, 84] on span "Cerrar Sesión" at bounding box center [449, 88] width 37 height 8
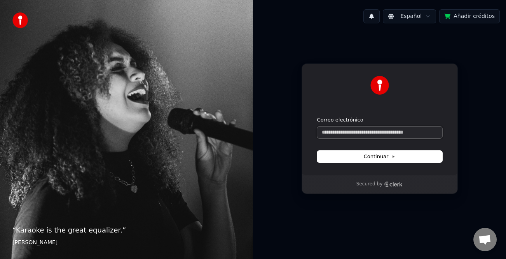
click at [364, 128] on input "Correo electrónico" at bounding box center [379, 132] width 125 height 12
click at [363, 129] on input "Correo electrónico" at bounding box center [379, 132] width 125 height 12
click at [350, 160] on button "Continuar" at bounding box center [379, 157] width 125 height 12
type input "**********"
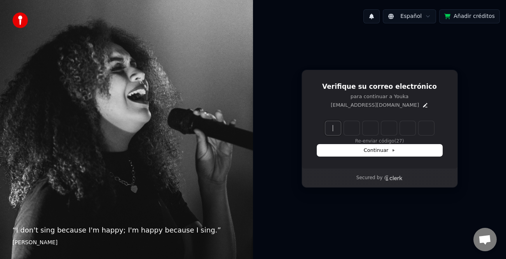
click at [339, 130] on input "Enter verification code" at bounding box center [380, 128] width 109 height 14
type input "******"
